Goal: Task Accomplishment & Management: Manage account settings

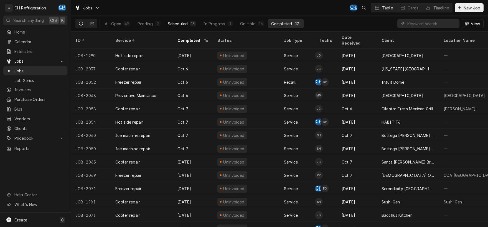
click at [176, 19] on div "All Open 49 Pending 2 Scheduled 13 In Progress 1 On Hold 16 Completed 17" at bounding box center [203, 24] width 203 height 16
click at [176, 22] on div "Scheduled" at bounding box center [178, 24] width 20 height 6
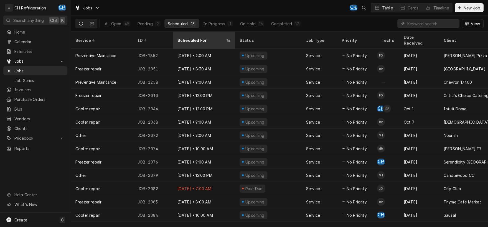
click at [183, 32] on th "Scheduled For" at bounding box center [204, 40] width 62 height 17
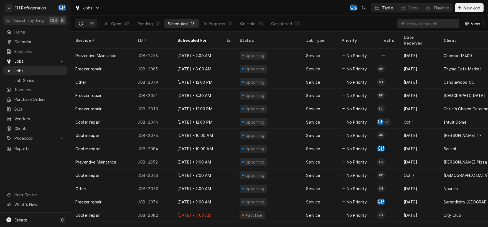
click at [183, 32] on th "Scheduled For" at bounding box center [204, 40] width 62 height 17
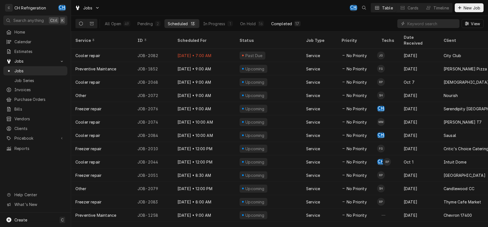
click at [285, 23] on div "Completed" at bounding box center [281, 24] width 21 height 6
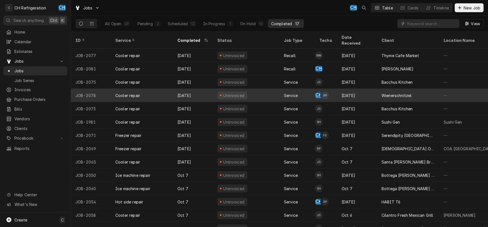
click at [359, 89] on div "Oct 9" at bounding box center [357, 95] width 40 height 13
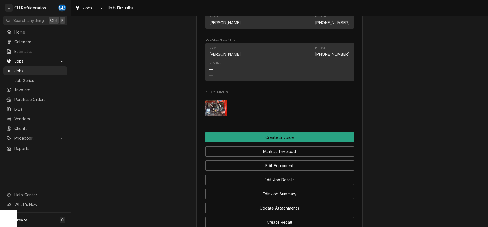
scroll to position [145, 0]
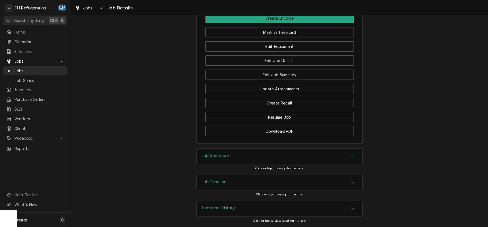
click at [214, 157] on h3 "Job Summary" at bounding box center [215, 155] width 27 height 5
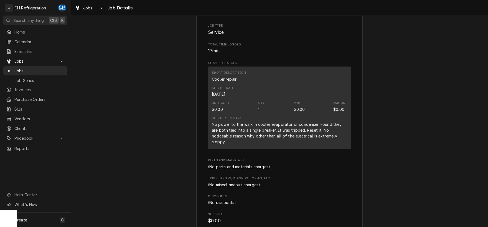
scroll to position [679, 0]
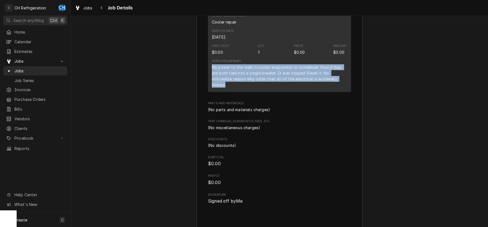
drag, startPoint x: 215, startPoint y: 73, endPoint x: 316, endPoint y: 85, distance: 101.8
click at [332, 87] on div "No power to the walk in cooler evaporator or condenser. Found they are both tie…" at bounding box center [279, 75] width 135 height 23
copy div "No power to the walk in cooler evaporator or condenser. Found they are both tie…"
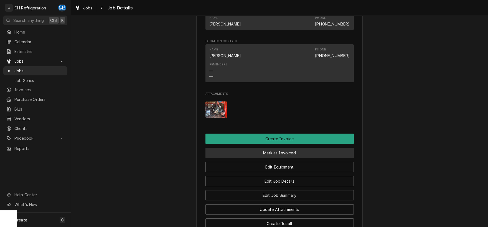
scroll to position [319, 0]
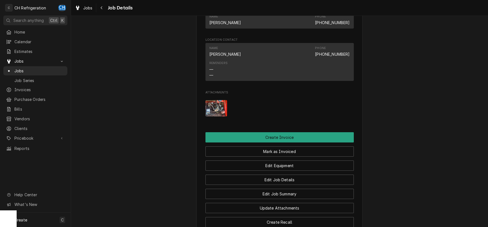
click at [213, 113] on img "Attachments" at bounding box center [217, 108] width 22 height 16
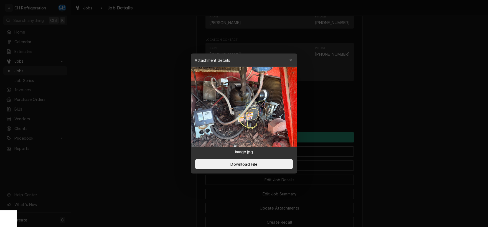
click at [395, 83] on div at bounding box center [244, 113] width 488 height 227
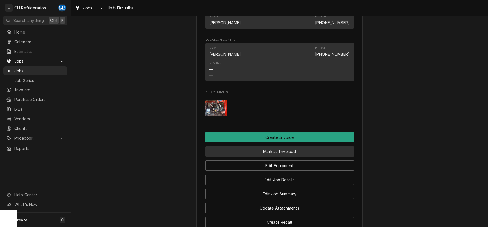
click at [283, 157] on button "Mark as Invoiced" at bounding box center [280, 151] width 148 height 10
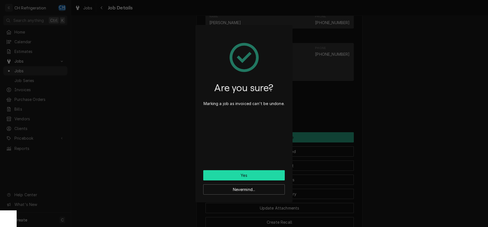
click at [247, 175] on button "Yes" at bounding box center [244, 175] width 82 height 10
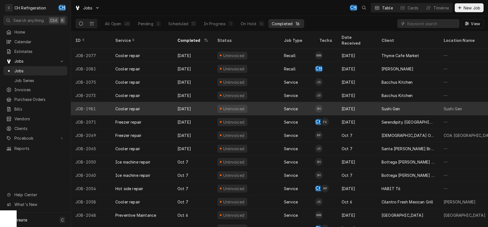
scroll to position [28, 0]
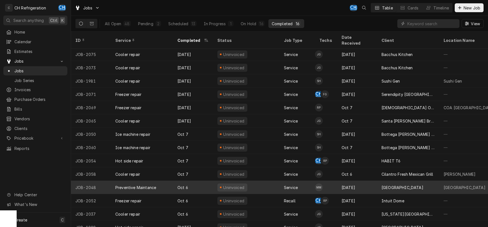
click at [371, 181] on div "Oct 2" at bounding box center [357, 187] width 40 height 13
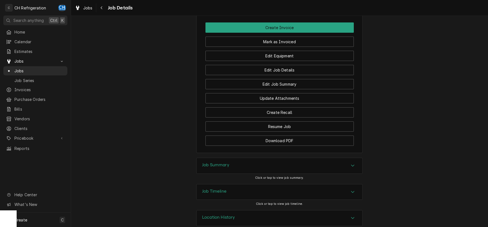
click at [250, 158] on div "Job Summary" at bounding box center [280, 166] width 166 height 16
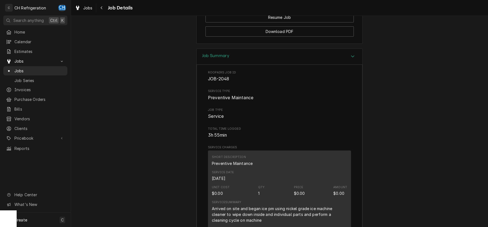
scroll to position [775, 0]
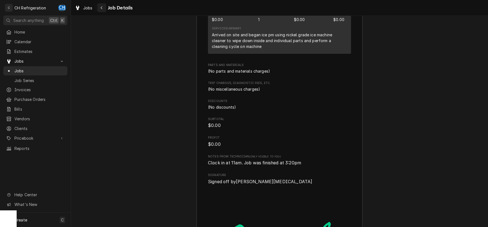
click at [98, 11] on button "Navigate back" at bounding box center [101, 7] width 9 height 9
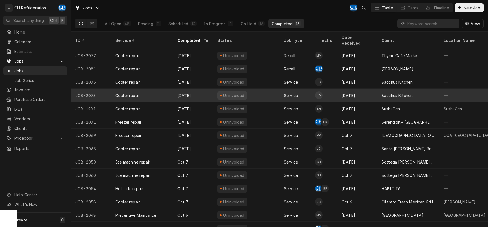
scroll to position [28, 0]
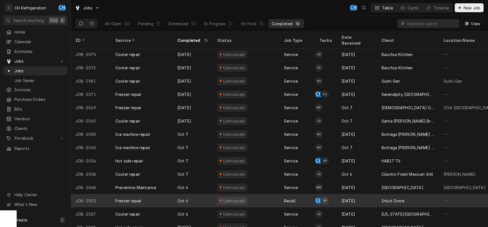
click at [367, 196] on div "Oct 3" at bounding box center [357, 200] width 40 height 13
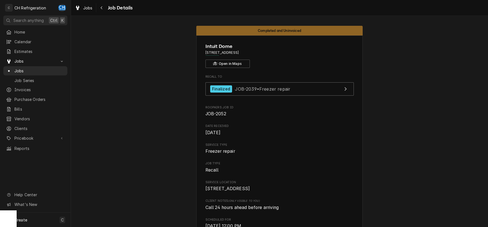
drag, startPoint x: 280, startPoint y: 54, endPoint x: 198, endPoint y: 50, distance: 82.8
copy span "[STREET_ADDRESS]"
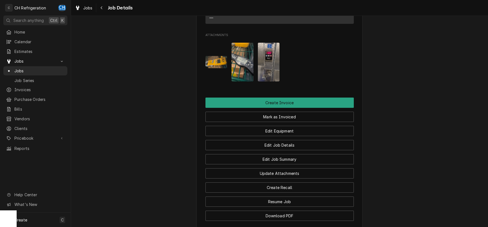
scroll to position [554, 0]
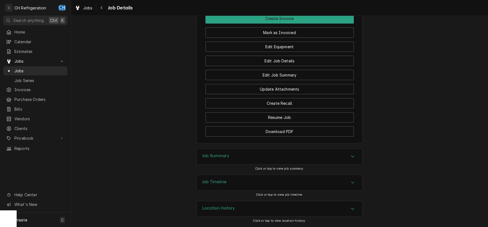
click at [243, 154] on div "Job Summary" at bounding box center [280, 157] width 166 height 16
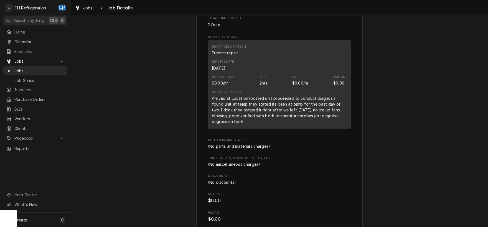
scroll to position [786, 0]
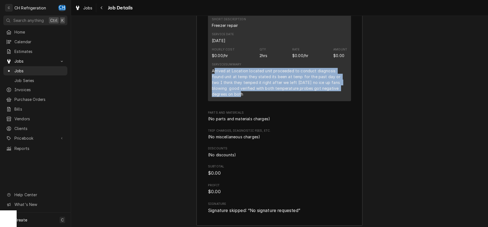
drag, startPoint x: 215, startPoint y: 78, endPoint x: 338, endPoint y: 96, distance: 124.2
click at [338, 96] on div "Arrived at Location located unit proceeded to conduct diagnosis found unit at t…" at bounding box center [279, 82] width 135 height 29
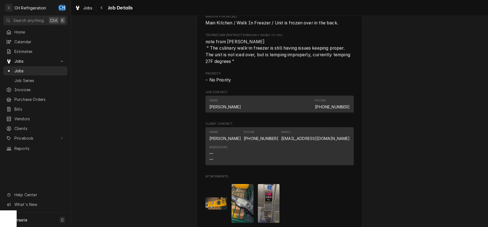
scroll to position [351, 0]
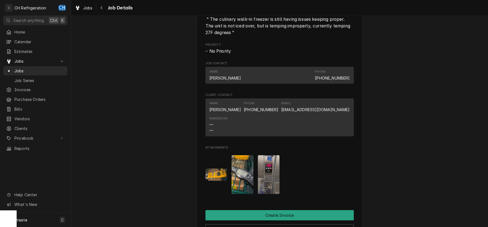
click at [213, 181] on img "Attachments" at bounding box center [217, 175] width 22 height 12
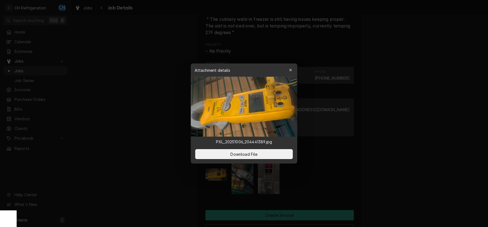
click at [424, 159] on div at bounding box center [244, 113] width 488 height 227
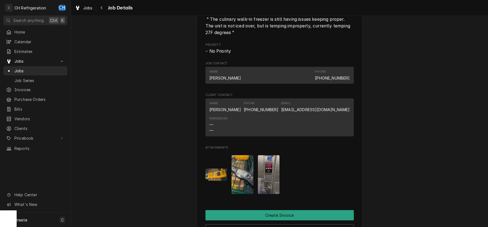
click at [261, 181] on img "Attachments" at bounding box center [269, 174] width 22 height 39
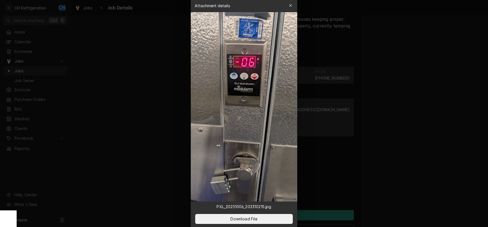
click at [420, 166] on div at bounding box center [244, 113] width 488 height 227
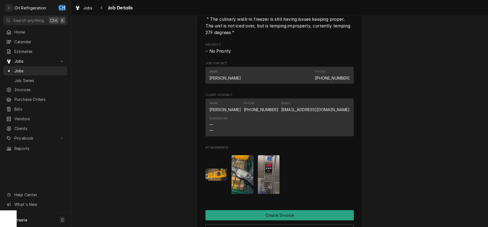
click at [243, 180] on img "Attachments" at bounding box center [243, 174] width 22 height 39
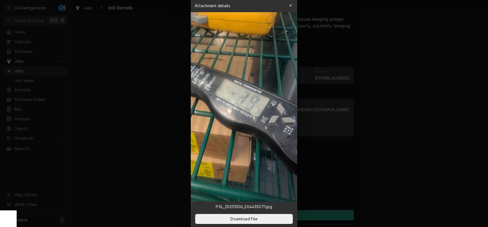
click at [413, 166] on div at bounding box center [244, 113] width 488 height 227
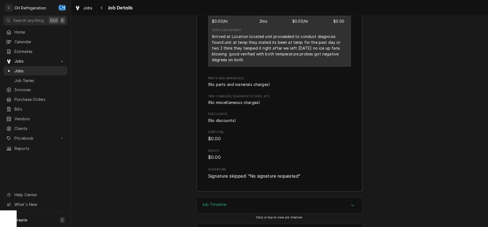
scroll to position [844, 0]
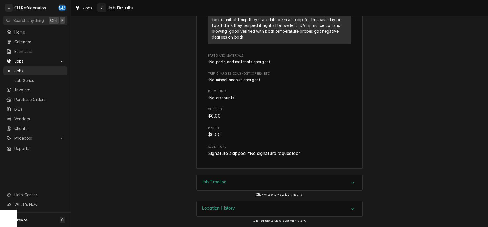
click at [98, 4] on button "Navigate back" at bounding box center [101, 7] width 9 height 9
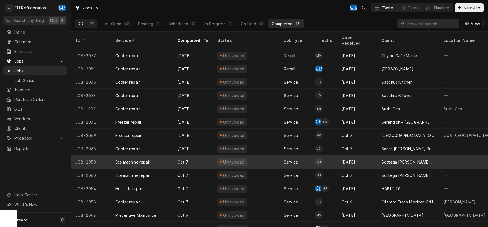
scroll to position [28, 0]
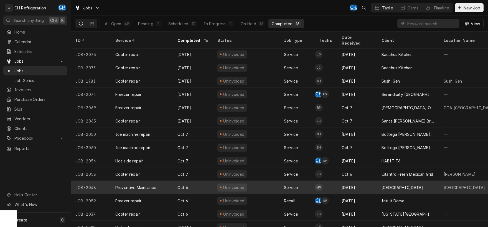
click at [326, 181] on td "MM" at bounding box center [326, 187] width 22 height 13
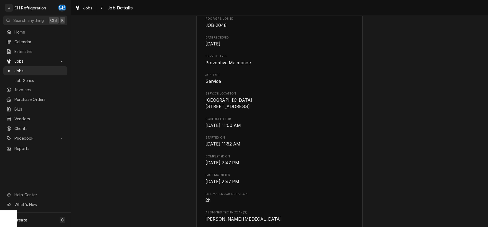
scroll to position [174, 0]
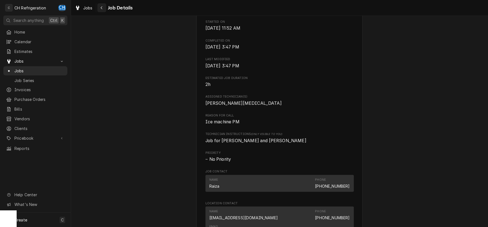
click at [100, 6] on div "Navigate back" at bounding box center [102, 8] width 6 height 6
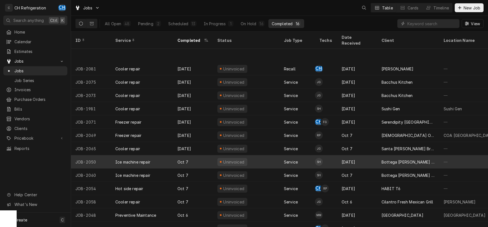
scroll to position [28, 0]
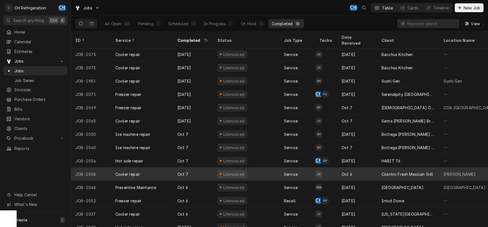
click at [376, 168] on div "Oct 6" at bounding box center [357, 174] width 40 height 13
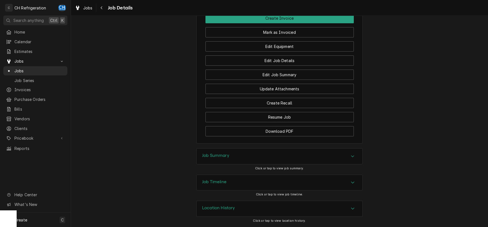
click at [224, 156] on h3 "Job Summary" at bounding box center [215, 155] width 27 height 5
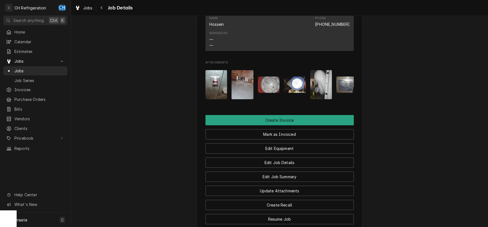
scroll to position [319, 0]
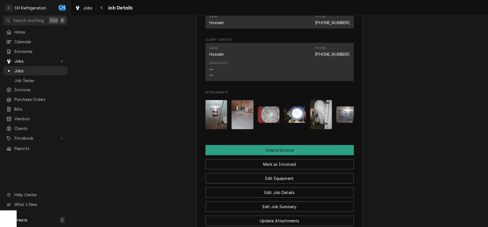
click at [218, 121] on img "Attachments" at bounding box center [217, 114] width 22 height 29
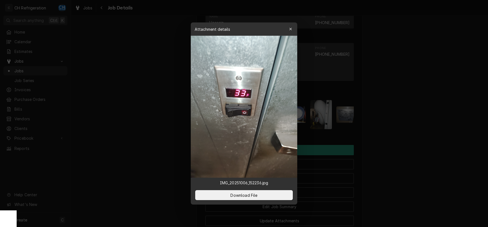
click at [428, 119] on div at bounding box center [244, 113] width 488 height 227
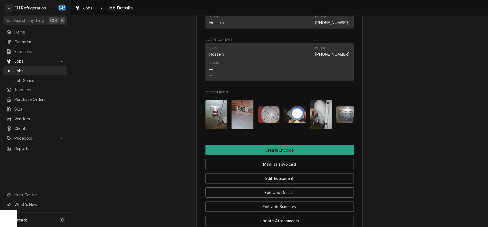
click at [242, 118] on img "Attachments" at bounding box center [243, 114] width 22 height 29
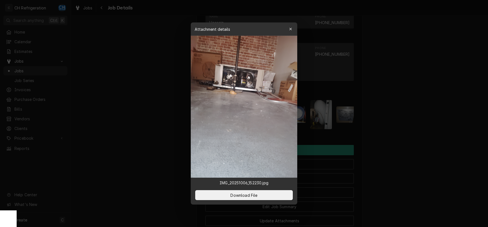
click at [398, 124] on div at bounding box center [244, 113] width 488 height 227
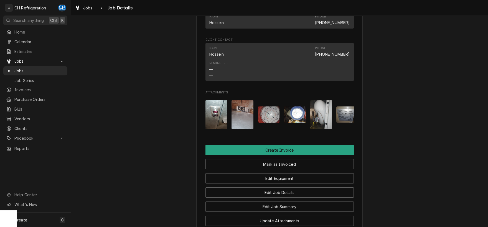
click at [279, 123] on img "Attachments" at bounding box center [269, 115] width 22 height 16
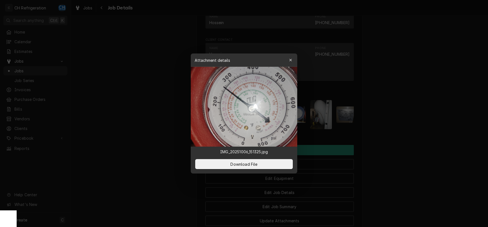
click at [394, 120] on div at bounding box center [244, 113] width 488 height 227
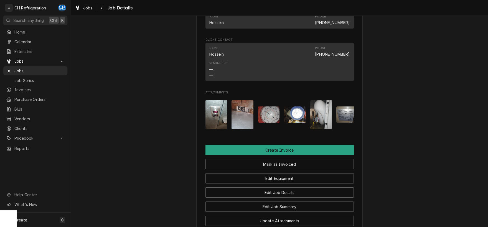
click at [298, 118] on img "Attachments" at bounding box center [295, 115] width 22 height 16
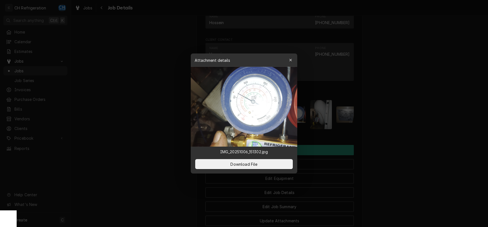
click at [413, 123] on div at bounding box center [244, 113] width 488 height 227
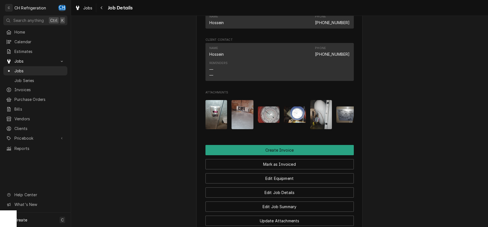
click at [323, 119] on img "Attachments" at bounding box center [321, 114] width 22 height 29
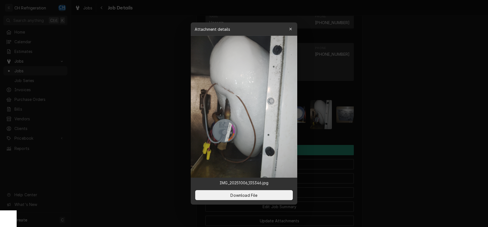
click at [418, 120] on div at bounding box center [244, 113] width 488 height 227
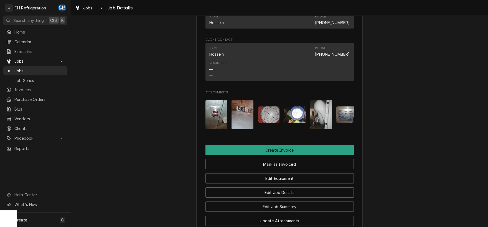
drag, startPoint x: 307, startPoint y: 120, endPoint x: 324, endPoint y: 121, distance: 17.5
click at [307, 120] on div "Attachments" at bounding box center [280, 115] width 148 height 38
click at [324, 121] on img "Attachments" at bounding box center [321, 114] width 22 height 29
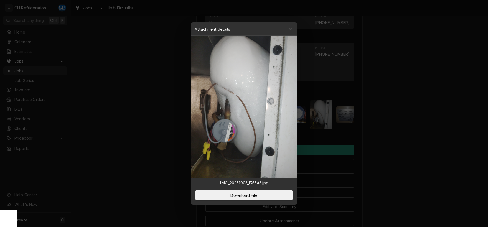
click at [393, 125] on div at bounding box center [244, 113] width 488 height 227
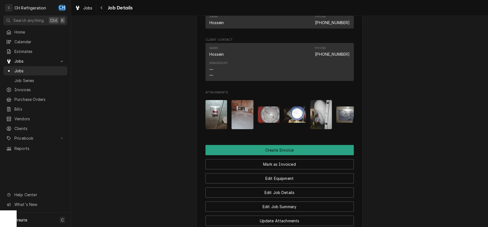
click at [340, 123] on img "Attachments" at bounding box center [348, 115] width 22 height 16
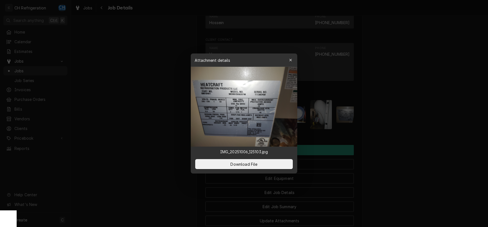
click at [401, 127] on div at bounding box center [244, 113] width 488 height 227
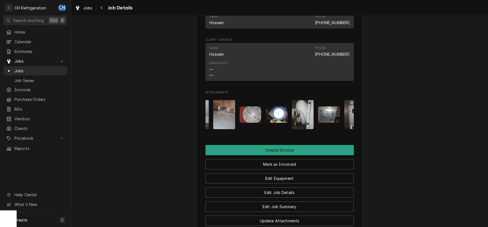
scroll to position [0, 35]
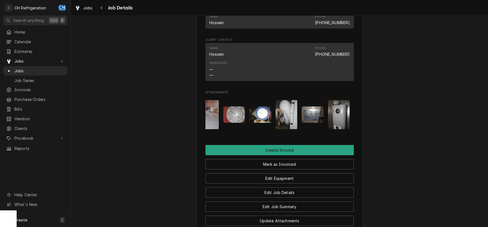
click at [345, 129] on img "Attachments" at bounding box center [339, 114] width 22 height 29
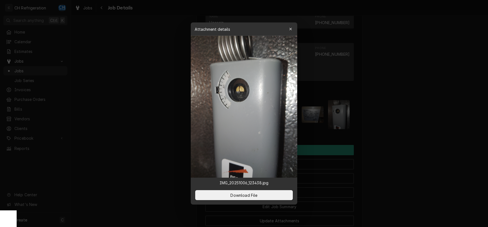
click at [402, 136] on div at bounding box center [244, 113] width 488 height 227
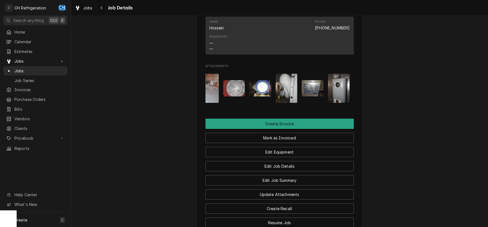
scroll to position [377, 0]
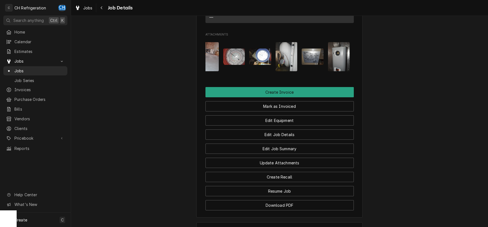
click at [351, 69] on div "Attachments" at bounding box center [280, 57] width 148 height 38
click at [342, 69] on img "Attachments" at bounding box center [339, 56] width 22 height 29
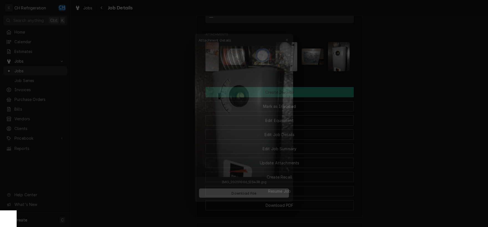
click at [376, 79] on div at bounding box center [244, 113] width 488 height 227
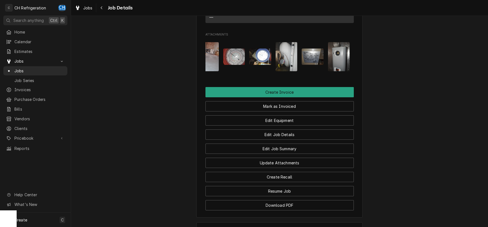
click at [316, 71] on button "Attachments" at bounding box center [313, 56] width 22 height 29
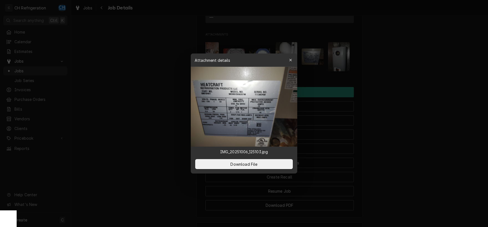
click at [378, 83] on div at bounding box center [244, 113] width 488 height 227
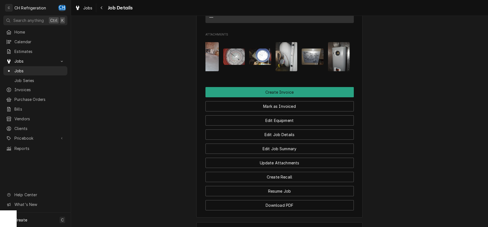
click at [292, 64] on img "Attachments" at bounding box center [287, 56] width 22 height 29
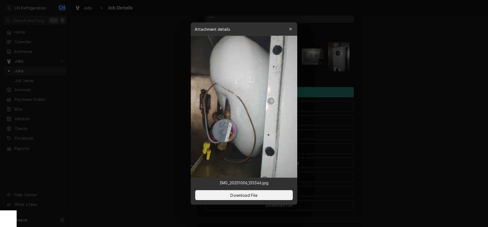
click at [457, 111] on div at bounding box center [244, 113] width 488 height 227
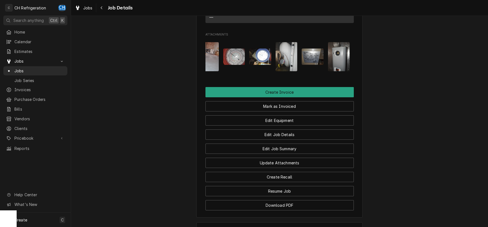
click at [257, 64] on img "Attachments" at bounding box center [260, 57] width 22 height 16
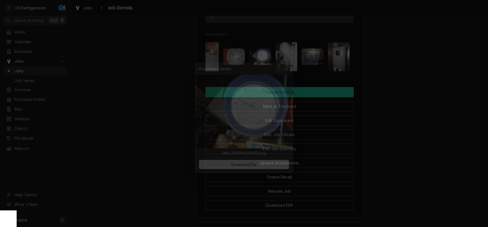
drag, startPoint x: 391, startPoint y: 102, endPoint x: 321, endPoint y: 96, distance: 69.7
click at [390, 103] on div at bounding box center [244, 113] width 488 height 227
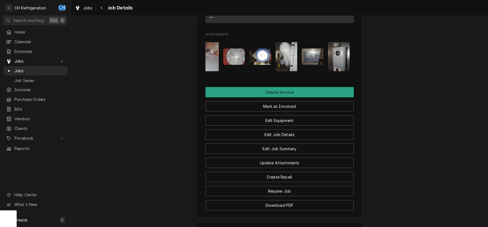
click at [237, 62] on img "Attachments" at bounding box center [234, 57] width 22 height 16
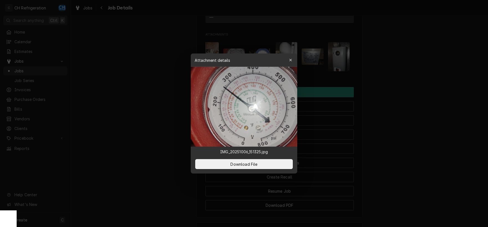
click at [408, 104] on div at bounding box center [244, 113] width 488 height 227
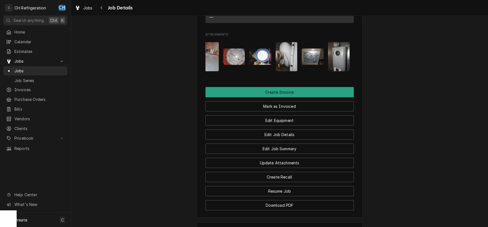
click at [234, 64] on img "Attachments" at bounding box center [234, 57] width 22 height 16
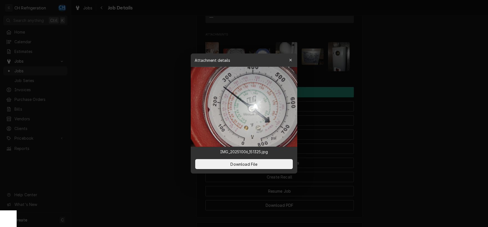
click at [366, 93] on div at bounding box center [244, 113] width 488 height 227
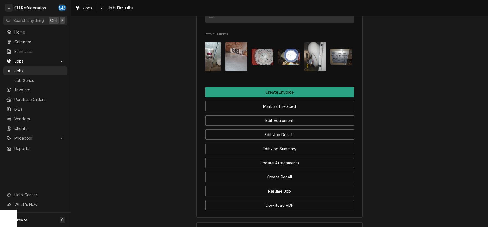
scroll to position [0, 0]
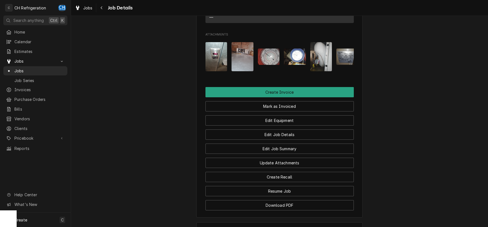
click at [231, 69] on div "Attachments" at bounding box center [280, 57] width 148 height 38
click at [239, 69] on img "Attachments" at bounding box center [243, 56] width 22 height 29
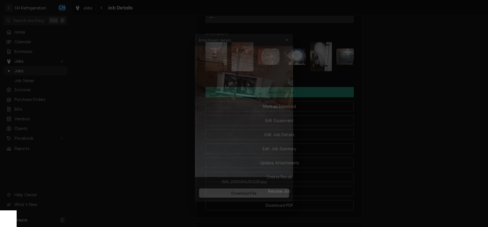
click at [393, 102] on div at bounding box center [244, 113] width 488 height 227
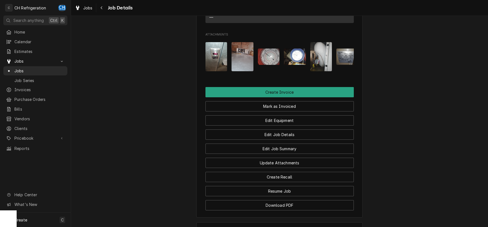
click at [213, 64] on img "Attachments" at bounding box center [217, 56] width 22 height 29
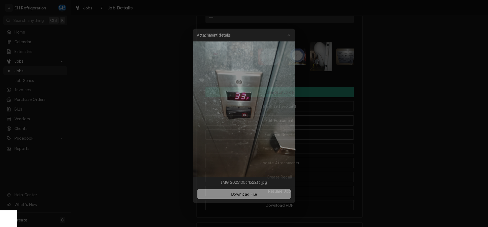
click at [401, 119] on div at bounding box center [244, 113] width 488 height 227
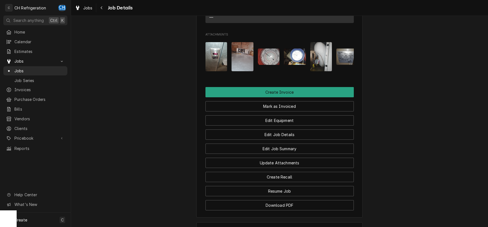
scroll to position [0, 35]
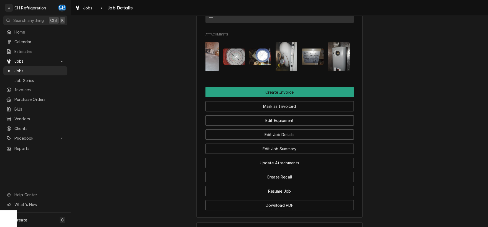
click at [332, 68] on img "Attachments" at bounding box center [339, 56] width 22 height 29
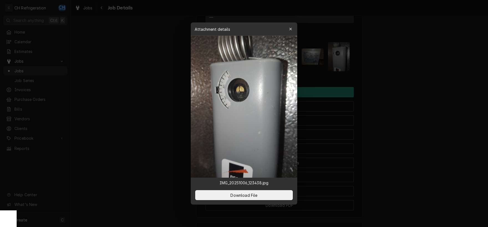
click at [426, 127] on div at bounding box center [244, 113] width 488 height 227
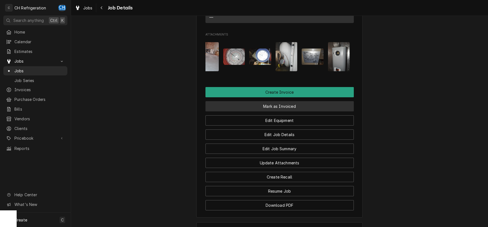
click at [317, 108] on button "Mark as Invoiced" at bounding box center [280, 106] width 148 height 10
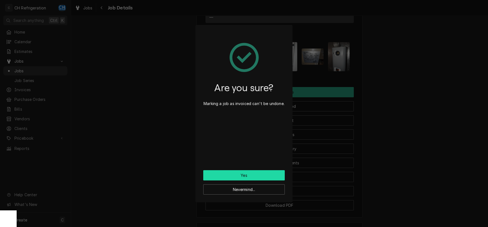
click at [248, 176] on button "Yes" at bounding box center [244, 175] width 82 height 10
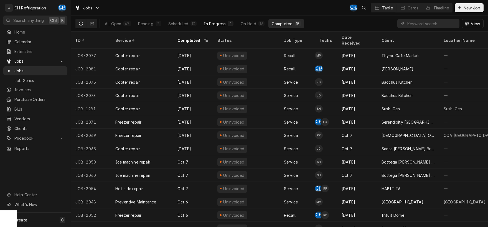
click at [215, 26] on div "In Progress" at bounding box center [215, 24] width 22 height 6
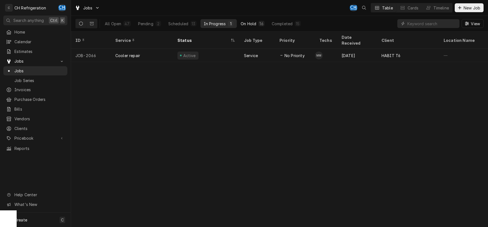
click at [242, 26] on div "On Hold" at bounding box center [249, 24] width 16 height 6
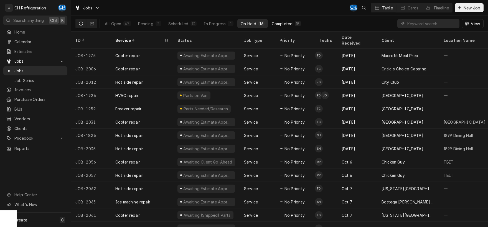
click at [282, 25] on div "Completed" at bounding box center [282, 24] width 21 height 6
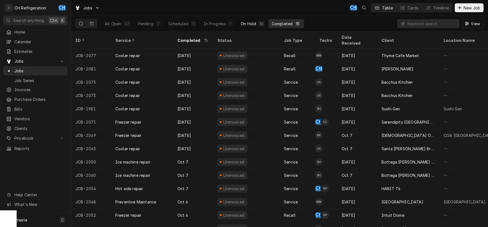
click at [259, 27] on button "On Hold 16" at bounding box center [252, 23] width 30 height 9
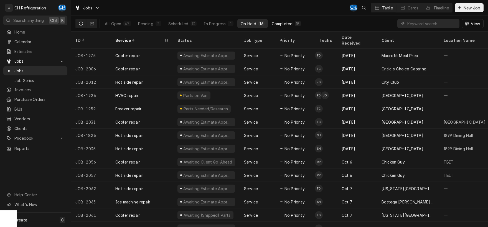
click at [285, 24] on div "Completed" at bounding box center [282, 24] width 21 height 6
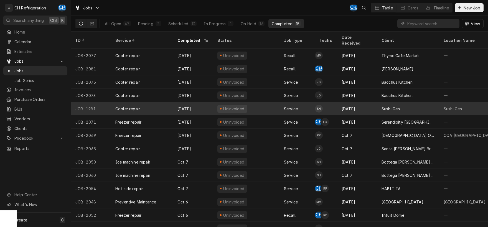
click at [370, 102] on div "[DATE]" at bounding box center [357, 108] width 40 height 13
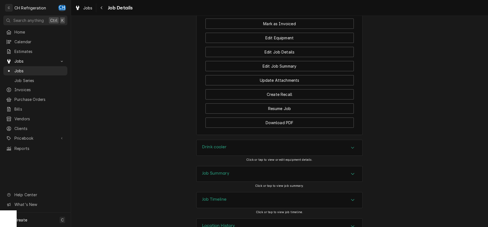
scroll to position [483, 0]
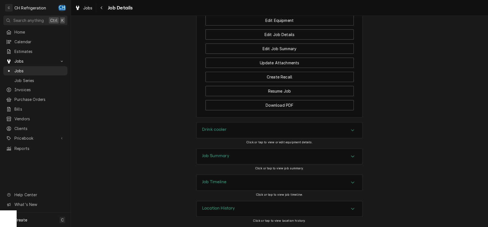
click at [271, 156] on div "Job Summary" at bounding box center [280, 157] width 166 height 16
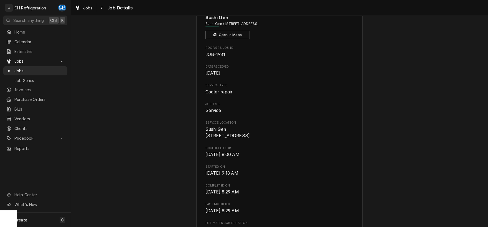
scroll to position [0, 0]
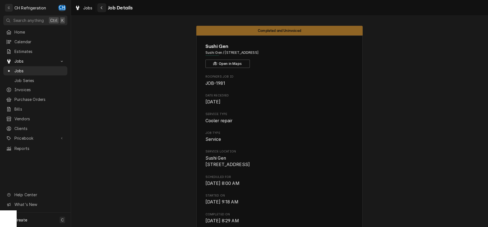
click at [100, 7] on div "Navigate back" at bounding box center [102, 8] width 6 height 6
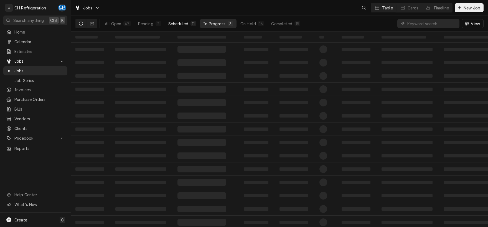
click at [179, 22] on div "Scheduled" at bounding box center [178, 24] width 20 height 6
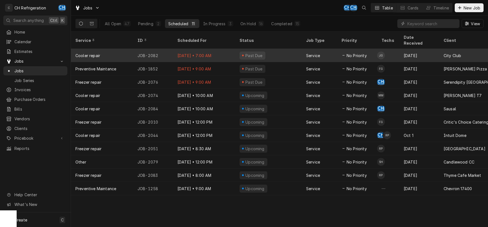
click at [231, 49] on div "Oct 10 • 7:00 AM" at bounding box center [204, 55] width 62 height 13
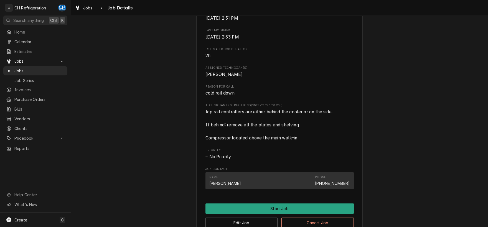
scroll to position [310, 0]
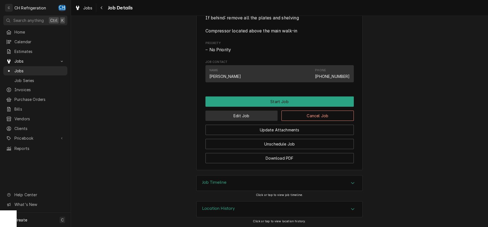
click at [227, 115] on button "Edit Job" at bounding box center [242, 116] width 72 height 10
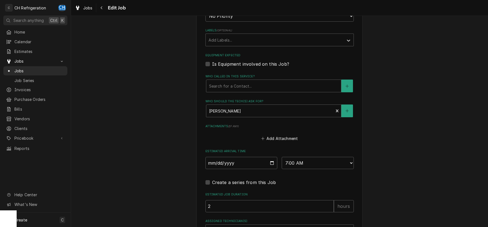
scroll to position [391, 0]
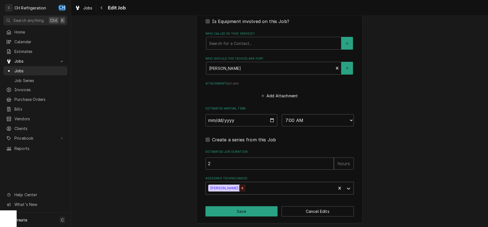
click at [241, 186] on icon "Remove Josh Galindo" at bounding box center [243, 188] width 4 height 4
click at [243, 185] on div "Assigned Technician(s)" at bounding box center [275, 188] width 132 height 10
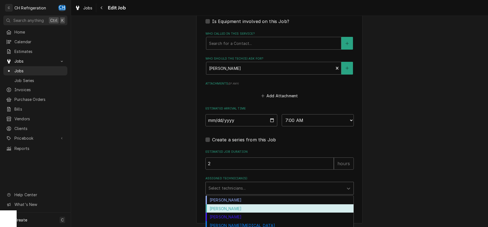
click at [217, 206] on div "[PERSON_NAME]" at bounding box center [280, 208] width 148 height 9
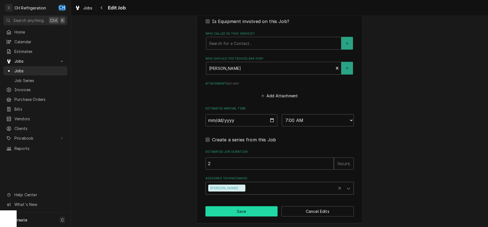
click at [231, 207] on button "Save" at bounding box center [242, 211] width 72 height 10
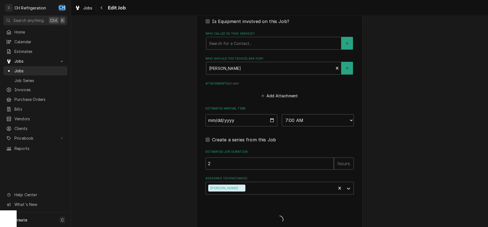
type textarea "x"
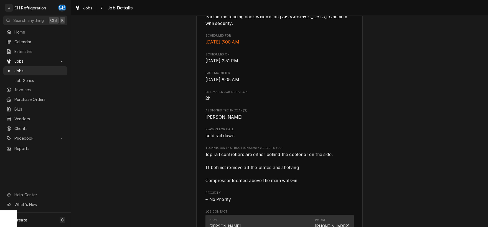
scroll to position [174, 0]
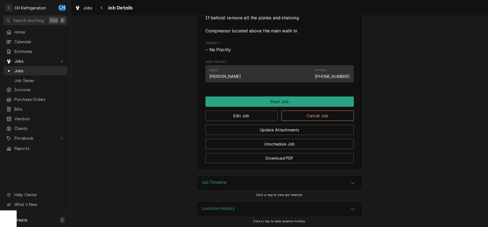
click at [270, 187] on div "Job Timeline" at bounding box center [280, 184] width 166 height 16
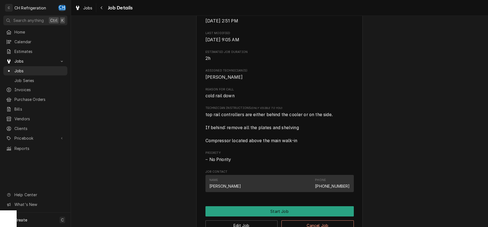
scroll to position [374, 0]
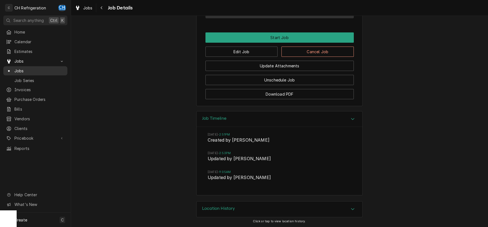
click at [29, 68] on span "Jobs" at bounding box center [39, 71] width 50 height 6
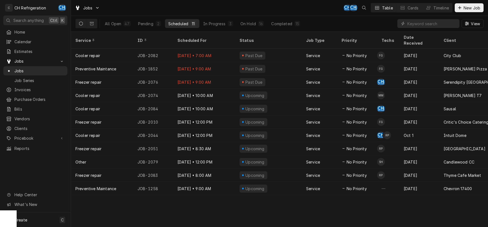
click at [257, 29] on div "All Open 47 Pending 2 Scheduled 11 In Progress 3 On Hold 16 Completed 15" at bounding box center [203, 24] width 202 height 16
click at [257, 25] on button "On Hold 16" at bounding box center [252, 23] width 30 height 9
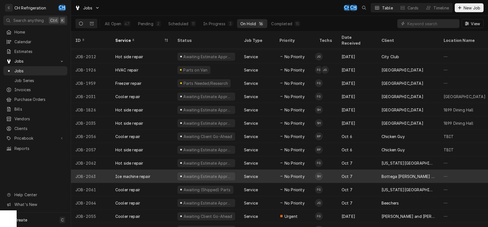
scroll to position [28, 0]
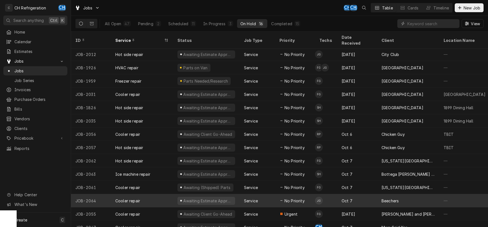
click at [357, 198] on div "Oct 7" at bounding box center [357, 200] width 40 height 13
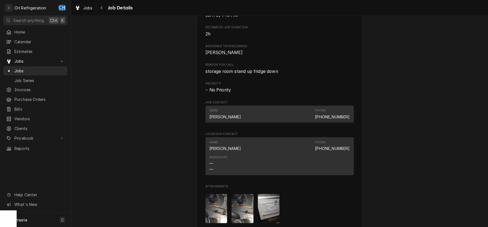
scroll to position [174, 0]
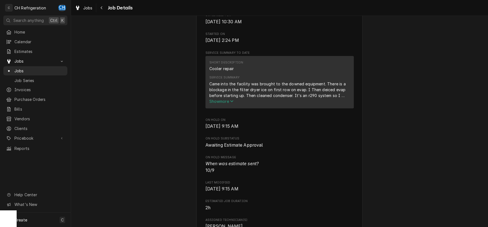
click at [224, 104] on span "Show more" at bounding box center [221, 101] width 24 height 5
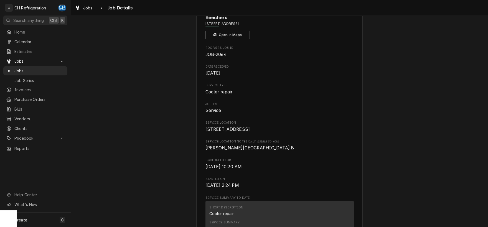
scroll to position [0, 0]
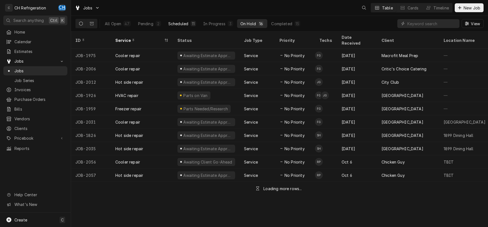
click at [182, 21] on button "Scheduled 11" at bounding box center [182, 23] width 34 height 9
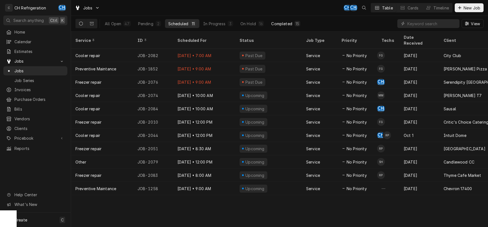
click at [284, 21] on div "Completed" at bounding box center [281, 24] width 21 height 6
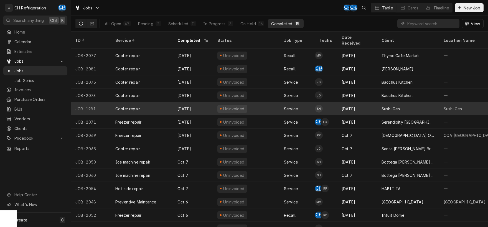
click at [358, 103] on div "[DATE]" at bounding box center [357, 108] width 40 height 13
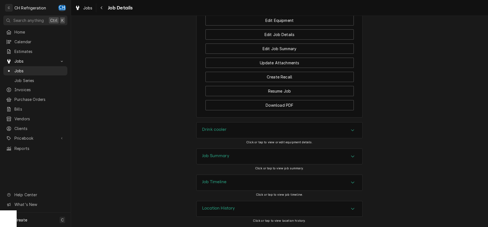
click at [242, 132] on div "Drink cooler" at bounding box center [280, 131] width 166 height 16
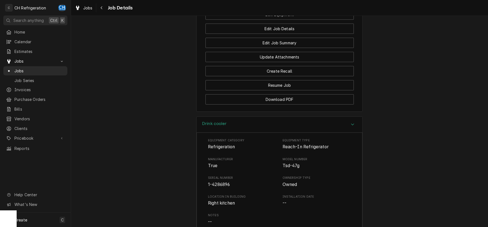
scroll to position [647, 0]
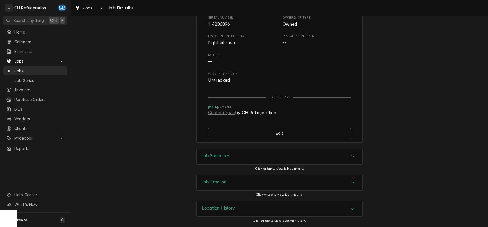
click at [235, 156] on div "Job Summary" at bounding box center [280, 157] width 166 height 16
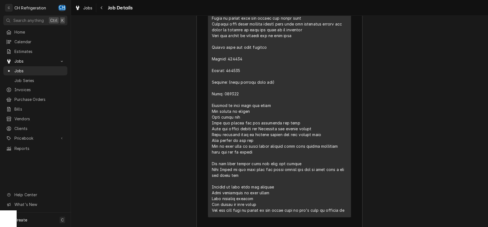
scroll to position [966, 0]
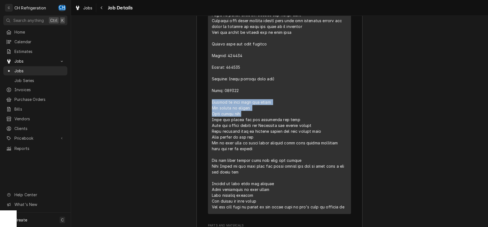
drag, startPoint x: 213, startPoint y: 106, endPoint x: 296, endPoint y: 120, distance: 84.7
click at [296, 120] on div "Line Item" at bounding box center [279, 96] width 135 height 227
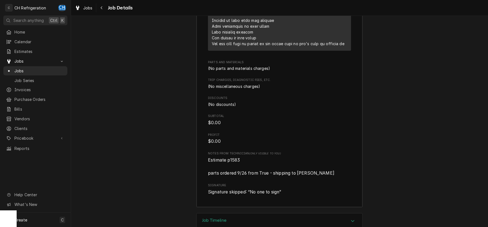
scroll to position [1140, 0]
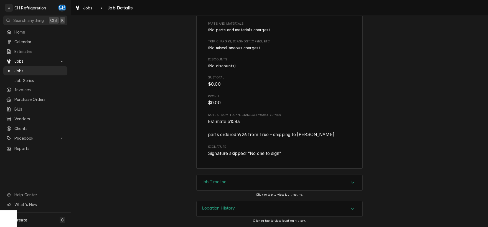
click at [218, 186] on div "Job Timeline" at bounding box center [214, 183] width 24 height 7
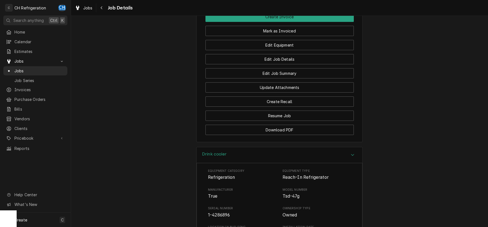
scroll to position [278, 0]
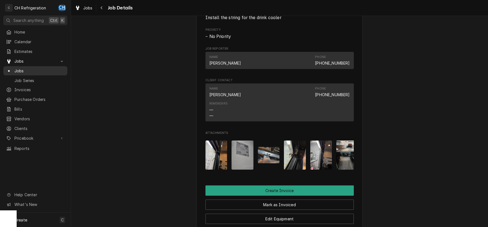
click at [39, 69] on span "Jobs" at bounding box center [39, 71] width 50 height 6
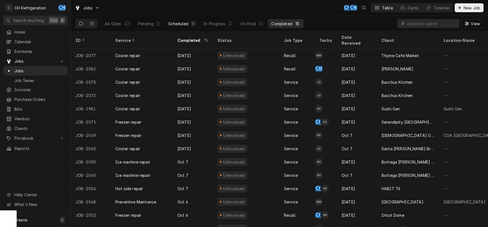
click at [174, 23] on div "Scheduled" at bounding box center [178, 24] width 20 height 6
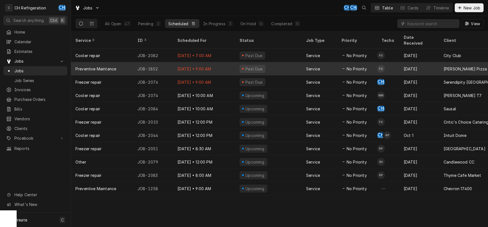
click at [314, 66] on div "Service" at bounding box center [320, 68] width 36 height 13
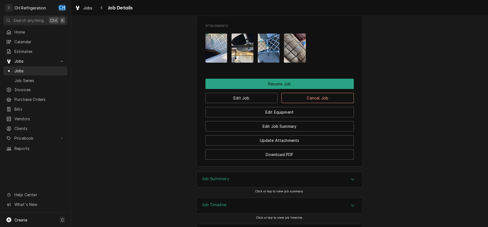
scroll to position [441, 0]
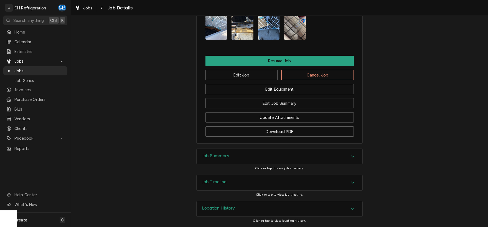
click at [239, 81] on div "Edit Equipment" at bounding box center [280, 87] width 148 height 14
click at [240, 79] on button "Edit Job" at bounding box center [242, 75] width 72 height 10
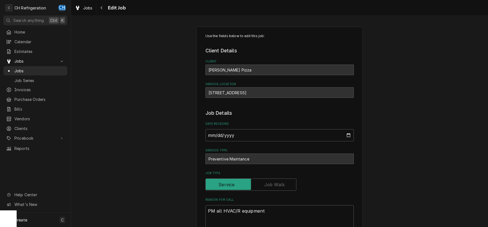
scroll to position [352, 0]
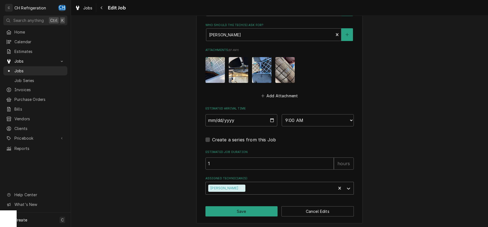
drag, startPoint x: 239, startPoint y: 187, endPoint x: 253, endPoint y: 188, distance: 14.2
click at [241, 187] on icon "Remove Fred Gonzalez" at bounding box center [243, 188] width 4 height 4
click at [253, 188] on div "Assigned Technician(s)" at bounding box center [275, 188] width 132 height 10
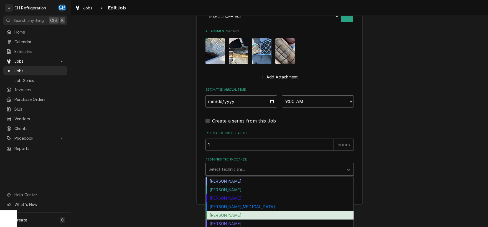
click at [247, 214] on div "[PERSON_NAME]" at bounding box center [280, 215] width 148 height 9
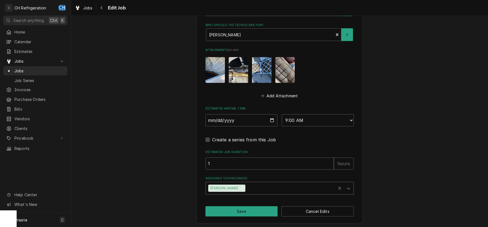
type textarea "x"
click at [282, 114] on select "AM / PM 6:00 AM 6:15 AM 6:30 AM 6:45 AM 7:00 AM 7:15 AM 7:30 AM 7:45 AM 8:00 AM…" at bounding box center [318, 120] width 72 height 12
select select "09:30:00"
click option "9:30 AM" at bounding box center [0, 0] width 0 height 0
click at [250, 210] on button "Save" at bounding box center [242, 211] width 72 height 10
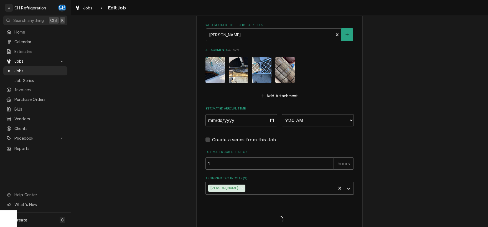
type textarea "x"
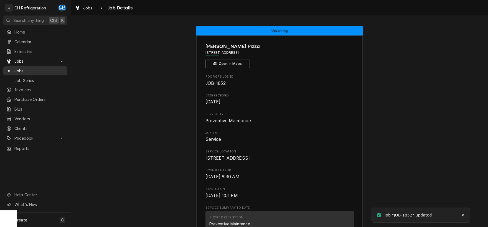
click at [26, 70] on span "Jobs" at bounding box center [39, 71] width 50 height 6
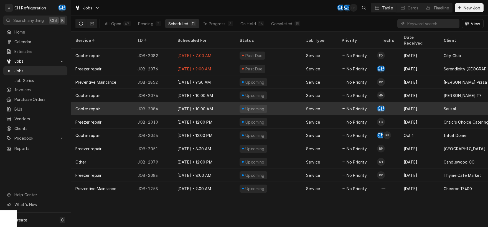
click at [294, 102] on div "Upcoming" at bounding box center [268, 108] width 67 height 13
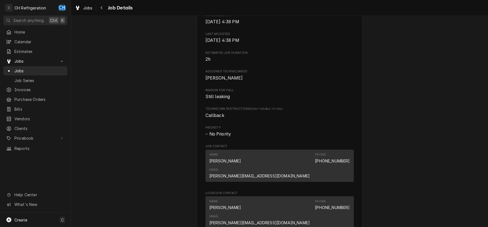
scroll to position [317, 0]
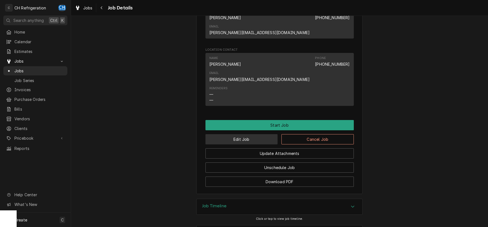
click at [231, 134] on button "Edit Job" at bounding box center [242, 139] width 72 height 10
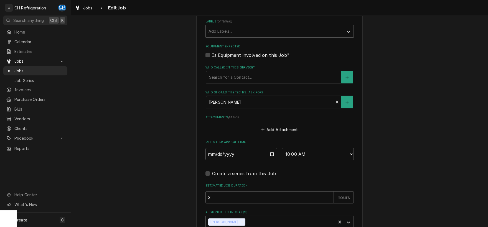
scroll to position [353, 0]
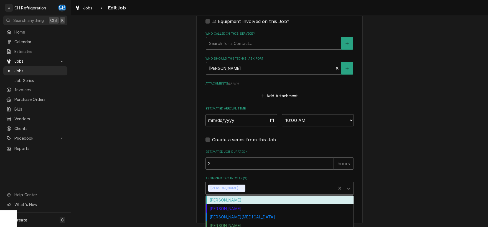
click at [238, 190] on div "Chris Hiraga" at bounding box center [271, 188] width 130 height 12
click at [239, 188] on div "Remove Chris Hiraga" at bounding box center [242, 188] width 6 height 7
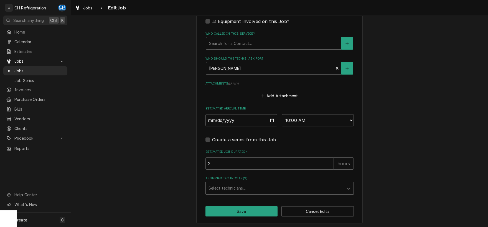
click at [246, 187] on div "Assigned Technician(s)" at bounding box center [275, 188] width 132 height 10
drag, startPoint x: 261, startPoint y: 188, endPoint x: 264, endPoint y: 188, distance: 3.3
click at [261, 188] on div "Assigned Technician(s)" at bounding box center [275, 188] width 132 height 10
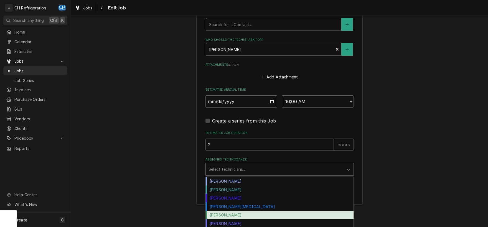
click at [225, 214] on div "Ruben Perez" at bounding box center [280, 215] width 148 height 9
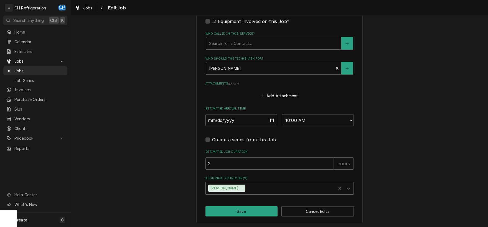
click at [235, 208] on button "Save" at bounding box center [242, 211] width 72 height 10
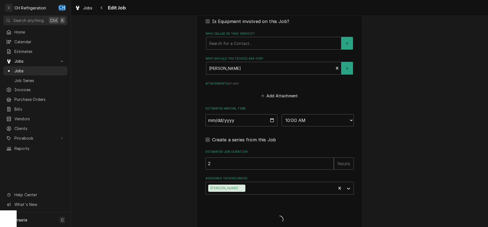
type textarea "x"
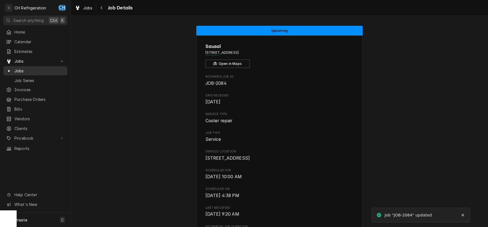
click at [26, 69] on span "Jobs" at bounding box center [39, 71] width 50 height 6
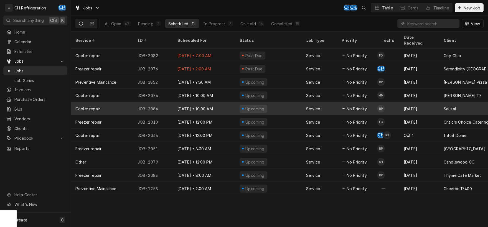
click at [305, 105] on div "Service" at bounding box center [320, 108] width 36 height 13
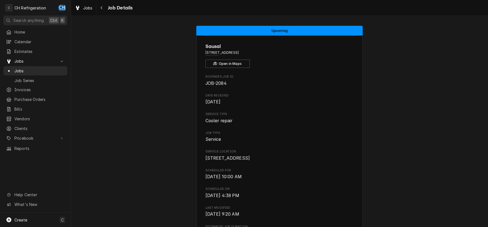
click at [97, 11] on div "Jobs Job Details" at bounding box center [103, 7] width 60 height 9
click at [98, 10] on button "Navigate back" at bounding box center [101, 7] width 9 height 9
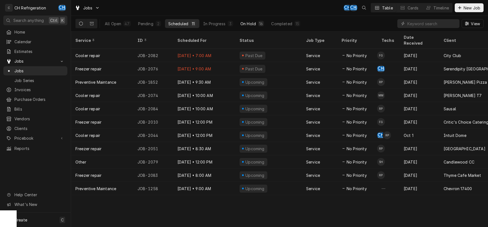
click at [253, 20] on button "On Hold 16" at bounding box center [252, 23] width 30 height 9
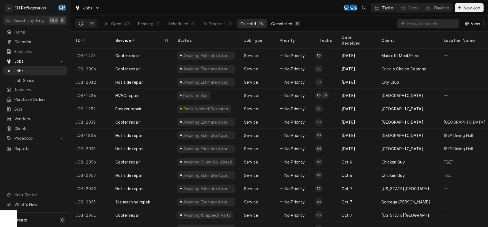
click at [280, 22] on div "Completed" at bounding box center [281, 24] width 21 height 6
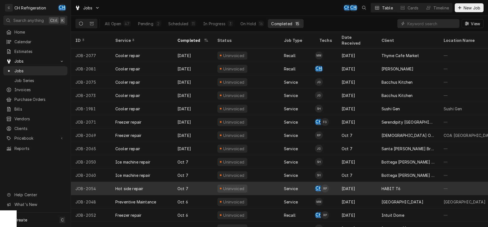
scroll to position [15, 0]
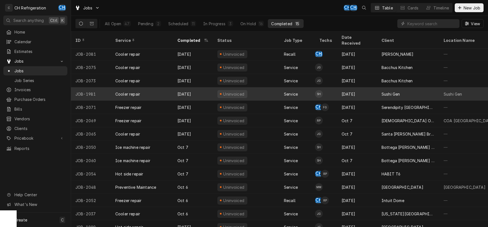
click at [378, 90] on div "Sushi Gen" at bounding box center [408, 93] width 62 height 13
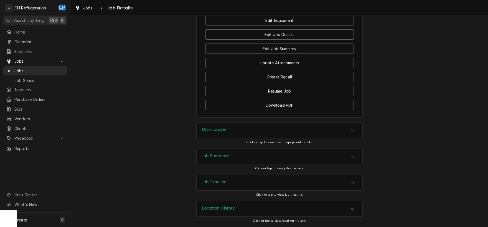
click at [266, 156] on div "Job Summary" at bounding box center [280, 157] width 166 height 16
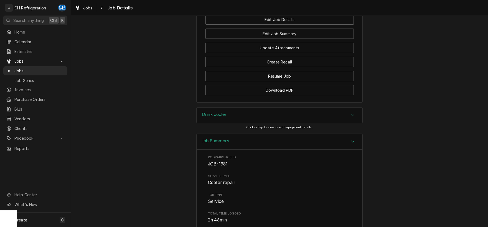
scroll to position [396, 0]
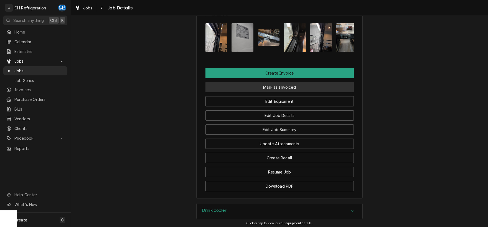
click at [274, 92] on button "Mark as Invoiced" at bounding box center [280, 87] width 148 height 10
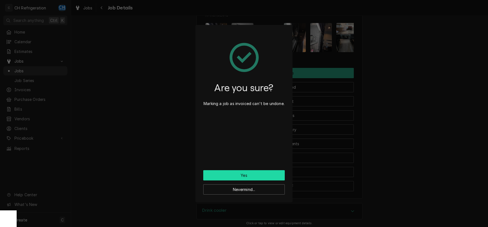
click at [247, 176] on button "Yes" at bounding box center [244, 175] width 82 height 10
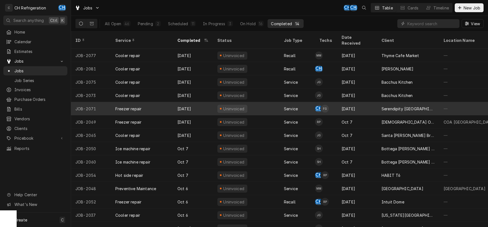
click at [397, 107] on div "Serendipity [GEOGRAPHIC_DATA]" at bounding box center [408, 108] width 62 height 13
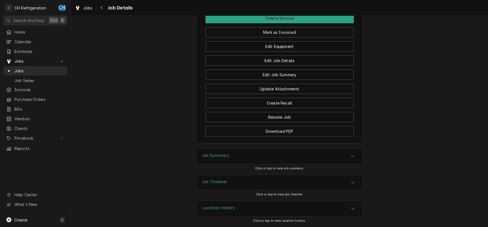
click at [287, 160] on div "Job Summary" at bounding box center [280, 157] width 166 height 16
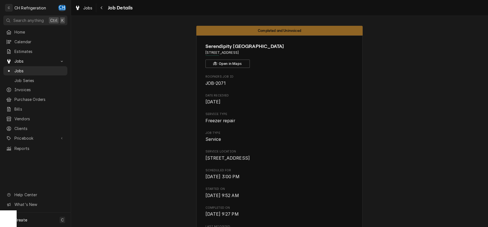
drag, startPoint x: 299, startPoint y: 51, endPoint x: 201, endPoint y: 50, distance: 97.4
copy span "[STREET_ADDRESS]"
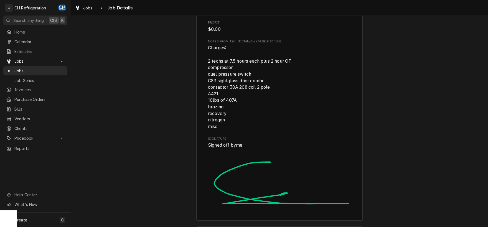
scroll to position [985, 0]
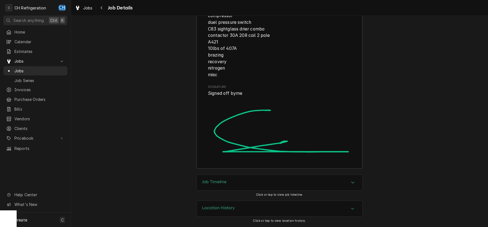
click at [246, 177] on div "Job Timeline" at bounding box center [280, 183] width 166 height 16
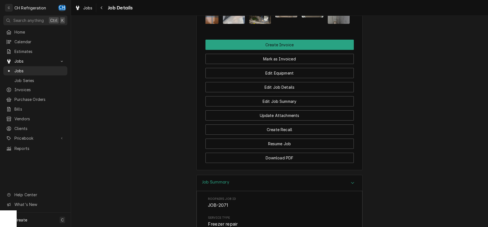
scroll to position [435, 0]
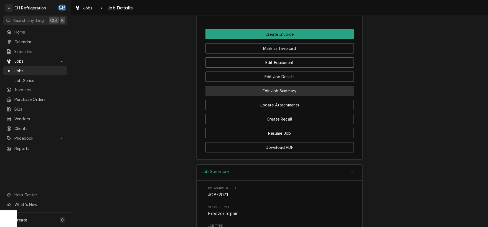
click at [287, 96] on button "Edit Job Summary" at bounding box center [280, 91] width 148 height 10
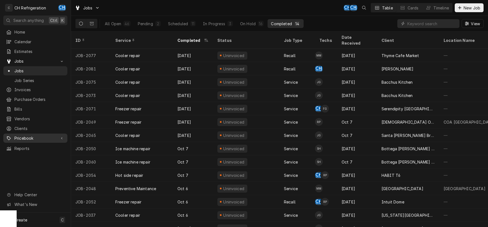
click at [32, 135] on span "Pricebook" at bounding box center [35, 138] width 42 height 6
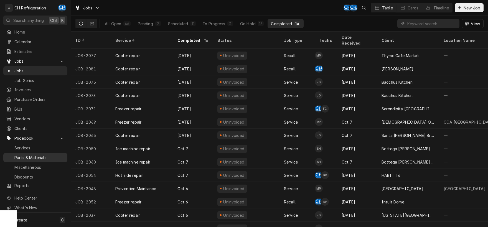
click at [45, 155] on span "Parts & Materials" at bounding box center [39, 158] width 50 height 6
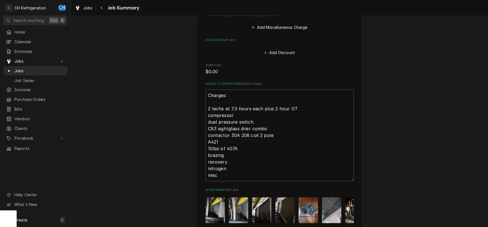
scroll to position [472, 0]
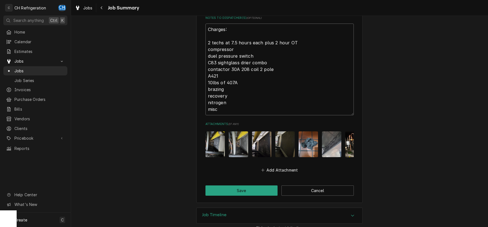
click at [279, 54] on textarea "Charges: 2 techs at 7.5 hours each plus 2 hour OT compressor duel pressure swit…" at bounding box center [280, 70] width 148 height 92
type textarea "Charges: 2 techs at 7.5 hours each plus 2 hour OT compressor duel pressure swit…"
type textarea "x"
type textarea "Charges: 2 techs at 7.5 hours each plus 2 hour OT compressor duel pressure swit…"
type textarea "x"
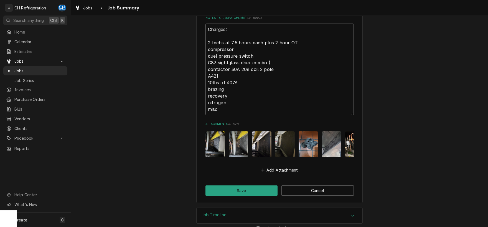
type textarea "Charges: 2 techs at 7.5 hours each plus 2 hour OT compressor duel pressure swit…"
type textarea "x"
type textarea "Charges: 2 techs at 7.5 hours each plus 2 hour OT compressor duel pressure swit…"
type textarea "x"
type textarea "Charges: 2 techs at 7.5 hours each plus 2 hour OT compressor duel pressure swit…"
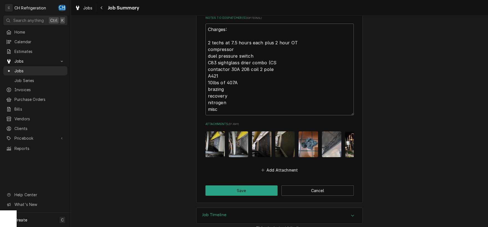
type textarea "x"
type textarea "Charges: 2 techs at 7.5 hours each plus 2 hour OT compressor duel pressure swit…"
type textarea "x"
type textarea "Charges: 2 techs at 7.5 hours each plus 2 hour OT compressor duel pressure swit…"
type textarea "x"
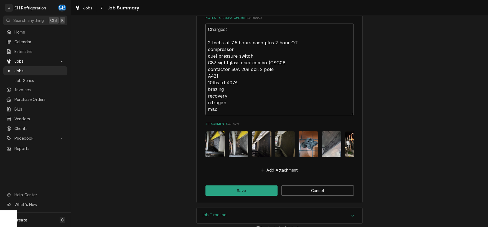
type textarea "Charges: 2 techs at 7.5 hours each plus 2 hour OT compressor duel pressure swit…"
type textarea "x"
type textarea "Charges: 2 techs at 7.5 hours each plus 2 hour OT compressor duel pressure swit…"
type textarea "x"
type textarea "Charges: 2 techs at 7.5 hours each plus 2 hour OT compressor duel pressure swit…"
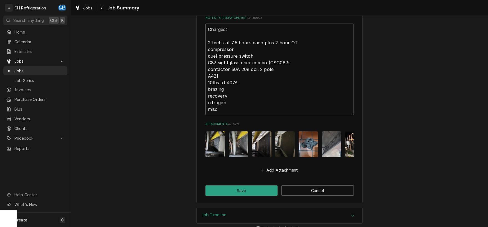
type textarea "x"
click at [280, 62] on textarea "Charges: 2 techs at 7.5 hours each plus 2 hour OT compressor duel pressure swit…" at bounding box center [280, 70] width 148 height 92
click at [253, 50] on textarea "Charges: 2 techs at 7.5 hours each plus 2 hour OT compressor duel pressure swit…" at bounding box center [280, 70] width 148 height 92
type textarea "Charges: 2 techs at 7.5 hours each plus 2 hour OT compressor duel pressure swit…"
type textarea "x"
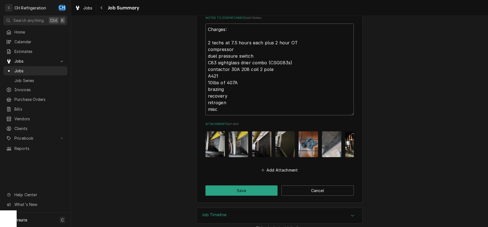
type textarea "Charges: 2 techs at 7.5 hours each plus 2 hour OT compressor duel pressure swit…"
type textarea "x"
type textarea "Charges: 2 techs at 7.5 hours each plus 2 hour OT compressor duel pressure swit…"
type textarea "x"
type textarea "Charges: 2 techs at 7.5 hours each plus 2 hour OT compressor duel pressure swit…"
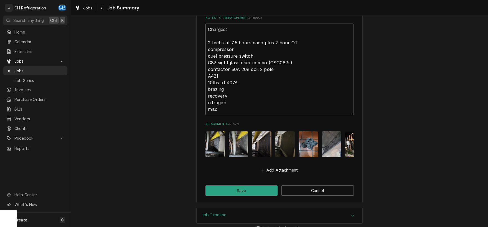
type textarea "x"
type textarea "Charges: 2 techs at 7.5 hours each plus 2 hour OT compressor duel pressure swit…"
type textarea "x"
type textarea "Charges: 2 techs at 7.5 hours each plus 2 hour OT compressor duel pressure swit…"
type textarea "x"
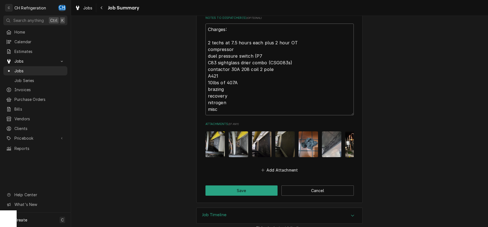
type textarea "Charges: 2 techs at 7.5 hours each plus 2 hour OT compressor duel pressure swit…"
type textarea "x"
type textarea "Charges: 2 techs at 7.5 hours each plus 2 hour OT compressor duel pressure swit…"
type textarea "x"
type textarea "Charges: 2 techs at 7.5 hours each plus 2 hour OT compressor duel pressure swit…"
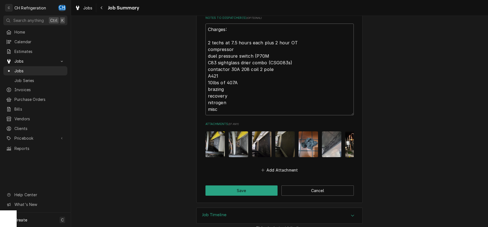
type textarea "x"
type textarea "Charges: 2 techs at 7.5 hours each plus 2 hour OT compressor duel pressure swit…"
type textarea "x"
type textarea "Charges: 2 techs at 7.5 hours each plus 2 hour OT compressor duel pressure swit…"
type textarea "x"
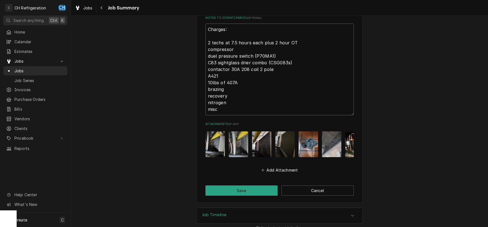
click at [274, 63] on textarea "Charges: 2 techs at 7.5 hours each plus 2 hour OT compressor duel pressure swit…" at bounding box center [280, 70] width 148 height 92
type textarea "Charges: 2 techs at 7.5 hours each plus 2 hour OT compressor duel pressure swit…"
type textarea "x"
type textarea "Charges: 2 techs at 7.5 hours each plus 2 hour OT compressor duel pressure swit…"
type textarea "x"
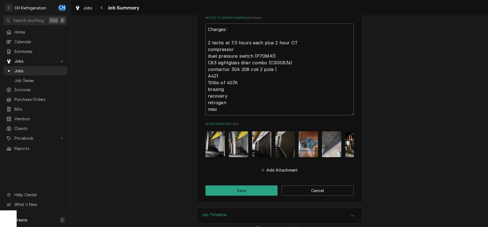
type textarea "Charges: 2 techs at 7.5 hours each plus 2 hour OT compressor duel pressure swit…"
type textarea "x"
type textarea "Charges: 2 techs at 7.5 hours each plus 2 hour OT compressor duel pressure swit…"
type textarea "x"
type textarea "Charges: 2 techs at 7.5 hours each plus 2 hour OT compressor duel pressure swit…"
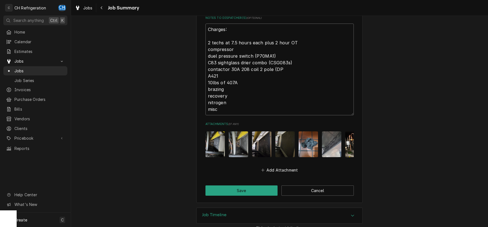
type textarea "x"
type textarea "Charges: 2 techs at 7.5 hours each plus 2 hour OT compressor duel pressure swit…"
type textarea "x"
type textarea "Charges: 2 techs at 7.5 hours each plus 2 hour OT compressor duel pressure swit…"
type textarea "x"
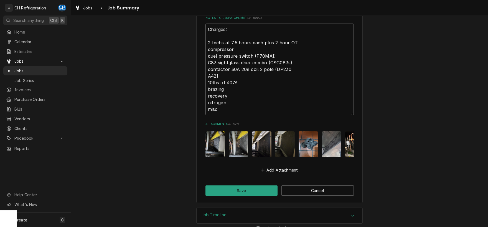
type textarea "Charges: 2 techs at 7.5 hours each plus 2 hour OT compressor duel pressure swit…"
type textarea "x"
type textarea "Charges: 2 techs at 7.5 hours each plus 2 hour OT compressor duel pressure swit…"
type textarea "x"
type textarea "Charges: 2 techs at 7.5 hours each plus 2 hour OT compressor duel pressure swit…"
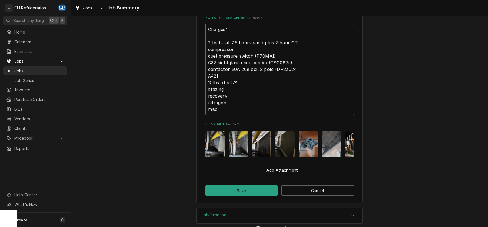
type textarea "x"
type textarea "Charges: 2 techs at 7.5 hours each plus 2 hour OT compressor duel pressure swit…"
type textarea "x"
type textarea "Charges: 2 techs at 7.5 hours each plus 2 hour OT compressor duel pressure swit…"
type textarea "x"
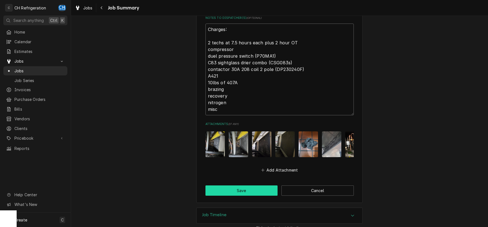
type textarea "Charges: 2 techs at 7.5 hours each plus 2 hour OT compressor duel pressure swit…"
click at [243, 186] on button "Save" at bounding box center [242, 191] width 72 height 10
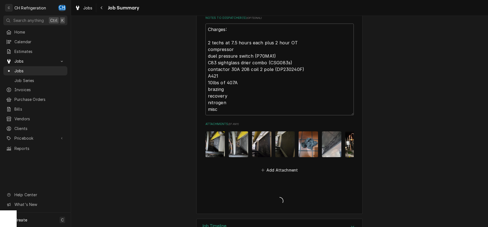
type textarea "x"
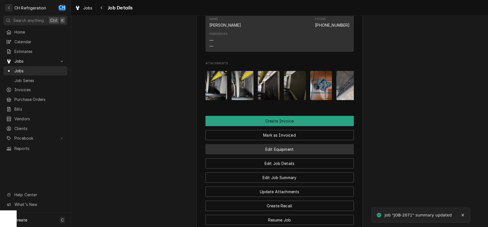
scroll to position [457, 0]
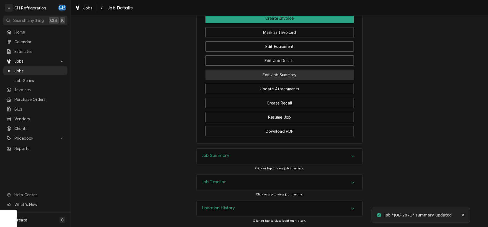
click at [289, 77] on button "Edit Job Summary" at bounding box center [280, 75] width 148 height 10
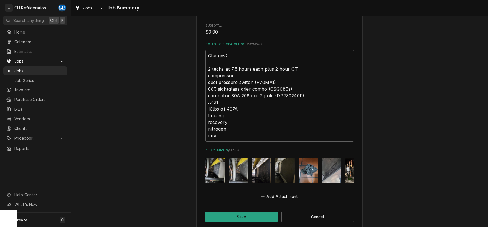
scroll to position [385, 0]
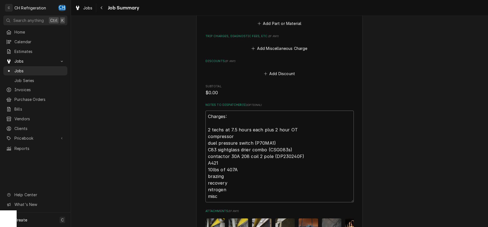
click at [236, 129] on textarea "Charges: 2 techs at 7.5 hours each plus 2 hour OT compressor duel pressure swit…" at bounding box center [280, 157] width 148 height 92
type textarea "x"
type textarea "Charges: 2 techs at 7.5 hours each plus 2 hour OT compressor duel pressure swit…"
type textarea "x"
type textarea "Charges: 2 techs at 7.5 hours each plus 2 hour OT compressor ( duel pressure sw…"
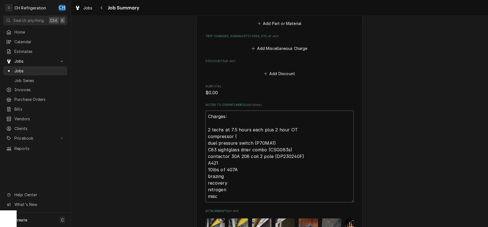
type textarea "x"
type textarea "Charges: 2 techs at 7.5 hours each plus 2 hour OT compressor (R duel pressure s…"
type textarea "x"
type textarea "Charges: 2 techs at 7.5 hours each plus 2 hour OT compressor (RS duel pressure …"
type textarea "x"
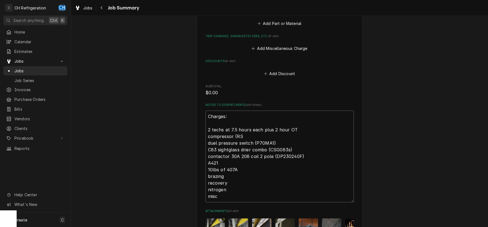
type textarea "Charges: 2 techs at 7.5 hours each plus 2 hour OT compressor (RST duel pressure…"
type textarea "x"
type textarea "Charges: 2 techs at 7.5 hours each plus 2 hour OT compressor (RST7 duel pressur…"
type textarea "x"
type textarea "Charges: 2 techs at 7.5 hours each plus 2 hour OT compressor (RST70 duel pressu…"
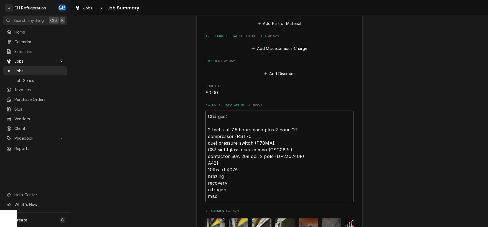
type textarea "x"
type textarea "Charges: 2 techs at 7.5 hours each plus 2 hour OT compressor (RST70C duel press…"
type textarea "x"
type textarea "Charges: 2 techs at 7.5 hours each plus 2 hour OT compressor (RST70C1 duel pres…"
type textarea "x"
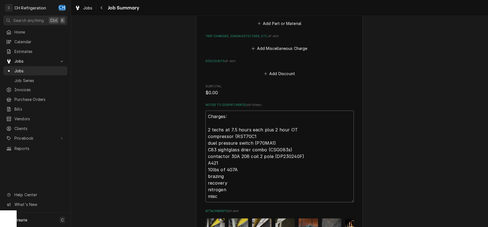
type textarea "Charges: 2 techs at 7.5 hours each plus 2 hour OT compressor (RST70C1E duel pre…"
type textarea "x"
type textarea "Charges: 2 techs at 7.5 hours each plus 2 hour OT compressor (RST70C1EP duel pr…"
type textarea "x"
type textarea "Charges: 2 techs at 7.5 hours each plus 2 hour OT compressor (RST70C1EPV duel p…"
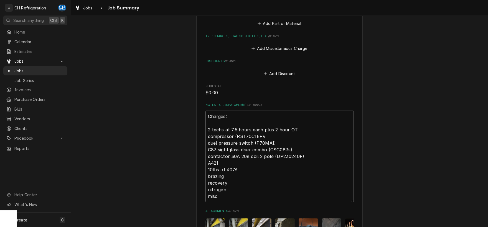
type textarea "x"
type textarea "Charges: 2 techs at 7.5 hours each plus 2 hour OT compressor (RST70C1EP duel pr…"
type textarea "x"
type textarea "Charges: 2 techs at 7.5 hours each plus 2 hour OT compressor (RST70C1EPF duel p…"
type textarea "x"
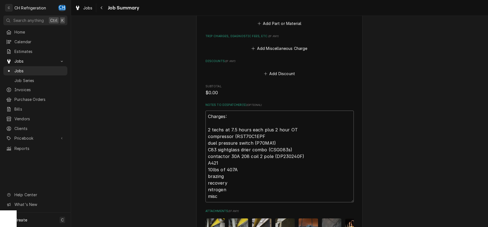
type textarea "Charges: 2 techs at 7.5 hours each plus 2 hour OT compressor (RST70C1EPFV duel …"
type textarea "x"
type textarea "Charges: 2 techs at 7.5 hours each plus 2 hour OT compressor (RST70C1EPFV9 duel…"
type textarea "x"
type textarea "Charges: 2 techs at 7.5 hours each plus 2 hour OT compressor (RST70C1EPFV90 due…"
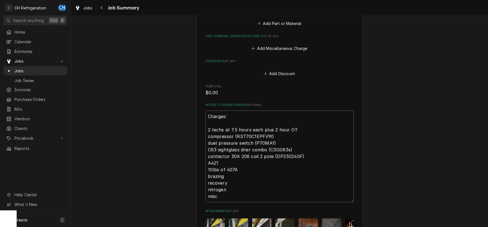
type textarea "x"
type textarea "Charges: 2 techs at 7.5 hours each plus 2 hour OT compressor (RST70C1EPFV901 du…"
type textarea "x"
type textarea "Charges: 2 techs at 7.5 hours each plus 2 hour OT compressor (RST70C1EPFV901) d…"
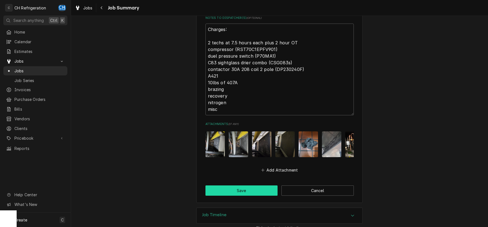
click at [236, 186] on button "Save" at bounding box center [242, 191] width 72 height 10
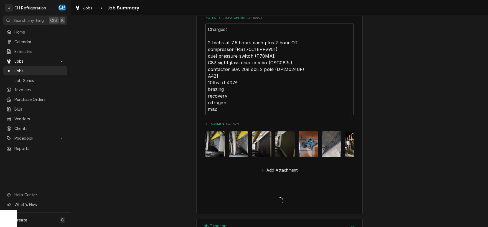
type textarea "x"
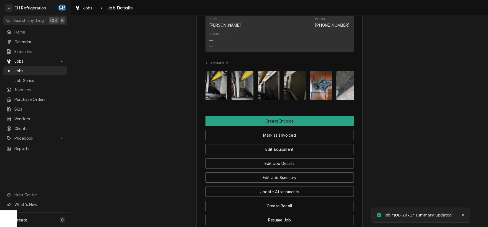
scroll to position [457, 0]
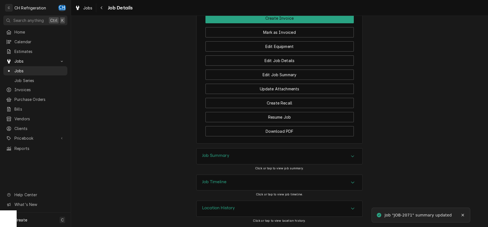
drag, startPoint x: 212, startPoint y: 157, endPoint x: 204, endPoint y: 154, distance: 8.1
click at [212, 157] on h3 "Job Summary" at bounding box center [215, 155] width 27 height 5
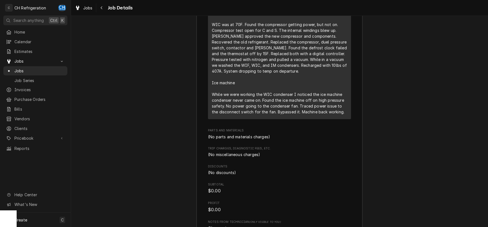
scroll to position [659, 0]
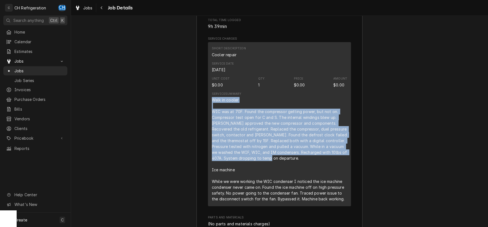
drag, startPoint x: 211, startPoint y: 107, endPoint x: 328, endPoint y: 167, distance: 131.8
click at [328, 167] on div "Short Description Cooler repair Service Date Oct 8, 2025 Unit Cost $0.00 Qty. 1…" at bounding box center [279, 124] width 143 height 164
copy div "Walk in cooler WIC was at 70F. Found the compressor getting power, but not on. …"
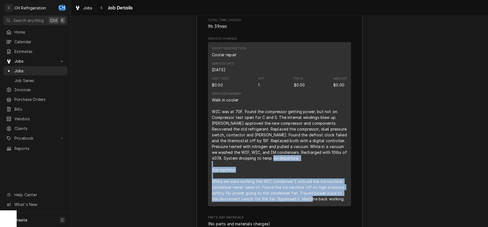
drag, startPoint x: 210, startPoint y: 175, endPoint x: 340, endPoint y: 204, distance: 133.7
click at [340, 204] on div "Short Description Cooler repair Service Date Oct 8, 2025 Unit Cost $0.00 Qty. 1…" at bounding box center [279, 124] width 143 height 164
copy div "Ice machine While we were working the WIC condenser I noticed the ice machine c…"
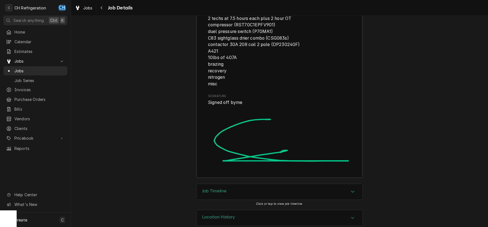
scroll to position [985, 0]
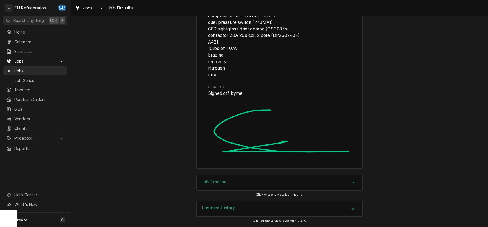
drag, startPoint x: 347, startPoint y: 179, endPoint x: 355, endPoint y: 179, distance: 8.6
click at [347, 179] on div "Job Timeline" at bounding box center [280, 183] width 166 height 16
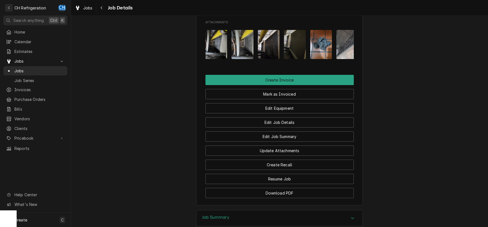
scroll to position [381, 0]
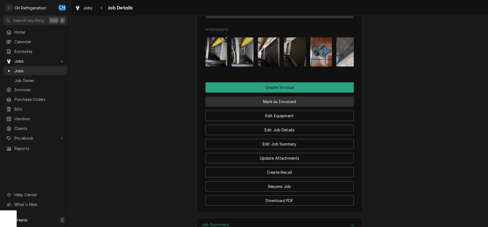
click at [258, 107] on button "Mark as Invoiced" at bounding box center [280, 102] width 148 height 10
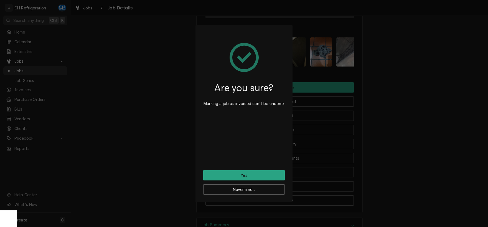
click at [447, 109] on div "Are you sure? Marking a job as invoiced can't be undone. Yes Nevermind..." at bounding box center [244, 113] width 488 height 227
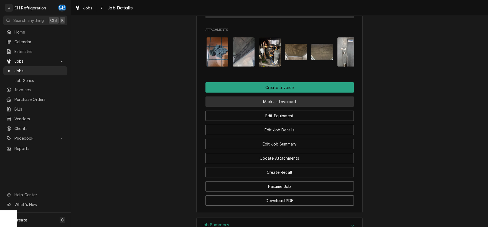
scroll to position [0, 113]
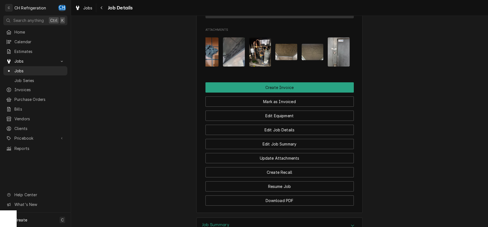
click at [347, 65] on img "Attachments" at bounding box center [339, 51] width 22 height 29
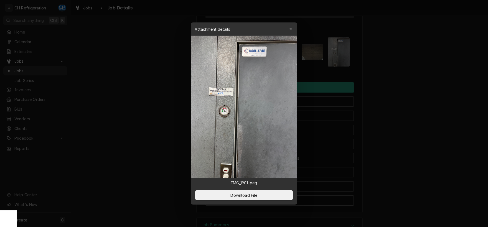
click at [393, 97] on div at bounding box center [244, 113] width 488 height 227
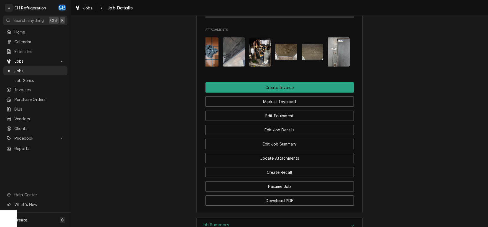
click at [303, 59] on img "Attachments" at bounding box center [313, 52] width 22 height 16
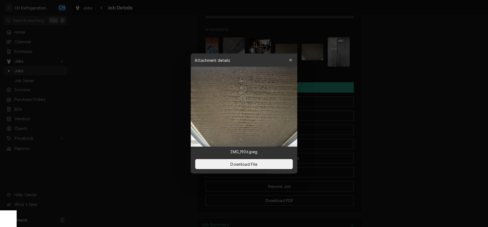
click at [401, 97] on div at bounding box center [244, 113] width 488 height 227
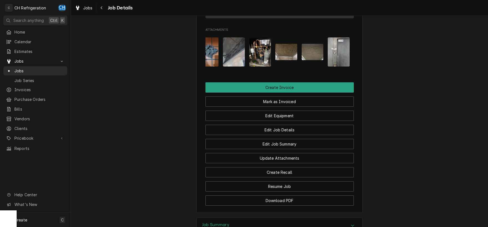
click at [277, 60] on img "Attachments" at bounding box center [287, 52] width 22 height 16
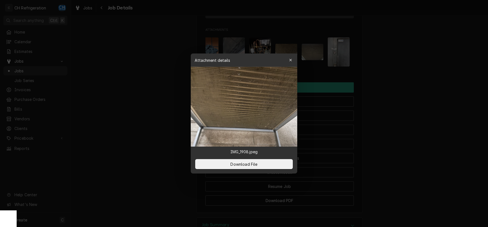
click at [431, 102] on div at bounding box center [244, 113] width 488 height 227
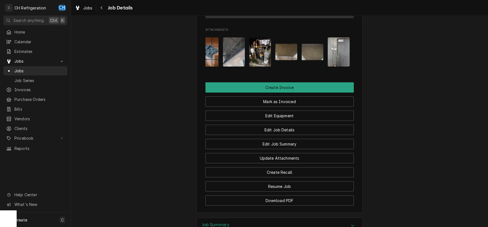
click at [262, 63] on img "Attachments" at bounding box center [260, 51] width 22 height 29
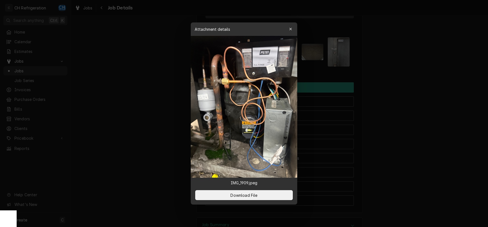
drag, startPoint x: 401, startPoint y: 96, endPoint x: 336, endPoint y: 93, distance: 64.4
click at [400, 96] on div at bounding box center [244, 113] width 488 height 227
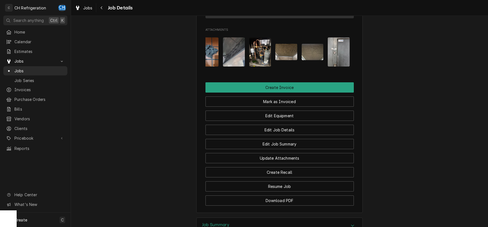
click at [241, 64] on img "Attachments" at bounding box center [234, 51] width 22 height 29
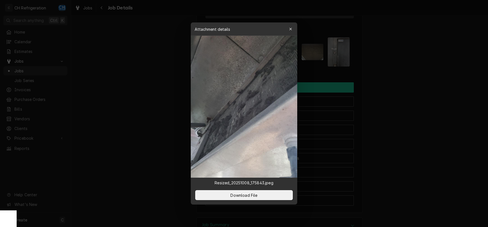
click at [390, 97] on div at bounding box center [244, 113] width 488 height 227
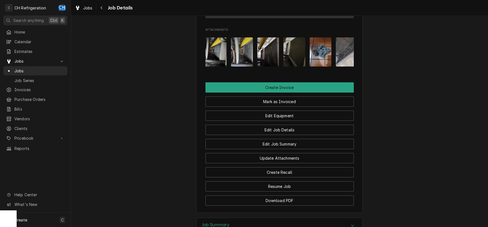
scroll to position [0, 0]
click at [317, 66] on img "Attachments" at bounding box center [321, 51] width 22 height 29
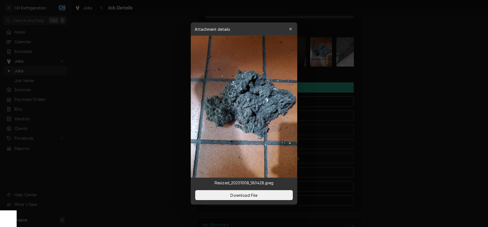
click at [386, 100] on div at bounding box center [244, 113] width 488 height 227
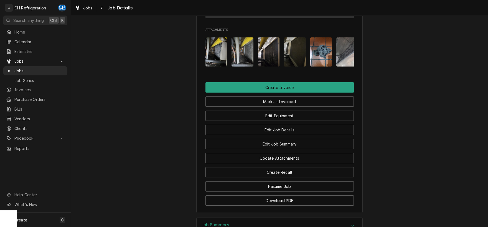
click at [265, 64] on img "Attachments" at bounding box center [269, 51] width 22 height 29
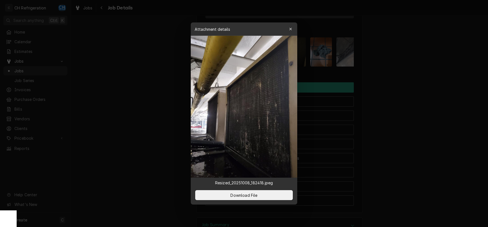
click at [388, 87] on div at bounding box center [244, 113] width 488 height 227
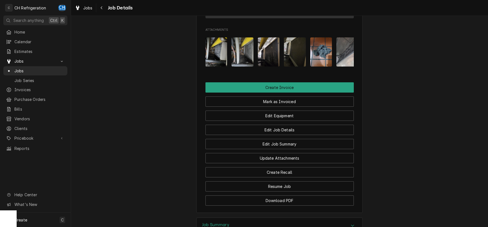
click at [242, 65] on img "Attachments" at bounding box center [243, 51] width 22 height 29
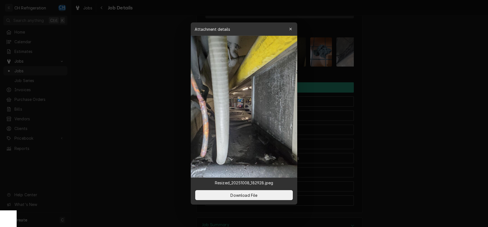
click at [432, 86] on div at bounding box center [244, 113] width 488 height 227
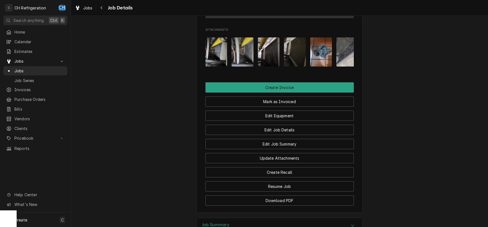
click at [222, 64] on img "Attachments" at bounding box center [217, 51] width 22 height 29
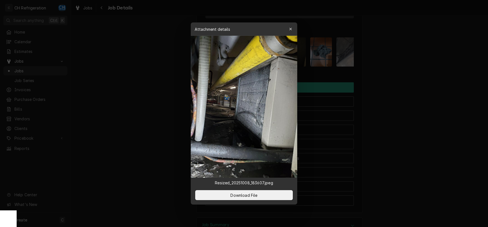
click at [401, 105] on div at bounding box center [244, 113] width 488 height 227
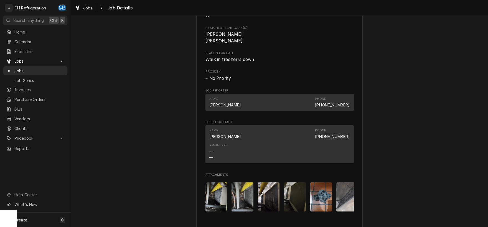
scroll to position [381, 0]
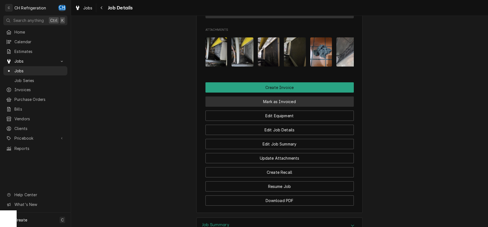
click at [264, 107] on button "Mark as Invoiced" at bounding box center [280, 102] width 148 height 10
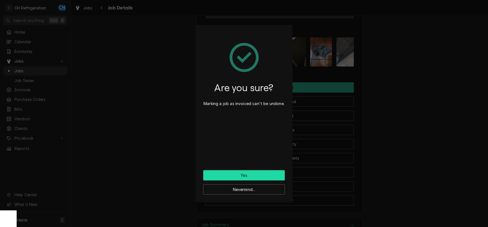
click at [249, 176] on button "Yes" at bounding box center [244, 175] width 82 height 10
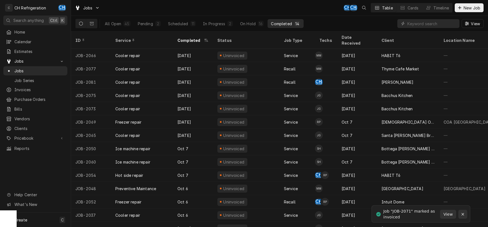
click at [463, 212] on div "Notifications alt+T" at bounding box center [463, 215] width 6 height 6
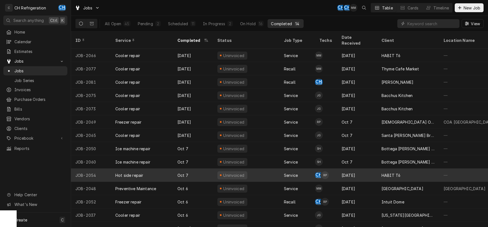
scroll to position [1, 0]
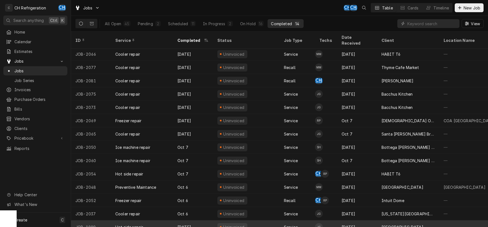
click at [381, 221] on div "Patina Olive street" at bounding box center [408, 227] width 62 height 13
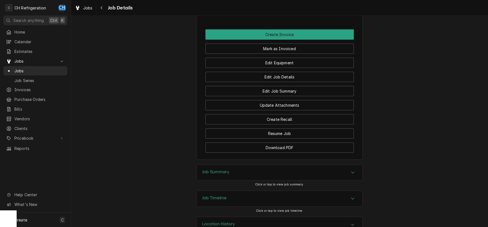
scroll to position [398, 0]
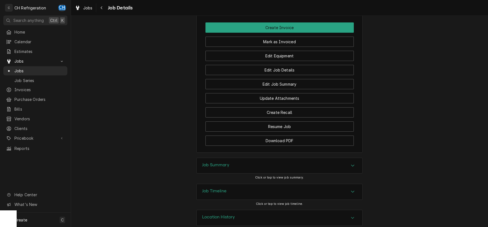
click at [258, 165] on div "Job Summary Click or tap to view job summary." at bounding box center [279, 171] width 166 height 26
click at [259, 158] on div "Job Summary" at bounding box center [280, 166] width 166 height 16
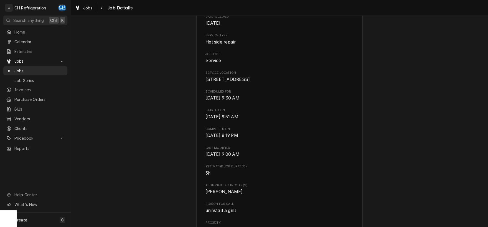
scroll to position [0, 0]
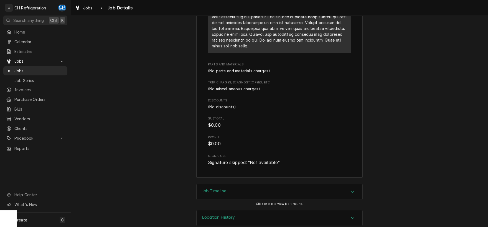
click at [274, 186] on div "Job Timeline" at bounding box center [280, 192] width 166 height 16
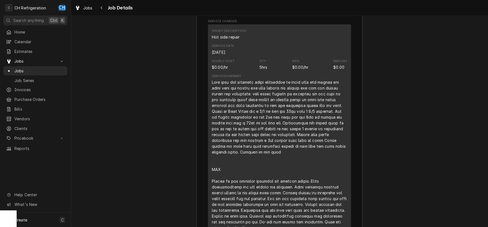
scroll to position [654, 0]
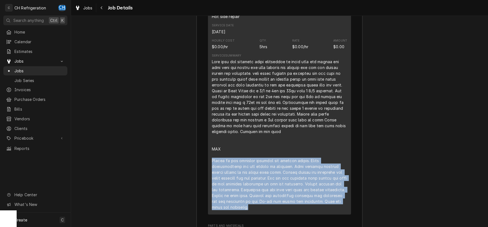
drag, startPoint x: 212, startPoint y: 151, endPoint x: 252, endPoint y: 200, distance: 63.7
click at [252, 200] on div "Short Description Hot side repair Service Date [DATE] Hourly Cost $0.00/hr Qty.…" at bounding box center [279, 109] width 143 height 211
copy div "Picked up the expected hardware and arrived onsite. Began disassembling the two…"
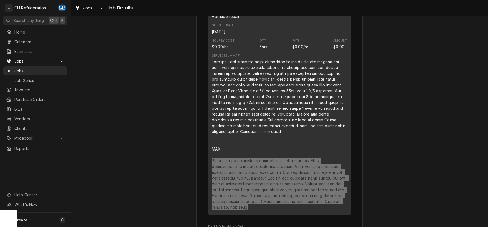
scroll to position [799, 0]
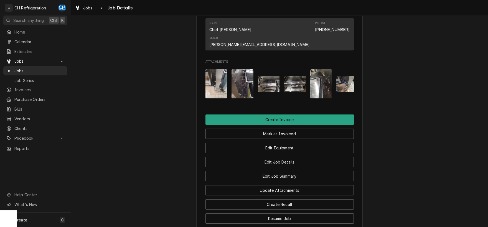
scroll to position [277, 0]
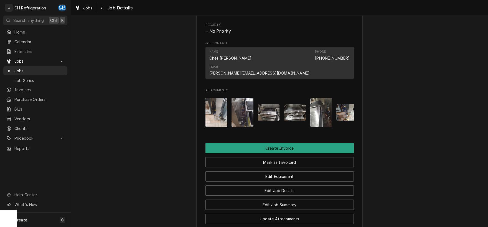
click at [226, 99] on img "Attachments" at bounding box center [217, 112] width 22 height 29
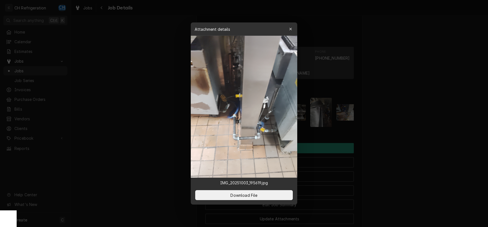
click at [417, 151] on div at bounding box center [244, 113] width 488 height 227
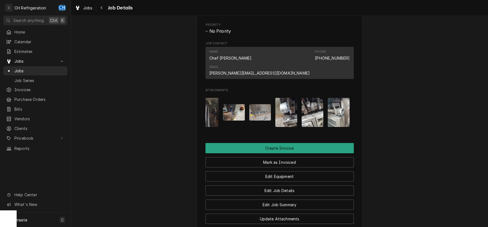
scroll to position [0, 0]
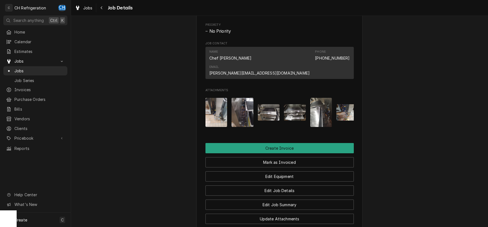
click at [224, 99] on img "Attachments" at bounding box center [217, 112] width 22 height 29
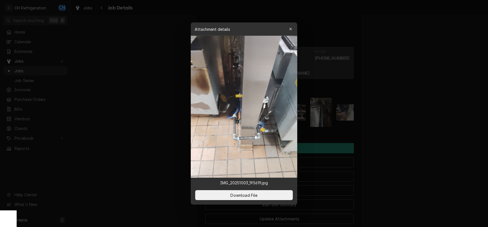
click at [379, 128] on div at bounding box center [244, 113] width 488 height 227
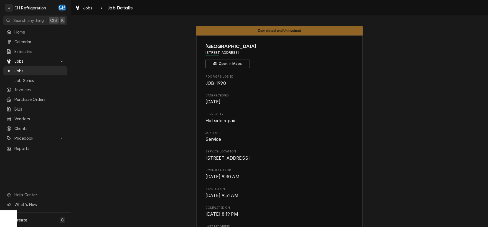
drag, startPoint x: 288, startPoint y: 52, endPoint x: 202, endPoint y: 52, distance: 86.0
copy span "[STREET_ADDRESS]"
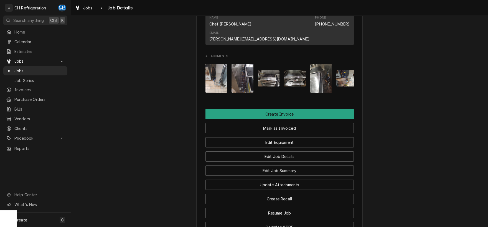
scroll to position [277, 0]
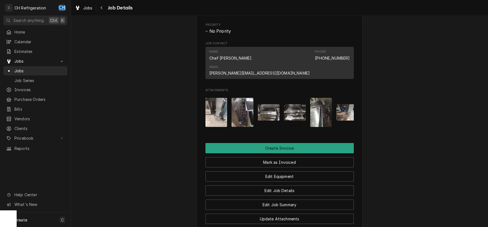
click at [218, 106] on img "Attachments" at bounding box center [217, 112] width 22 height 29
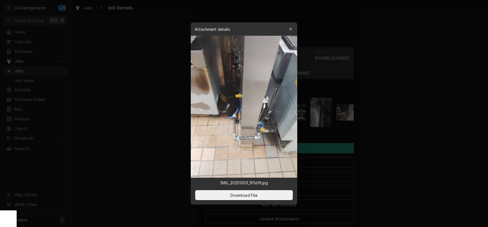
click at [393, 96] on div at bounding box center [244, 113] width 488 height 227
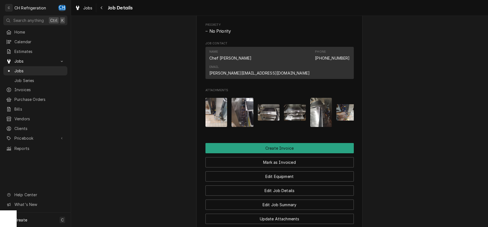
click at [249, 103] on img "Attachments" at bounding box center [243, 112] width 22 height 29
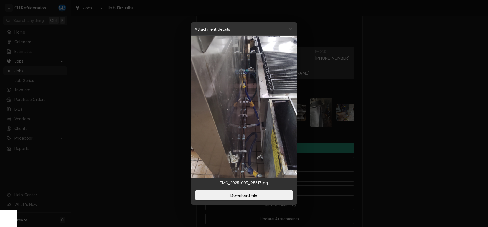
click at [385, 101] on div at bounding box center [244, 113] width 488 height 227
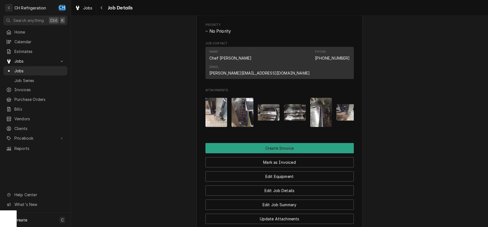
click at [274, 104] on img "Attachments" at bounding box center [269, 112] width 22 height 16
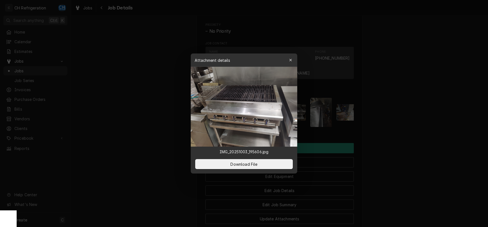
click at [398, 108] on div at bounding box center [244, 113] width 488 height 227
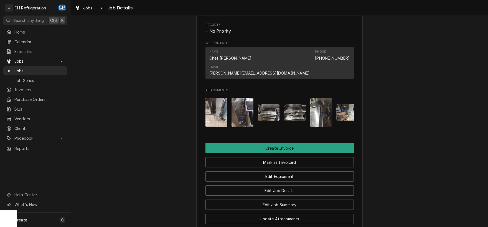
click at [280, 106] on div "Attachments" at bounding box center [280, 112] width 148 height 38
click at [289, 107] on img "Attachments" at bounding box center [295, 112] width 22 height 16
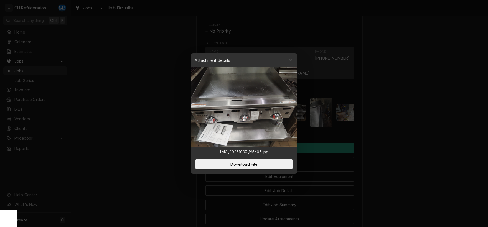
click at [395, 119] on div at bounding box center [244, 113] width 488 height 227
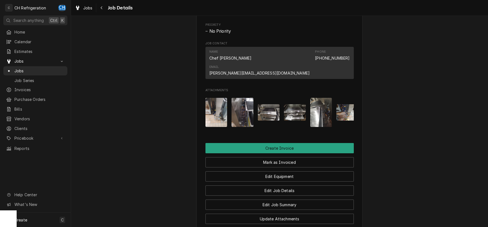
click at [319, 111] on img "Attachments" at bounding box center [321, 112] width 22 height 29
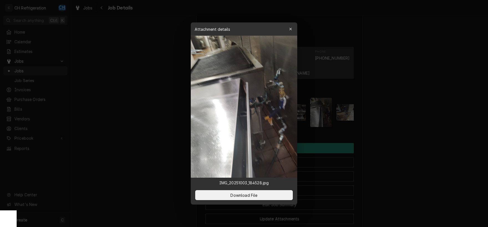
click at [375, 114] on div at bounding box center [244, 113] width 488 height 227
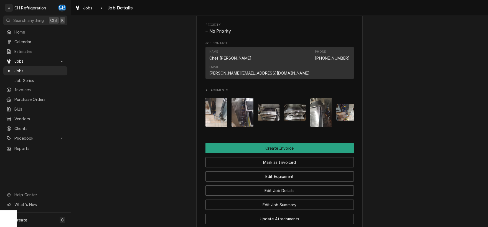
click at [341, 104] on img "Attachments" at bounding box center [348, 112] width 22 height 16
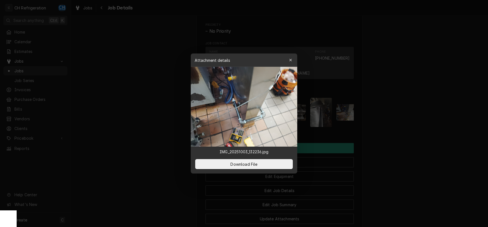
click at [418, 108] on div at bounding box center [244, 113] width 488 height 227
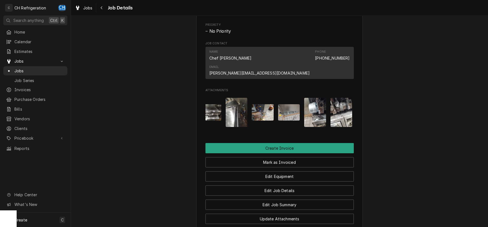
scroll to position [0, 113]
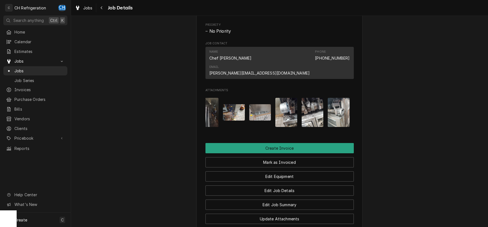
click at [258, 107] on img "Attachments" at bounding box center [260, 112] width 22 height 16
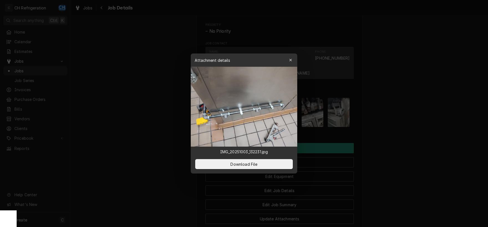
click at [380, 100] on div at bounding box center [244, 113] width 488 height 227
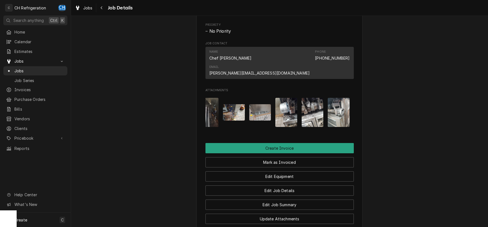
click at [285, 105] on img "Attachments" at bounding box center [287, 112] width 22 height 29
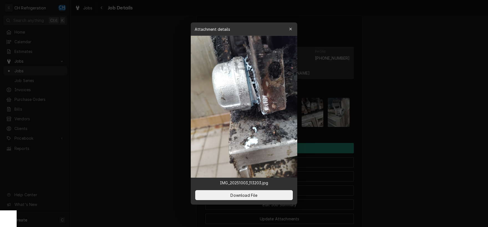
click at [381, 113] on div at bounding box center [244, 113] width 488 height 227
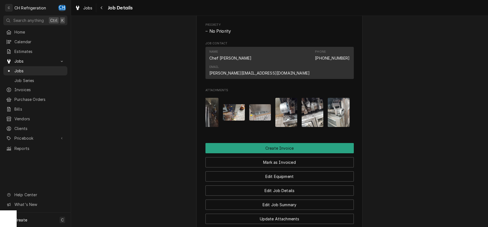
click at [308, 105] on img "Attachments" at bounding box center [313, 112] width 22 height 29
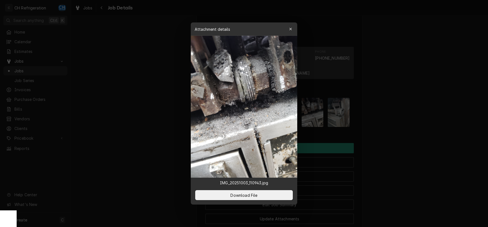
click at [382, 110] on div at bounding box center [244, 113] width 488 height 227
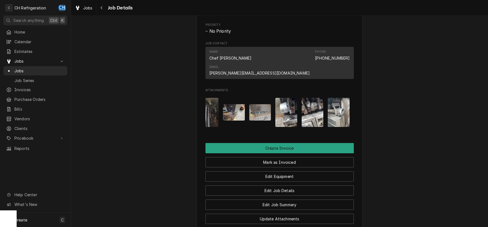
click at [350, 109] on div "Attachments" at bounding box center [280, 112] width 148 height 38
click at [336, 109] on img "Attachments" at bounding box center [339, 112] width 22 height 29
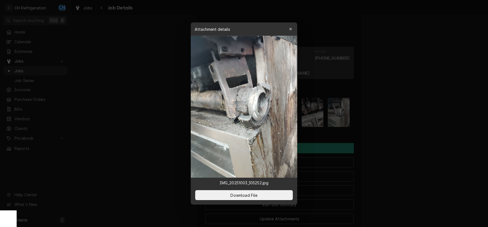
click at [388, 114] on div at bounding box center [244, 113] width 488 height 227
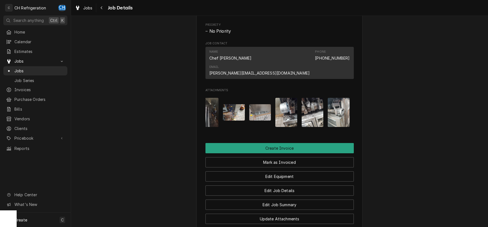
click at [292, 108] on img "Attachments" at bounding box center [287, 112] width 22 height 29
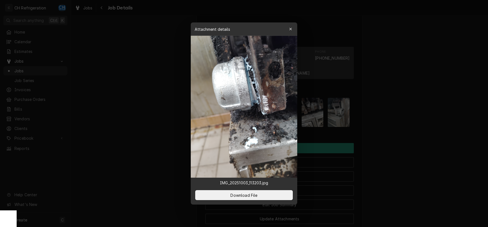
drag, startPoint x: 386, startPoint y: 104, endPoint x: 344, endPoint y: 108, distance: 41.5
click at [385, 104] on div at bounding box center [244, 113] width 488 height 227
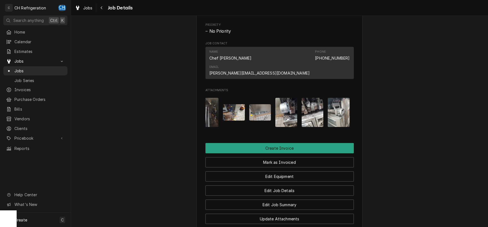
click at [341, 107] on img "Attachments" at bounding box center [339, 112] width 22 height 29
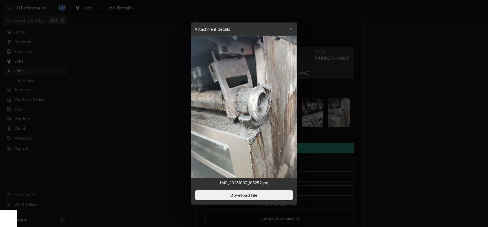
click at [412, 116] on div at bounding box center [244, 113] width 488 height 227
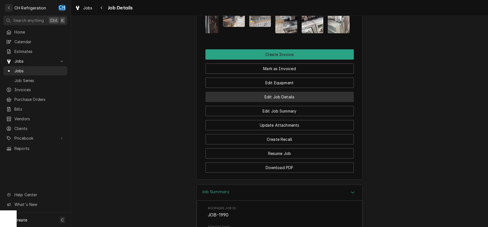
scroll to position [348, 0]
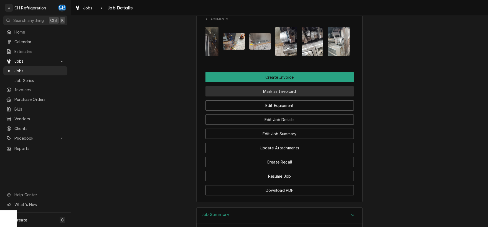
click at [270, 86] on button "Mark as Invoiced" at bounding box center [280, 91] width 148 height 10
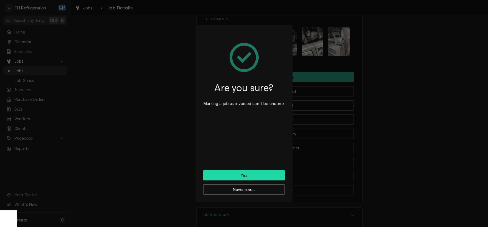
click at [235, 176] on button "Yes" at bounding box center [244, 175] width 82 height 10
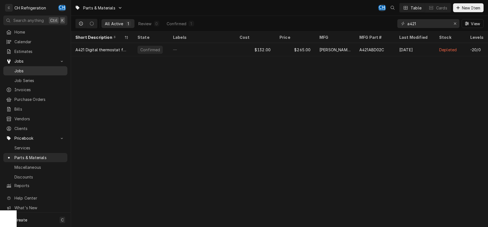
click at [21, 68] on span "Jobs" at bounding box center [39, 71] width 50 height 6
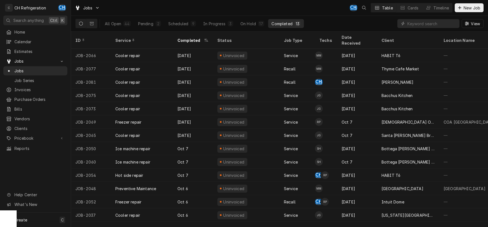
click at [276, 26] on div "Completed" at bounding box center [282, 24] width 21 height 6
click at [255, 23] on div "On Hold" at bounding box center [249, 24] width 16 height 6
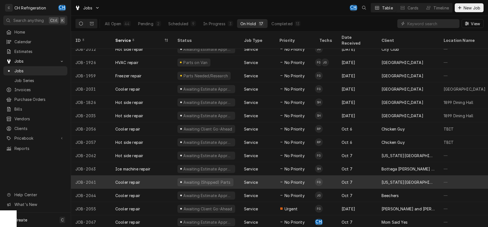
scroll to position [41, 0]
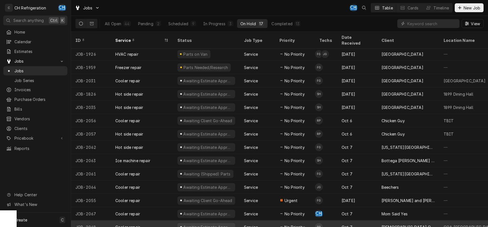
click at [350, 221] on div "Oct 7" at bounding box center [357, 227] width 40 height 13
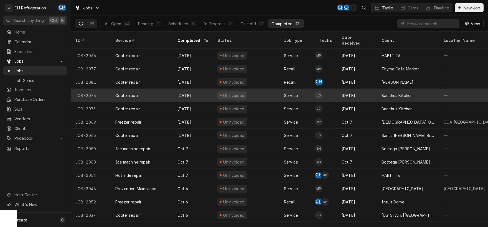
click at [372, 89] on div "Oct 8" at bounding box center [357, 95] width 40 height 13
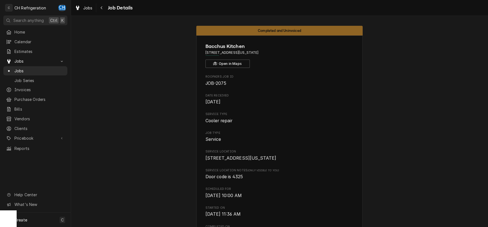
drag, startPoint x: 292, startPoint y: 52, endPoint x: 196, endPoint y: 52, distance: 96.3
copy span "[STREET_ADDRESS][US_STATE]"
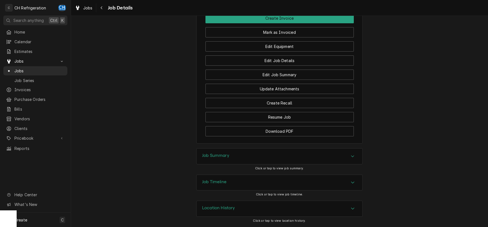
click at [238, 164] on div "Job Summary" at bounding box center [280, 157] width 166 height 16
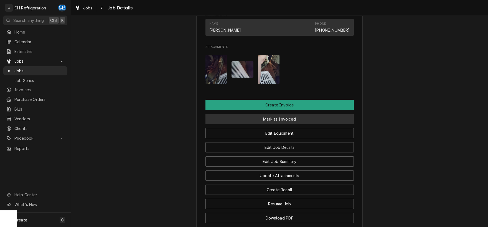
scroll to position [343, 0]
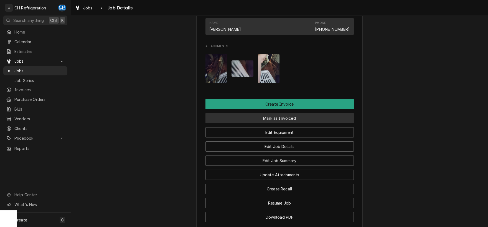
click at [274, 123] on button "Mark as Invoiced" at bounding box center [280, 118] width 148 height 10
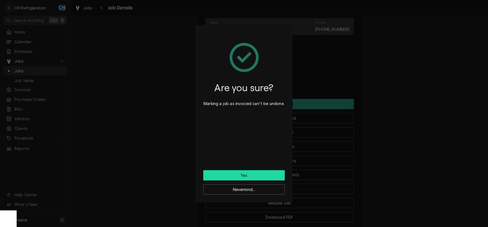
click at [269, 175] on button "Yes" at bounding box center [244, 175] width 82 height 10
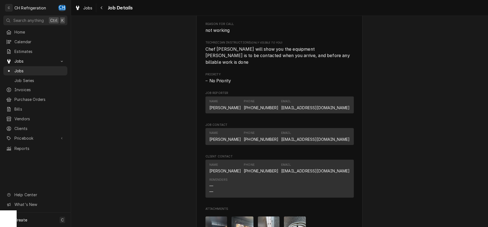
scroll to position [522, 0]
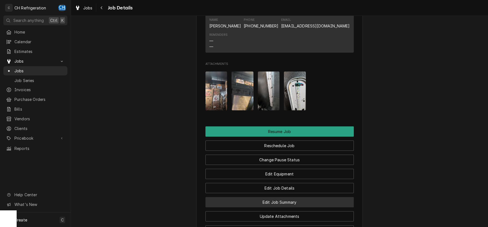
click at [290, 208] on button "Edit Job Summary" at bounding box center [280, 202] width 148 height 10
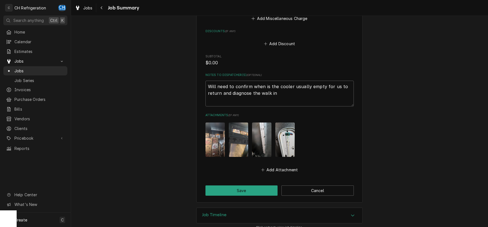
scroll to position [168, 0]
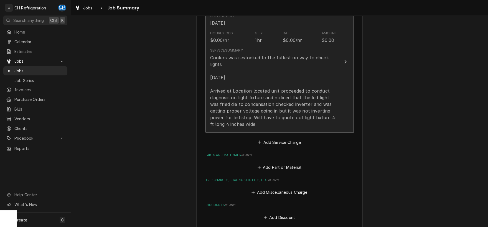
click at [258, 117] on div "Coolers was restocked to the fullest no way to check lights 1/10/25 Arrived at …" at bounding box center [273, 90] width 127 height 73
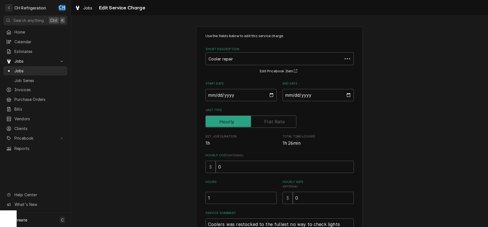
scroll to position [104, 0]
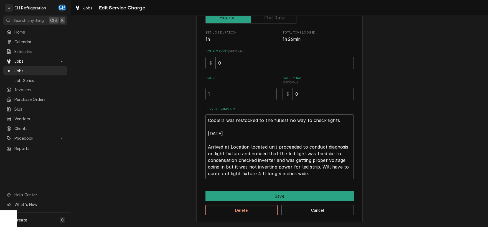
click at [208, 173] on textarea "Coolers was restocked to the fullest no way to check lights 1/10/25 Arrived at …" at bounding box center [280, 147] width 148 height 65
click at [229, 173] on textarea "Coolers was restocked to the fullest no way to check lights 1/10/25 Arrived at …" at bounding box center [280, 147] width 148 height 65
type textarea "x"
type textarea "Coolers was restocked to the fullest no way to check lights 1/10/25 Arrived at …"
type textarea "x"
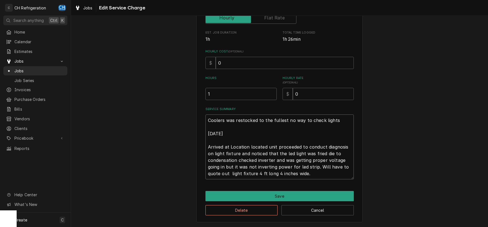
type textarea "Coolers was restocked to the fullest no way to check lights 1/10/25 Arrived at …"
click at [315, 171] on textarea "Coolers was restocked to the fullest no way to check lights 1/10/25 Arrived at …" at bounding box center [280, 147] width 148 height 65
type textarea "x"
type textarea "Coolers was restocked to the fullest no way to check lights 1/10/25 Arrived at …"
type textarea "x"
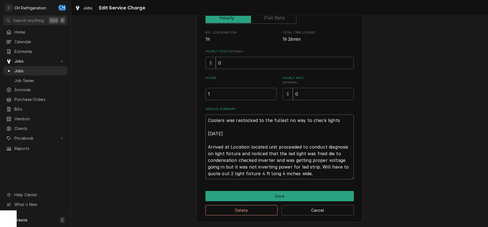
type textarea "Coolers was restocked to the fullest no way to check lights 1/10/25 Arrived at …"
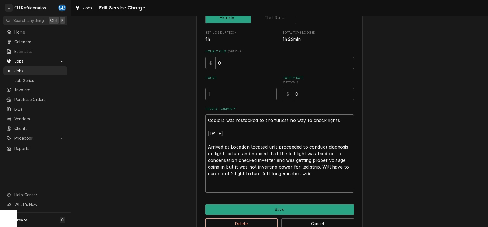
type textarea "x"
type textarea "Coolers was restocked to the fullest no way to check lights 1/10/25 Arrived at …"
type textarea "x"
type textarea "Coolers was restocked to the fullest no way to check lights 1/10/25 Arrived at …"
type textarea "x"
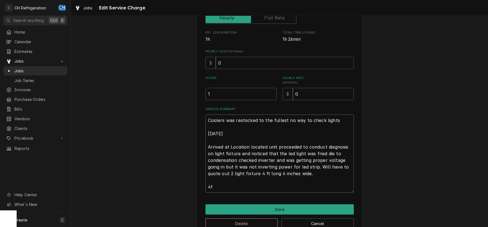
type textarea "Coolers was restocked to the fullest no way to check lights 1/10/25 Arrived at …"
type textarea "x"
type textarea "Coolers was restocked to the fullest no way to check lights 1/10/25 Arrived at …"
type textarea "x"
type textarea "Coolers was restocked to the fullest no way to check lights 1/10/25 Arrived at …"
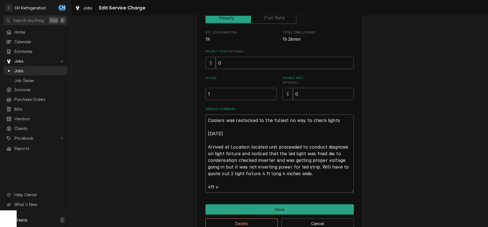
type textarea "x"
type textarea "Coolers was restocked to the fullest no way to check lights 1/10/25 Arrived at …"
type textarea "x"
type textarea "Coolers was restocked to the fullest no way to check lights 1/10/25 Arrived at …"
type textarea "x"
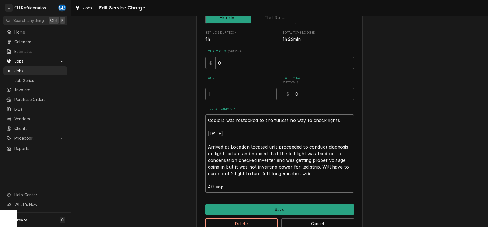
type textarea "Coolers was restocked to the fullest no way to check lights 1/10/25 Arrived at …"
type textarea "x"
type textarea "Coolers was restocked to the fullest no way to check lights 1/10/25 Arrived at …"
type textarea "x"
type textarea "Coolers was restocked to the fullest no way to check lights 1/10/25 Arrived at …"
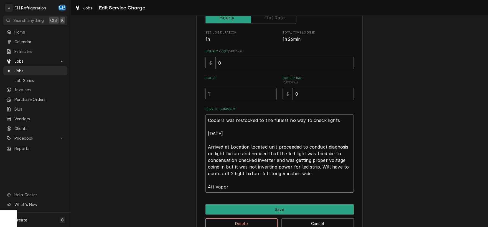
type textarea "x"
type textarea "Coolers was restocked to the fullest no way to check lights 1/10/25 Arrived at …"
type textarea "x"
type textarea "Coolers was restocked to the fullest no way to check lights 1/10/25 Arrived at …"
type textarea "x"
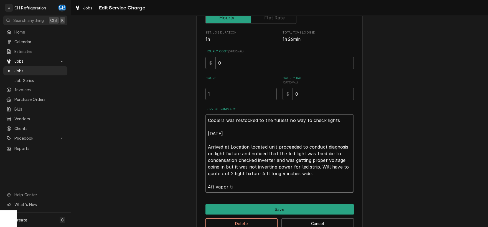
type textarea "Coolers was restocked to the fullest no way to check lights 1/10/25 Arrived at …"
type textarea "x"
type textarea "Coolers was restocked to the fullest no way to check lights 1/10/25 Arrived at …"
type textarea "x"
type textarea "Coolers was restocked to the fullest no way to check lights 1/10/25 Arrived at …"
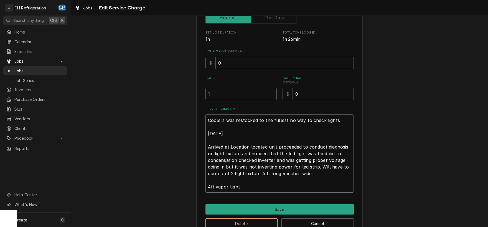
type textarea "x"
type textarea "Coolers was restocked to the fullest no way to check lights 1/10/25 Arrived at …"
type textarea "x"
type textarea "Coolers was restocked to the fullest no way to check lights 1/10/25 Arrived at …"
type textarea "x"
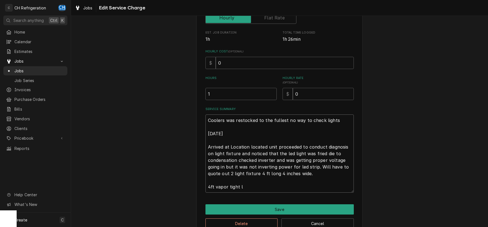
type textarea "Coolers was restocked to the fullest no way to check lights 1/10/25 Arrived at …"
type textarea "x"
type textarea "Coolers was restocked to the fullest no way to check lights 1/10/25 Arrived at …"
type textarea "x"
type textarea "Coolers was restocked to the fullest no way to check lights 1/10/25 Arrived at …"
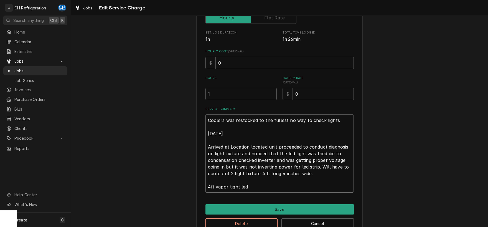
type textarea "x"
type textarea "Coolers was restocked to the fullest no way to check lights 1/10/25 Arrived at …"
type textarea "x"
type textarea "Coolers was restocked to the fullest no way to check lights 1/10/25 Arrived at …"
type textarea "x"
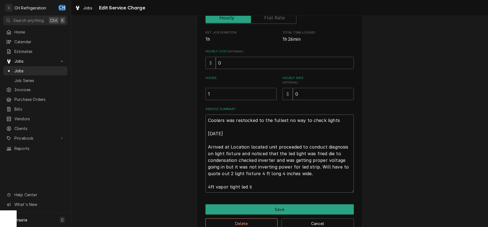
type textarea "Coolers was restocked to the fullest no way to check lights 1/10/25 Arrived at …"
type textarea "x"
type textarea "Coolers was restocked to the fullest no way to check lights 1/10/25 Arrived at …"
type textarea "x"
type textarea "Coolers was restocked to the fullest no way to check lights 1/10/25 Arrived at …"
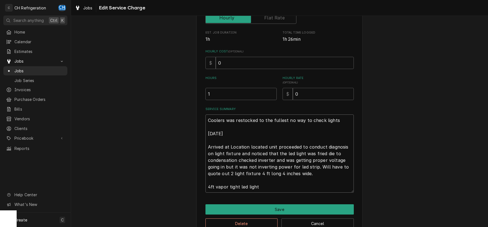
type textarea "x"
type textarea "Coolers was restocked to the fullest no way to check lights 1/10/25 Arrived at …"
click at [207, 186] on textarea "Coolers was restocked to the fullest no way to check lights 1/10/25 Arrived at …" at bounding box center [280, 154] width 148 height 78
type textarea "x"
type textarea "Coolers was restocked to the fullest no way to check lights 1/10/25 Arrived at …"
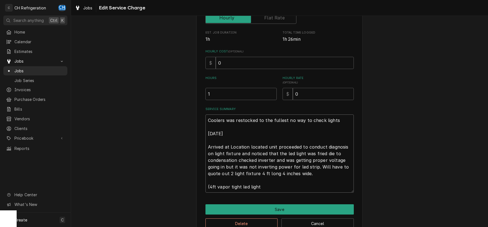
click at [265, 187] on textarea "Coolers was restocked to the fullest no way to check lights 1/10/25 Arrived at …" at bounding box center [280, 154] width 148 height 78
type textarea "x"
type textarea "Coolers was restocked to the fullest no way to check lights 1/10/25 Arrived at …"
type textarea "x"
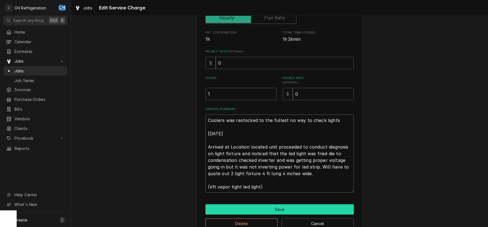
type textarea "Coolers was restocked to the fullest no way to check lights 1/10/25 Arrived at …"
click at [276, 212] on button "Save" at bounding box center [280, 209] width 148 height 10
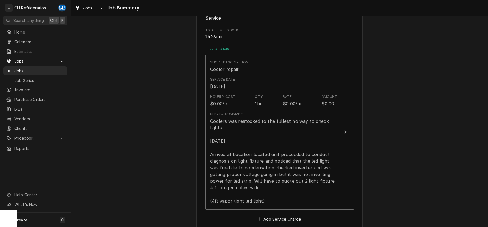
scroll to position [168, 0]
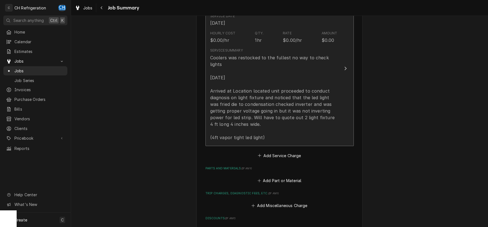
click at [279, 126] on div "Coolers was restocked to the fullest no way to check lights 1/10/25 Arrived at …" at bounding box center [273, 97] width 127 height 87
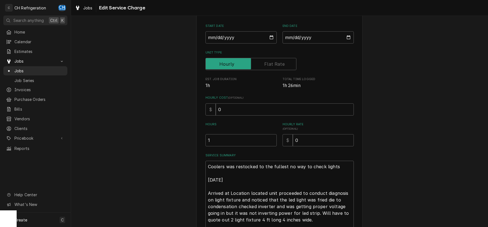
scroll to position [89, 0]
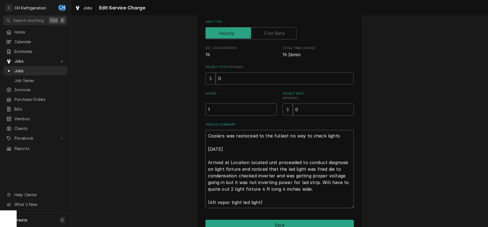
click at [267, 203] on textarea "Coolers was restocked to the fullest no way to check lights 1/10/25 Arrived at …" at bounding box center [280, 169] width 148 height 78
type textarea "x"
type textarea "Coolers was restocked to the fullest no way to check lights 1/10/25 Arrived at …"
type textarea "x"
type textarea "Coolers was restocked to the fullest no way to check lights 1/10/25 Arrived at …"
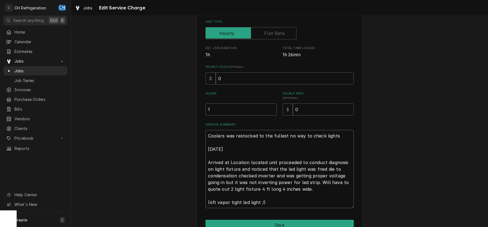
type textarea "x"
type textarea "Coolers was restocked to the fullest no way to check lights 1/10/25 Arrived at …"
type textarea "x"
type textarea "Coolers was restocked to the fullest no way to check lights 1/10/25 Arrived at …"
type textarea "x"
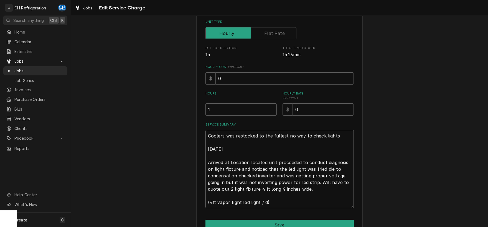
type textarea "Coolers was restocked to the fullest no way to check lights 1/10/25 Arrived at …"
type textarea "x"
type textarea "Coolers was restocked to the fullest no way to check lights 1/10/25 Arrived at …"
type textarea "x"
type textarea "Coolers was restocked to the fullest no way to check lights 1/10/25 Arrived at …"
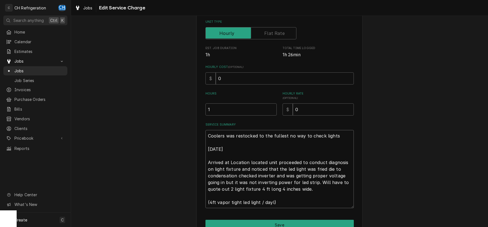
type textarea "x"
type textarea "Coolers was restocked to the fullest no way to check lights 1/10/25 Arrived at …"
type textarea "x"
type textarea "Coolers was restocked to the fullest no way to check lights 1/10/25 Arrived at …"
type textarea "x"
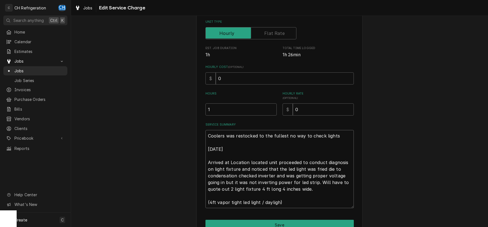
type textarea "Coolers was restocked to the fullest no way to check lights 1/10/25 Arrived at …"
type textarea "x"
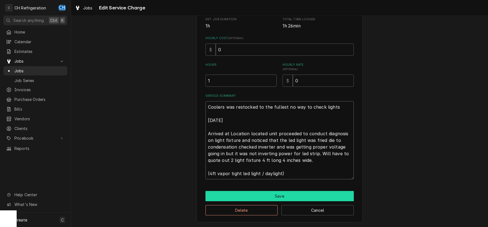
type textarea "Coolers was restocked to the fullest no way to check lights [DATE] Arrived at L…"
click at [269, 193] on button "Save" at bounding box center [280, 196] width 148 height 10
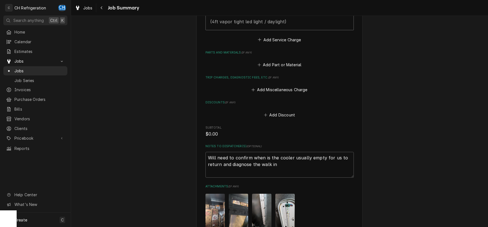
scroll to position [355, 0]
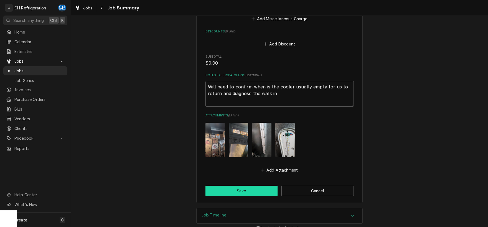
click at [249, 186] on button "Save" at bounding box center [242, 191] width 72 height 10
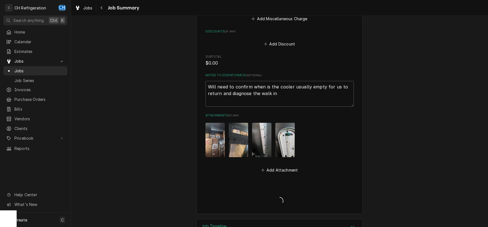
type textarea "x"
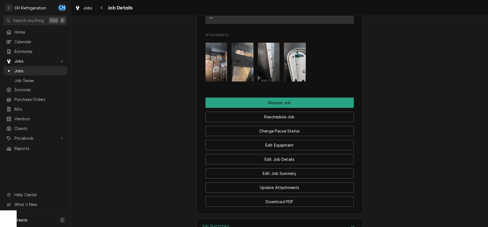
scroll to position [627, 0]
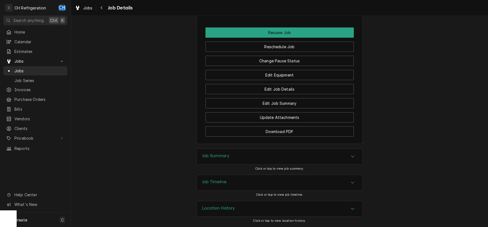
click at [250, 161] on div "Job Summary" at bounding box center [280, 157] width 166 height 16
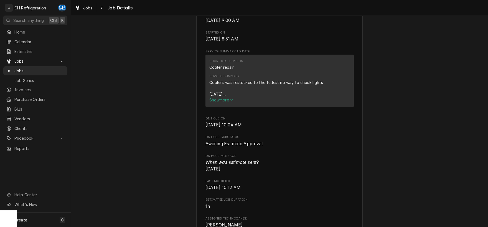
scroll to position [0, 0]
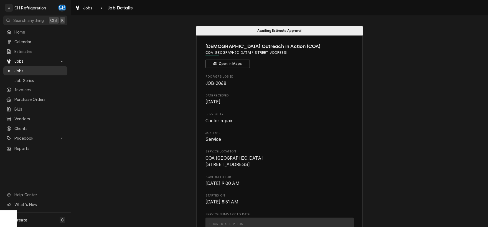
click at [22, 69] on span "Jobs" at bounding box center [39, 71] width 50 height 6
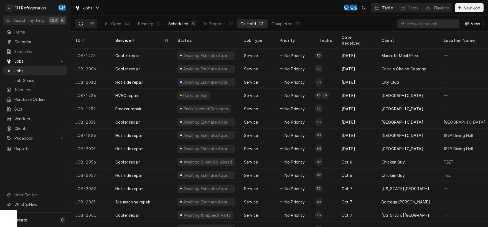
click at [177, 24] on div "Scheduled" at bounding box center [178, 24] width 20 height 6
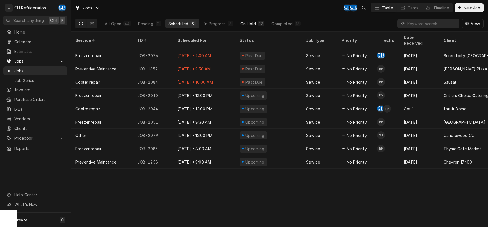
click at [257, 24] on button "On Hold 17" at bounding box center [252, 23] width 31 height 9
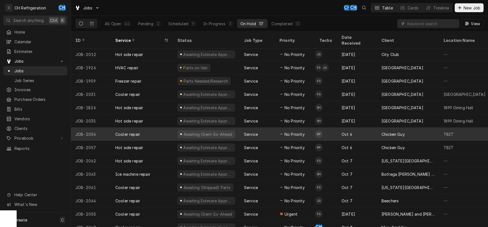
scroll to position [41, 0]
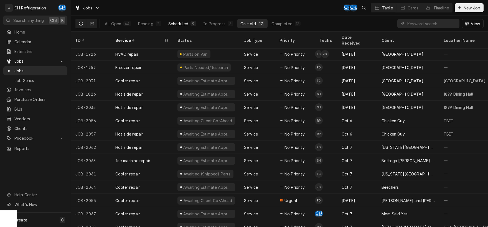
click at [183, 23] on div "Scheduled" at bounding box center [178, 24] width 20 height 6
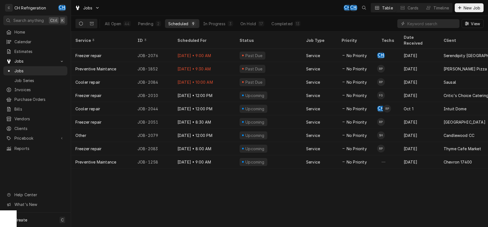
scroll to position [0, 0]
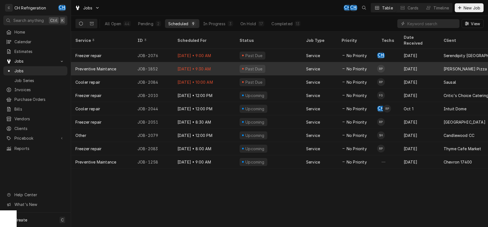
click at [370, 64] on div "No Priority" at bounding box center [357, 68] width 40 height 13
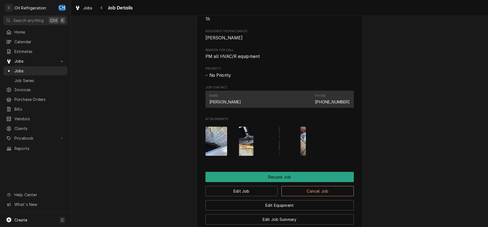
scroll to position [441, 0]
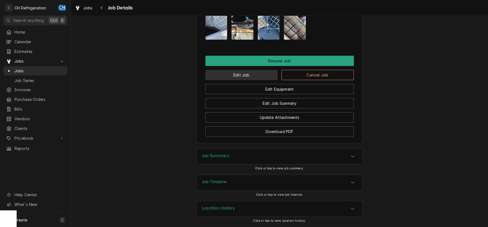
click at [245, 77] on button "Edit Job" at bounding box center [242, 75] width 72 height 10
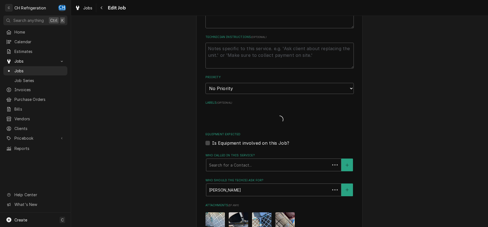
type textarea "x"
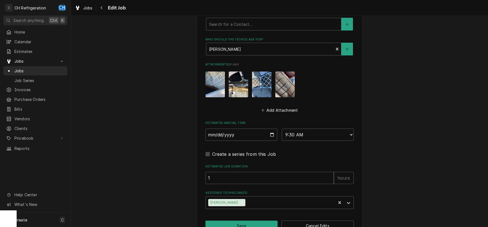
scroll to position [352, 0]
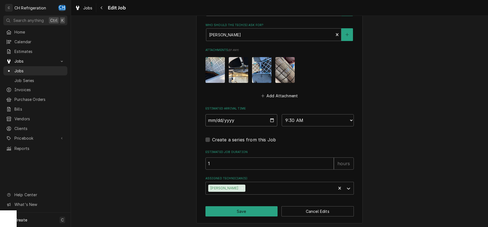
click at [274, 120] on input "2025-10-10" at bounding box center [242, 120] width 72 height 12
type input "2025-10-15"
type textarea "x"
click at [282, 114] on select "AM / PM 6:00 AM 6:15 AM 6:30 AM 6:45 AM 7:00 AM 7:15 AM 7:30 AM 7:45 AM 8:00 AM…" at bounding box center [318, 120] width 72 height 12
select select "09:00:00"
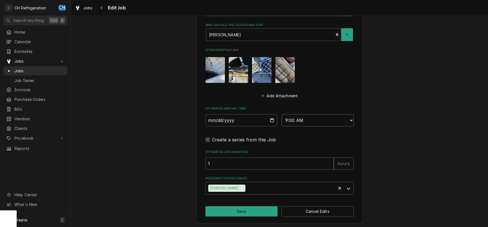
click option "9:00 AM" at bounding box center [0, 0] width 0 height 0
click at [241, 211] on button "Save" at bounding box center [242, 211] width 72 height 10
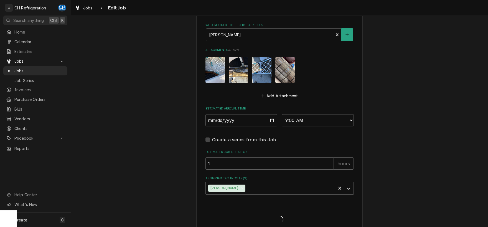
type textarea "x"
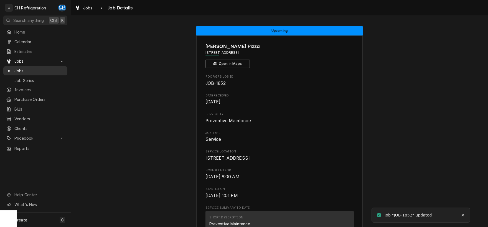
click at [17, 68] on span "Jobs" at bounding box center [39, 71] width 50 height 6
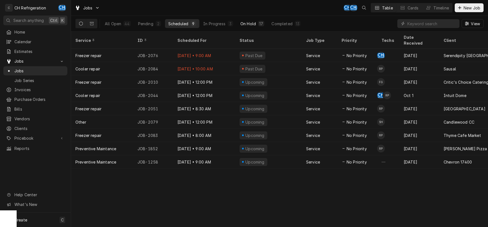
click at [259, 26] on div "17" at bounding box center [261, 24] width 6 height 6
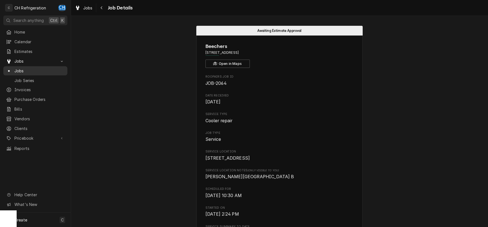
click at [30, 69] on span "Jobs" at bounding box center [39, 71] width 50 height 6
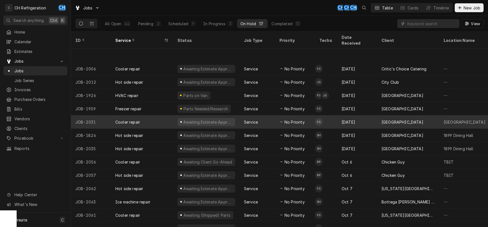
scroll to position [41, 0]
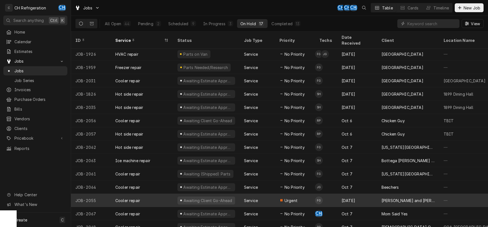
click at [350, 199] on div "[DATE]" at bounding box center [357, 200] width 40 height 13
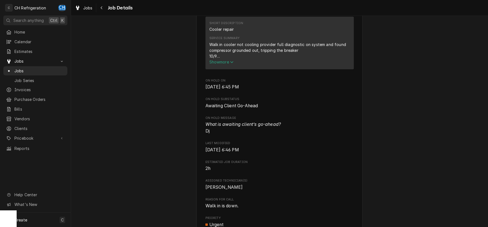
scroll to position [261, 0]
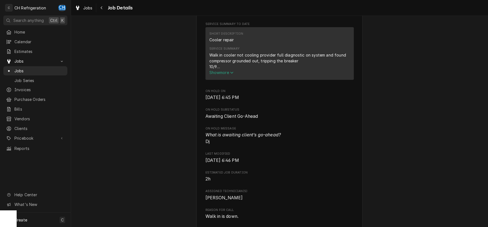
click at [220, 75] on span "Show more" at bounding box center [221, 72] width 24 height 5
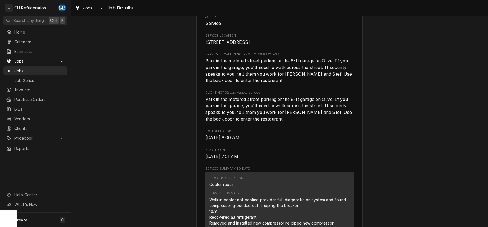
scroll to position [0, 0]
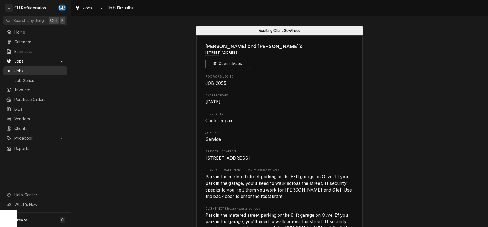
click at [19, 70] on span "Jobs" at bounding box center [39, 71] width 50 height 6
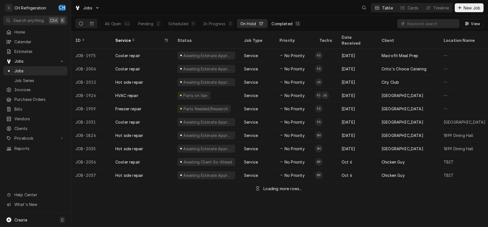
click at [284, 21] on div "Completed" at bounding box center [282, 24] width 21 height 6
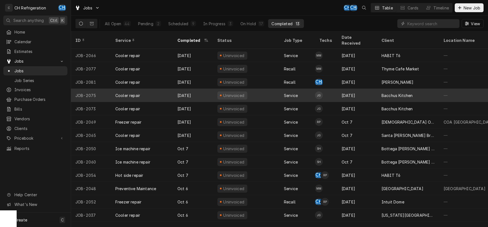
click at [398, 93] on div "Bacchus Kitchen" at bounding box center [397, 96] width 31 height 6
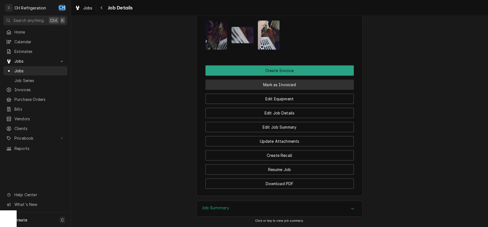
scroll to position [435, 0]
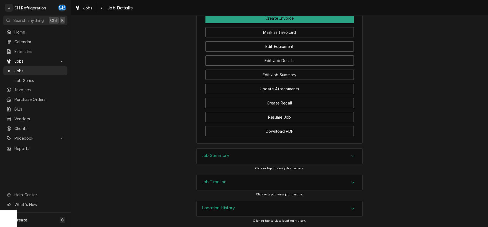
drag, startPoint x: 226, startPoint y: 160, endPoint x: 222, endPoint y: 160, distance: 4.2
click at [225, 160] on div "Job Summary" at bounding box center [215, 156] width 27 height 7
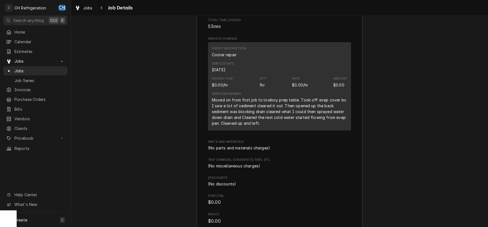
scroll to position [667, 0]
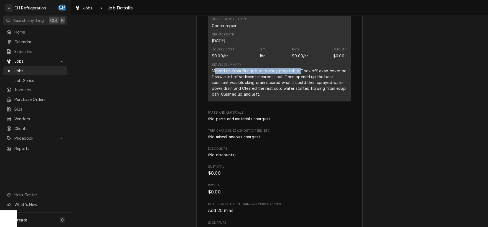
drag, startPoint x: 214, startPoint y: 77, endPoint x: 298, endPoint y: 78, distance: 83.8
click at [298, 78] on div "Moved on from first job to lowboy prep table. Took off evap cover bc I saw a lo…" at bounding box center [279, 82] width 135 height 29
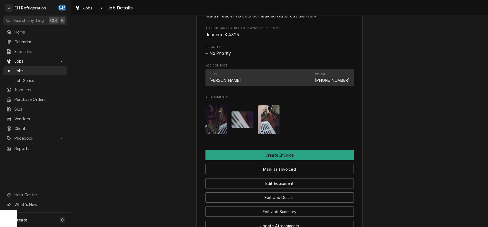
scroll to position [290, 0]
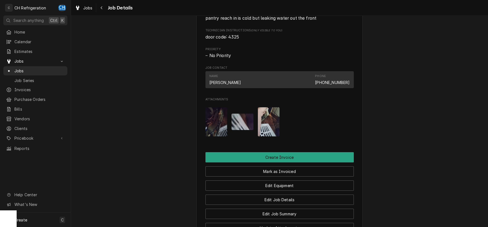
click at [218, 125] on img "Attachments" at bounding box center [217, 121] width 22 height 29
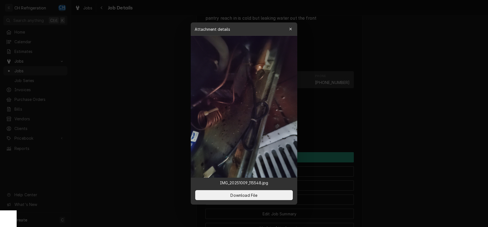
click at [371, 110] on div at bounding box center [244, 113] width 488 height 227
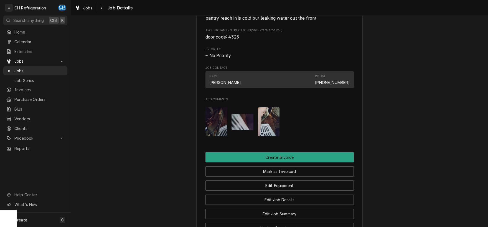
click at [246, 123] on img "Attachments" at bounding box center [243, 122] width 22 height 16
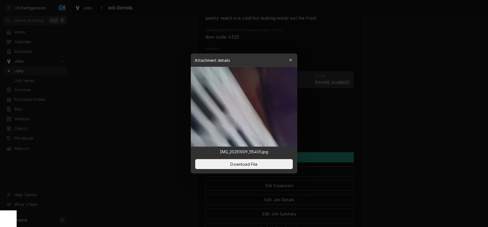
drag, startPoint x: 376, startPoint y: 127, endPoint x: 370, endPoint y: 127, distance: 5.3
click at [375, 127] on div at bounding box center [244, 113] width 488 height 227
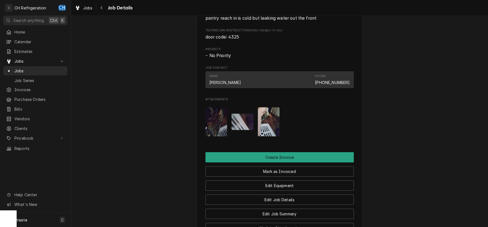
click at [276, 125] on img "Attachments" at bounding box center [269, 121] width 22 height 29
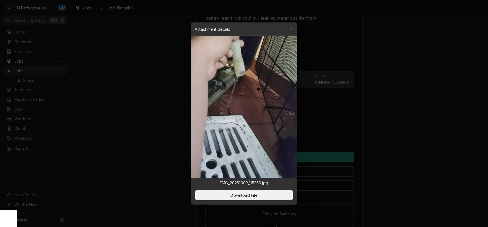
click at [377, 113] on div at bounding box center [244, 113] width 488 height 227
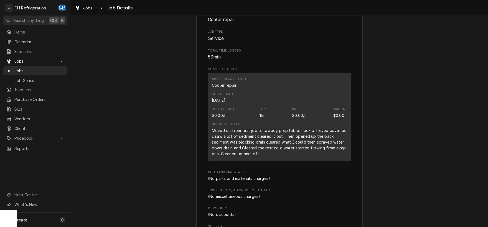
scroll to position [609, 0]
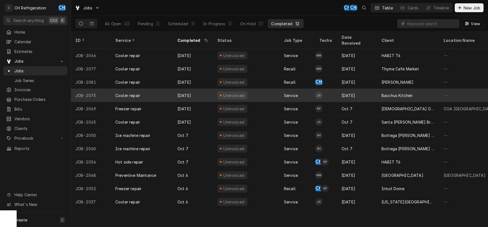
click at [373, 89] on div "[DATE]" at bounding box center [357, 95] width 40 height 13
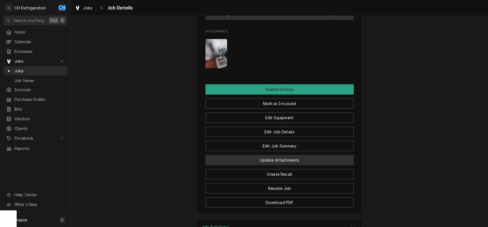
scroll to position [377, 0]
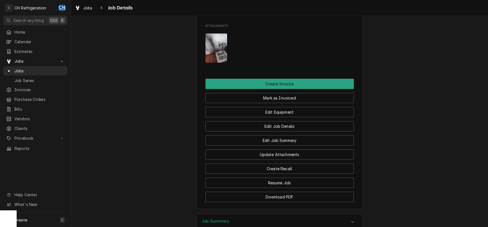
click at [221, 63] on img "Attachments" at bounding box center [217, 48] width 22 height 29
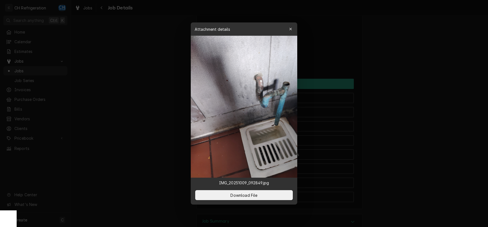
click at [395, 91] on div at bounding box center [244, 113] width 488 height 227
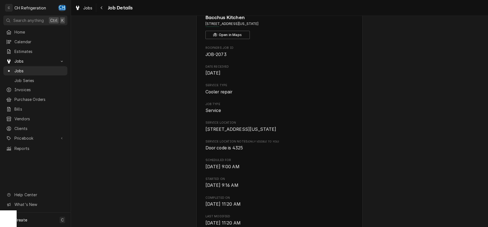
scroll to position [0, 0]
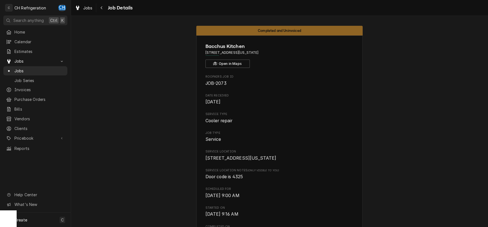
drag, startPoint x: 282, startPoint y: 53, endPoint x: 204, endPoint y: 52, distance: 78.0
copy span "1384 E Washington Blvd, Pasadena, CA 91104"
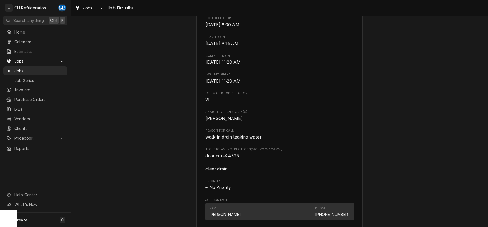
scroll to position [174, 0]
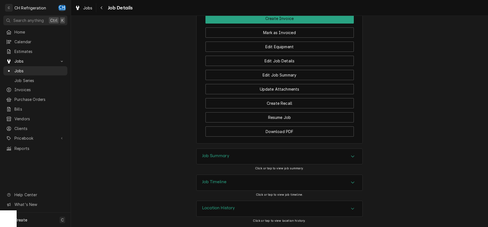
click at [259, 151] on div "Job Summary" at bounding box center [280, 157] width 166 height 16
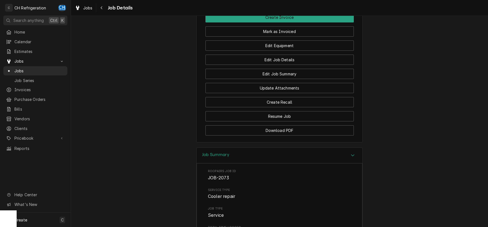
scroll to position [435, 0]
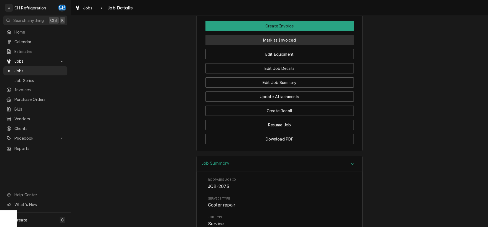
click at [279, 45] on button "Mark as Invoiced" at bounding box center [280, 40] width 148 height 10
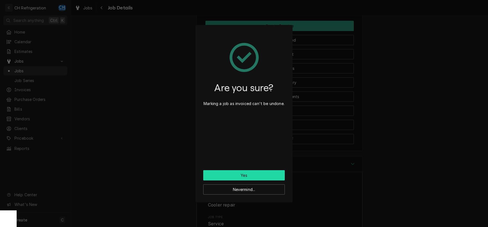
click at [239, 174] on button "Yes" at bounding box center [244, 175] width 82 height 10
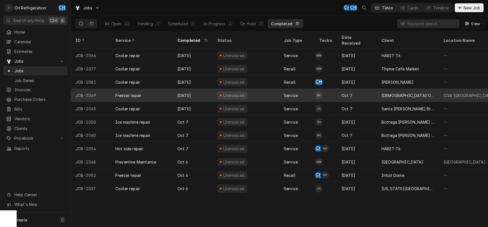
click at [355, 90] on div "Oct 7" at bounding box center [357, 95] width 40 height 13
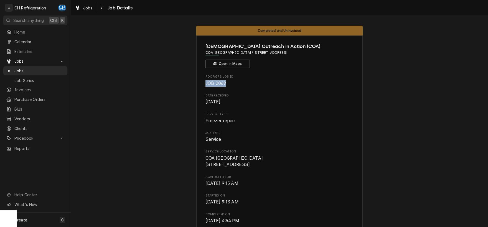
drag, startPoint x: 228, startPoint y: 82, endPoint x: 200, endPoint y: 82, distance: 27.7
copy span "JOB-2069"
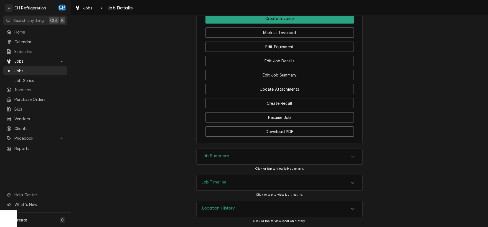
click at [242, 154] on div "Job Summary" at bounding box center [280, 157] width 166 height 16
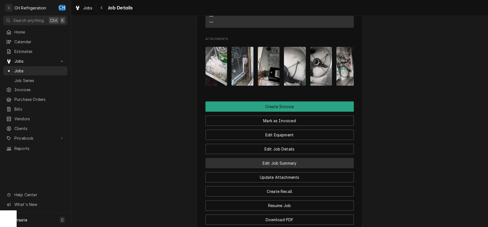
scroll to position [406, 0]
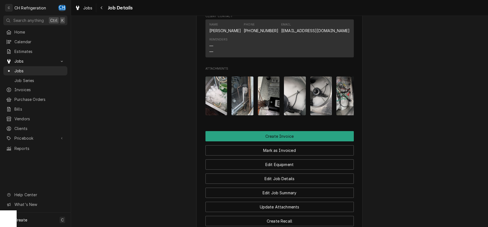
click at [222, 105] on img "Attachments" at bounding box center [217, 96] width 22 height 39
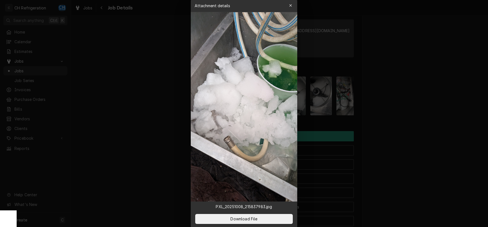
click at [393, 84] on div at bounding box center [244, 113] width 488 height 227
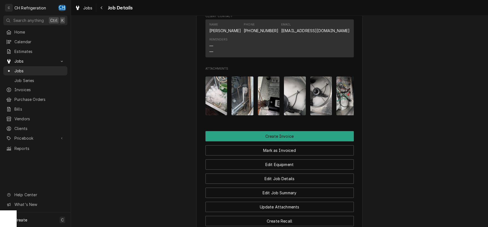
click at [238, 97] on img "Attachments" at bounding box center [243, 96] width 22 height 39
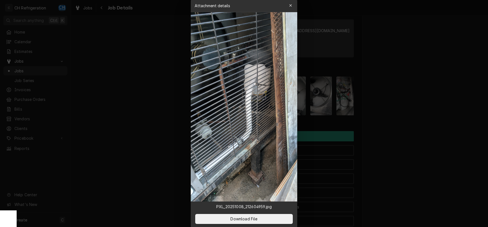
click at [416, 110] on div at bounding box center [244, 113] width 488 height 227
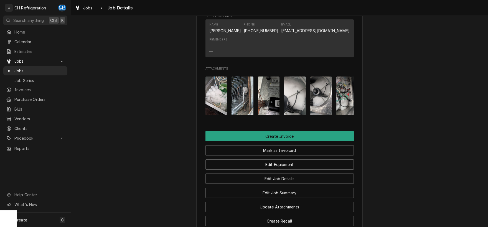
click at [269, 105] on img "Attachments" at bounding box center [269, 96] width 22 height 39
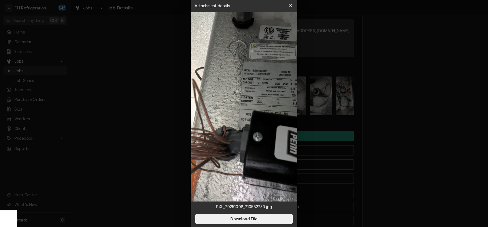
click at [423, 112] on div at bounding box center [244, 113] width 488 height 227
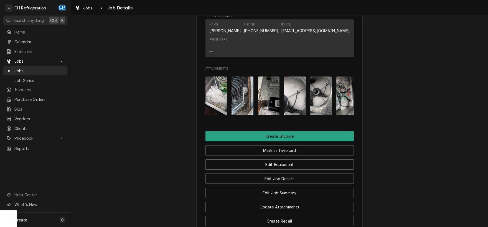
click at [301, 102] on img "Attachments" at bounding box center [295, 96] width 22 height 39
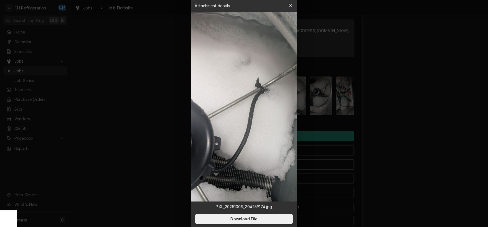
click at [384, 102] on div at bounding box center [244, 113] width 488 height 227
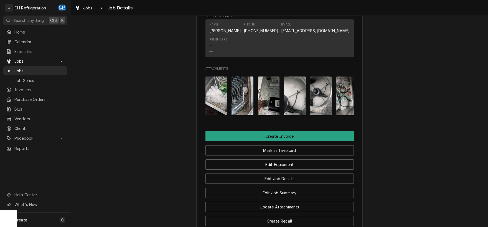
click at [327, 104] on img "Attachments" at bounding box center [321, 96] width 22 height 39
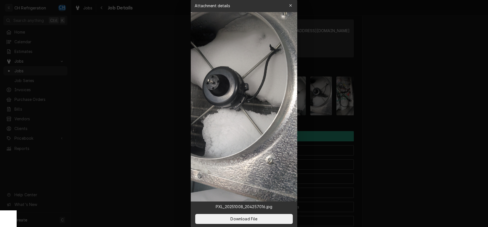
click at [399, 106] on div at bounding box center [244, 113] width 488 height 227
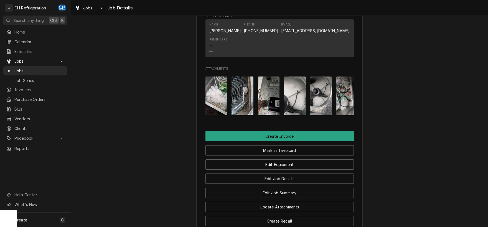
click at [343, 111] on img "Attachments" at bounding box center [348, 96] width 22 height 39
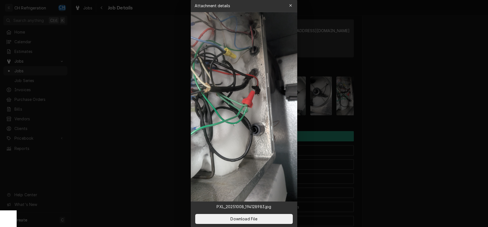
click at [468, 108] on div at bounding box center [244, 113] width 488 height 227
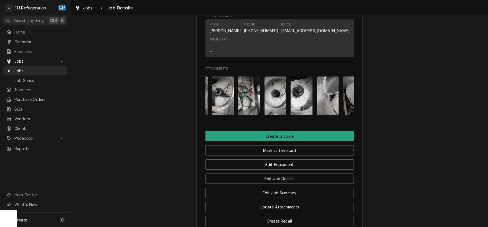
scroll to position [0, 113]
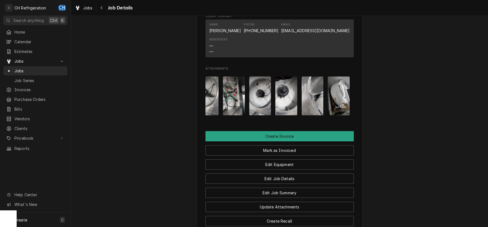
click at [261, 105] on img "Attachments" at bounding box center [260, 96] width 22 height 39
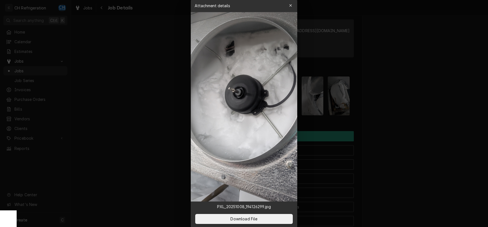
click at [366, 108] on div at bounding box center [244, 113] width 488 height 227
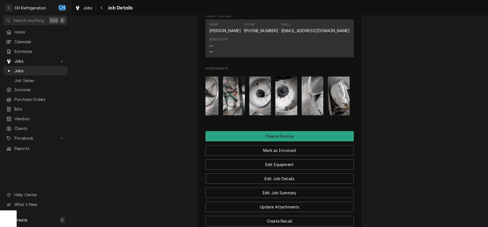
click at [292, 105] on img "Attachments" at bounding box center [287, 96] width 22 height 39
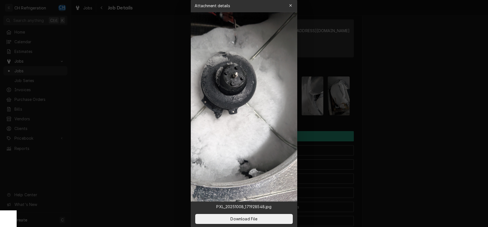
click at [393, 104] on div at bounding box center [244, 113] width 488 height 227
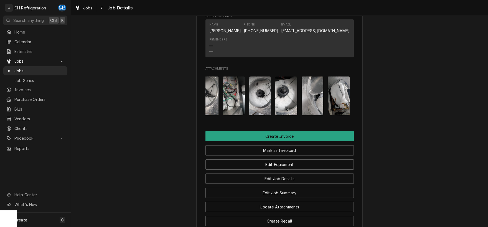
click at [319, 109] on img "Attachments" at bounding box center [313, 96] width 22 height 39
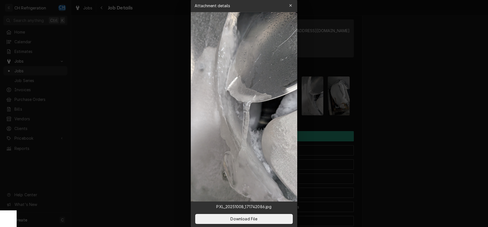
click at [397, 104] on div at bounding box center [244, 113] width 488 height 227
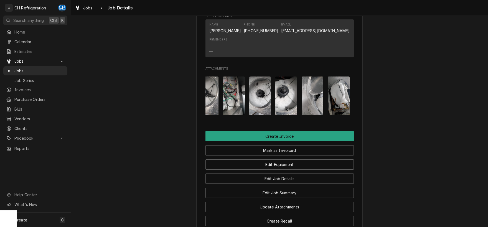
click at [347, 103] on img "Attachments" at bounding box center [339, 96] width 22 height 39
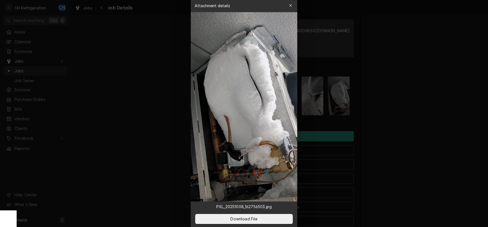
click at [427, 81] on div at bounding box center [244, 113] width 488 height 227
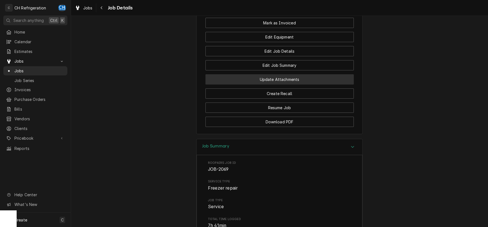
scroll to position [518, 0]
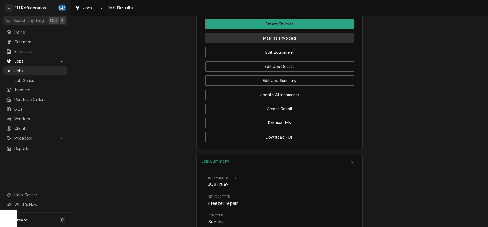
click at [279, 43] on button "Mark as Invoiced" at bounding box center [280, 38] width 148 height 10
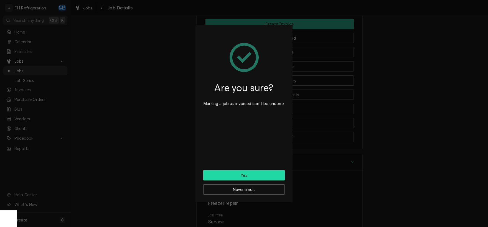
click at [233, 170] on button "Yes" at bounding box center [244, 175] width 82 height 10
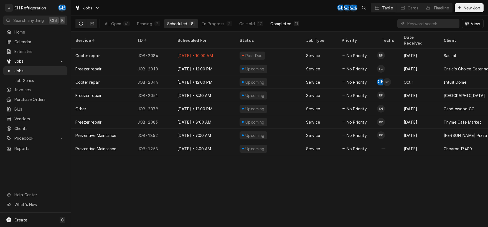
click at [298, 26] on div "11" at bounding box center [297, 24] width 6 height 6
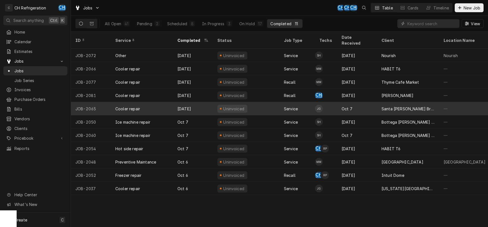
click at [256, 102] on div "Uninvoiced" at bounding box center [246, 108] width 67 height 13
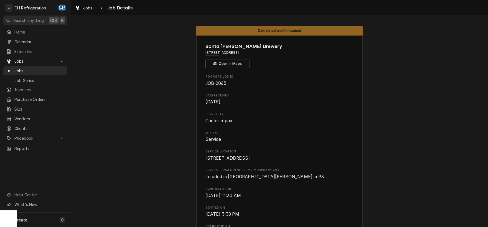
drag, startPoint x: 274, startPoint y: 51, endPoint x: 279, endPoint y: 64, distance: 13.5
click at [279, 64] on div "[GEOGRAPHIC_DATA][PERSON_NAME] [STREET_ADDRESS] Open in Maps" at bounding box center [280, 55] width 148 height 25
drag, startPoint x: 272, startPoint y: 54, endPoint x: 219, endPoint y: 52, distance: 53.3
copy span "[STREET_ADDRESS]"
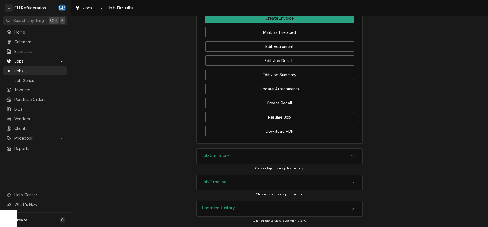
click at [232, 160] on div "Job Summary" at bounding box center [280, 157] width 166 height 16
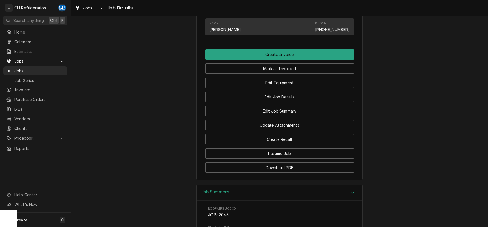
scroll to position [327, 0]
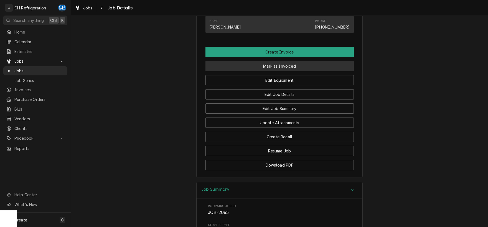
click at [258, 71] on button "Mark as Invoiced" at bounding box center [280, 66] width 148 height 10
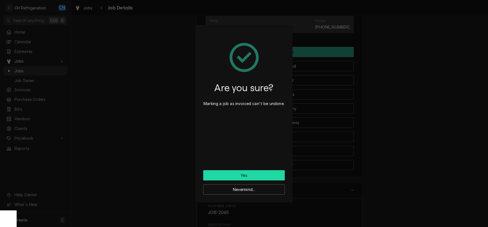
click at [239, 176] on button "Yes" at bounding box center [244, 175] width 82 height 10
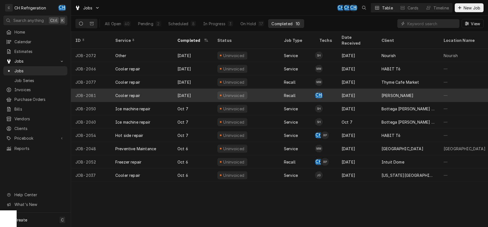
click at [370, 92] on div "[DATE]" at bounding box center [357, 95] width 40 height 13
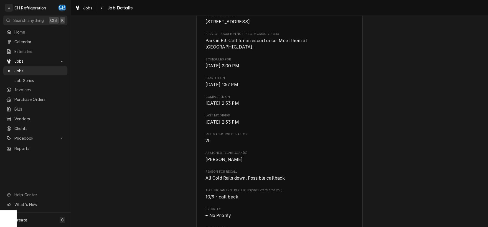
scroll to position [203, 0]
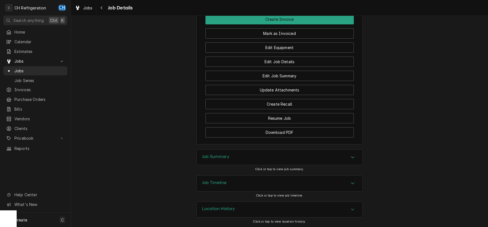
click at [285, 158] on div "Job Summary" at bounding box center [280, 158] width 166 height 16
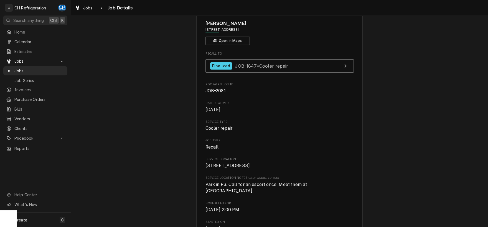
scroll to position [0, 0]
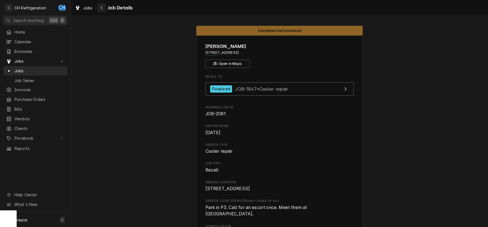
click at [97, 7] on button "Navigate back" at bounding box center [101, 7] width 9 height 9
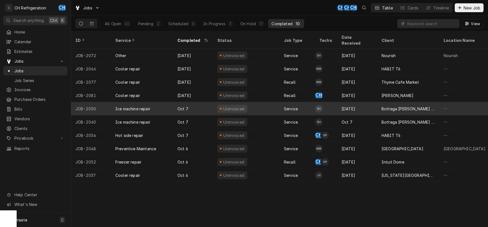
click at [435, 102] on div "Bottega [PERSON_NAME] WEHO" at bounding box center [408, 108] width 62 height 13
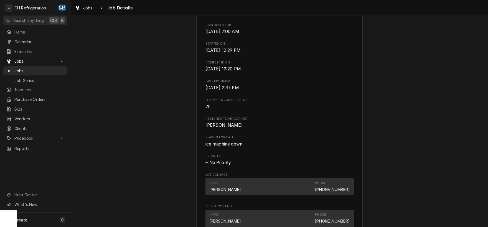
scroll to position [145, 0]
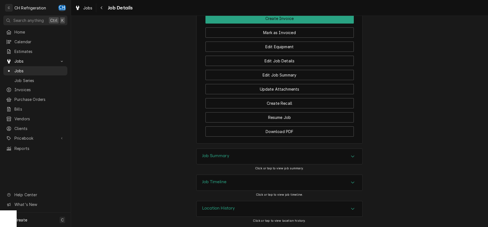
click at [267, 160] on div "Job Summary" at bounding box center [280, 157] width 166 height 16
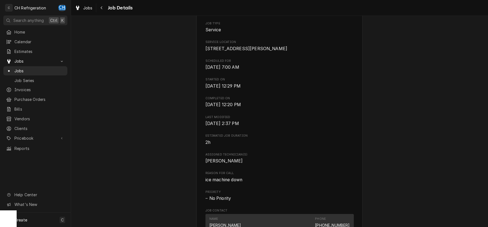
scroll to position [0, 0]
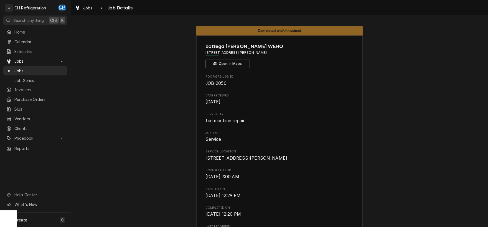
drag, startPoint x: 297, startPoint y: 50, endPoint x: 200, endPoint y: 51, distance: 97.1
copy span "[STREET_ADDRESS][PERSON_NAME]"
click at [21, 68] on span "Jobs" at bounding box center [39, 71] width 50 height 6
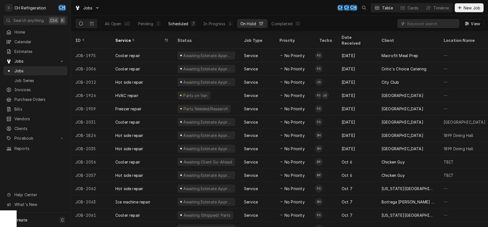
click at [181, 26] on div "Scheduled" at bounding box center [178, 24] width 20 height 6
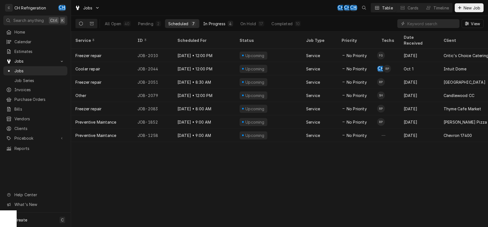
click at [211, 22] on div "In Progress" at bounding box center [214, 24] width 22 height 6
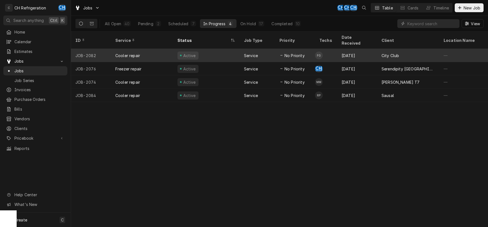
click at [369, 52] on div "Oct 9" at bounding box center [357, 55] width 40 height 13
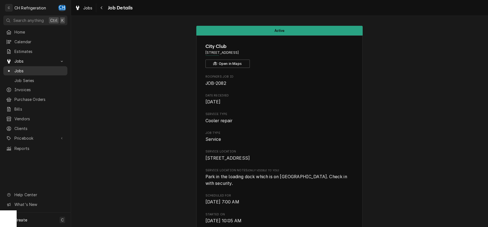
click at [22, 68] on span "Jobs" at bounding box center [39, 71] width 50 height 6
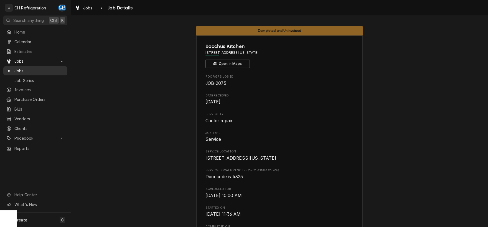
click at [16, 68] on span "Jobs" at bounding box center [39, 71] width 50 height 6
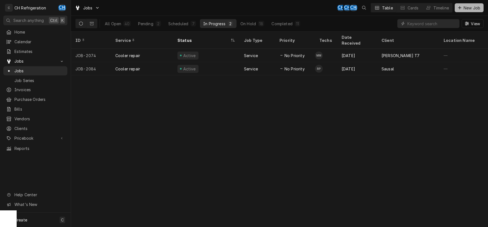
click at [470, 9] on span "New Job" at bounding box center [472, 8] width 19 height 6
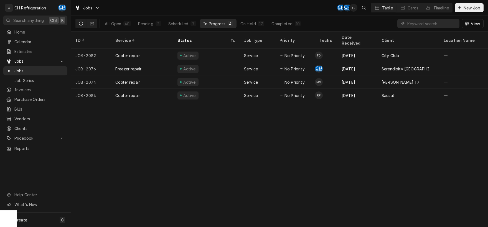
click at [213, 25] on div "In Progress" at bounding box center [214, 24] width 22 height 6
click at [288, 24] on div "Completed" at bounding box center [282, 24] width 21 height 6
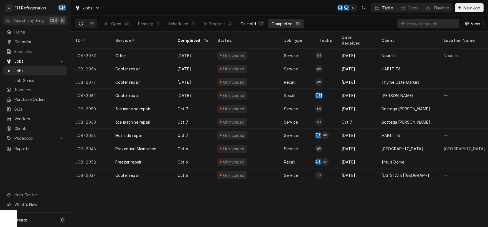
click at [261, 21] on div "17" at bounding box center [261, 24] width 6 height 6
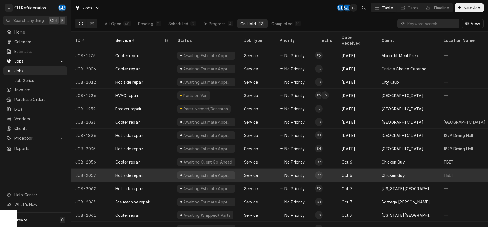
scroll to position [41, 0]
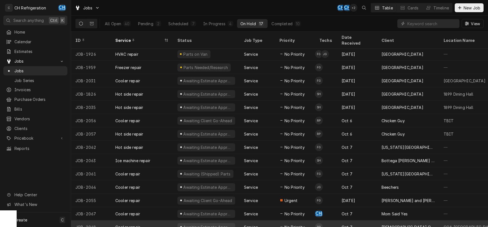
click at [393, 224] on div "[DEMOGRAPHIC_DATA] Outreach in Action (COA)" at bounding box center [408, 227] width 53 height 6
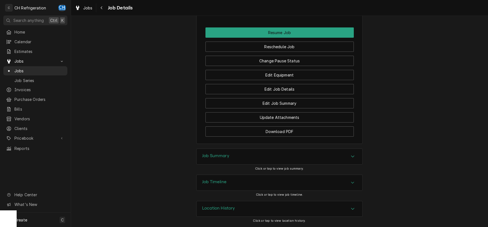
click at [248, 156] on div "Job Summary" at bounding box center [280, 157] width 166 height 16
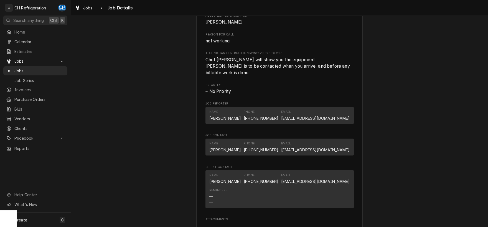
scroll to position [482, 0]
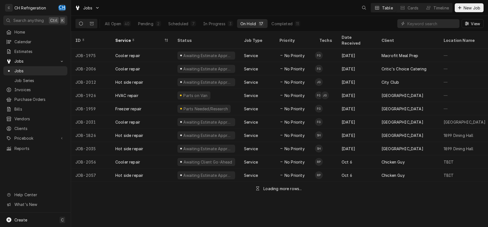
click at [97, 26] on div "Dynamic Content Wrapper" at bounding box center [86, 23] width 22 height 9
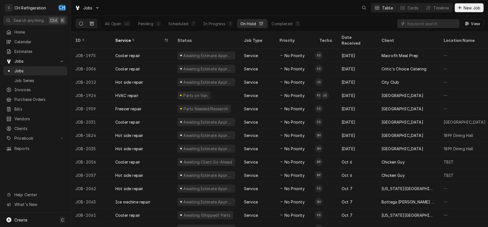
click at [95, 24] on button "Dynamic Content Wrapper" at bounding box center [92, 23] width 11 height 9
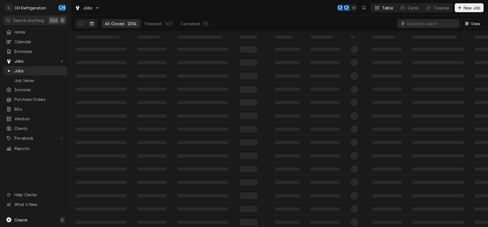
click at [418, 25] on input "Dynamic Content Wrapper" at bounding box center [432, 23] width 49 height 9
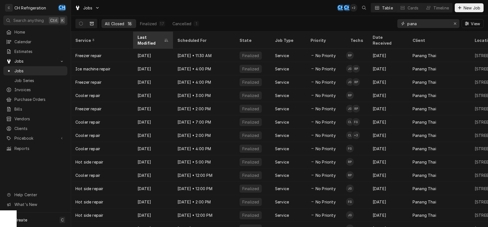
type input "pana"
click at [155, 34] on div "Last Modified" at bounding box center [153, 40] width 38 height 15
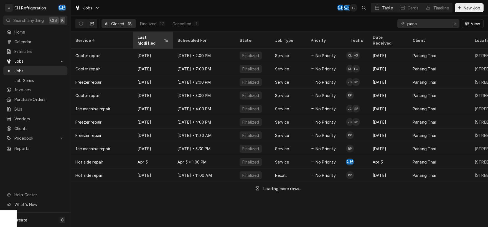
click at [148, 35] on div "Last Modified" at bounding box center [153, 40] width 38 height 15
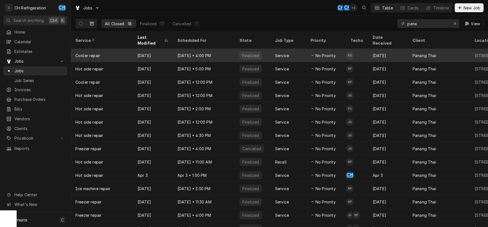
click at [160, 50] on div "Aug 12" at bounding box center [153, 55] width 40 height 13
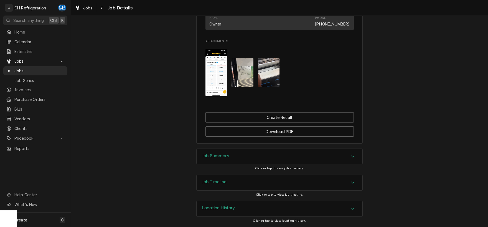
scroll to position [324, 0]
drag, startPoint x: 214, startPoint y: 148, endPoint x: 217, endPoint y: 156, distance: 8.7
click at [215, 150] on div "Completed and Invoiced Panang Thai Panang Thai Restaurant / 5310 W Century Blvd…" at bounding box center [279, 121] width 417 height 211
click at [217, 157] on h3 "Job Summary" at bounding box center [215, 155] width 27 height 5
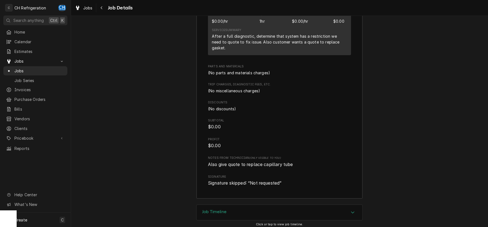
scroll to position [591, 0]
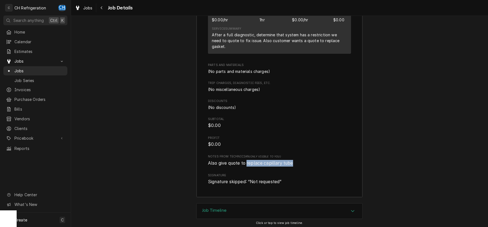
drag, startPoint x: 248, startPoint y: 165, endPoint x: 312, endPoint y: 170, distance: 64.3
click at [315, 170] on div "Roopairs Job ID JOB-1695 Service Type Cooler repair Job Type Service Total Time…" at bounding box center [279, 41] width 143 height 289
drag, startPoint x: 284, startPoint y: 165, endPoint x: 261, endPoint y: 162, distance: 23.0
click at [284, 165] on span "Also give quote to replace capillary tube" at bounding box center [250, 163] width 85 height 5
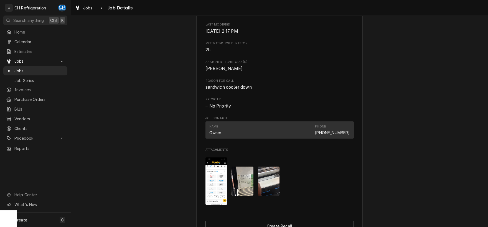
scroll to position [272, 0]
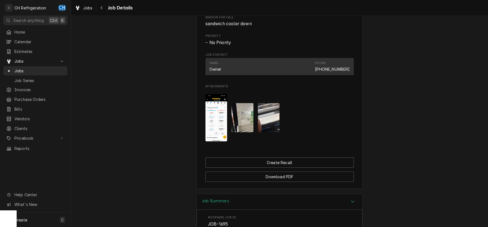
click at [242, 132] on img "Attachments" at bounding box center [243, 117] width 22 height 29
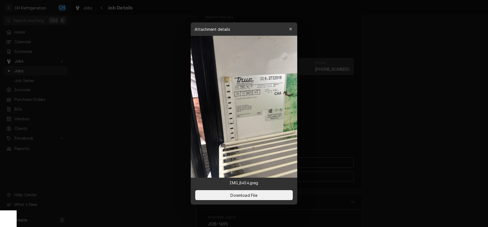
click at [380, 122] on div at bounding box center [244, 113] width 488 height 227
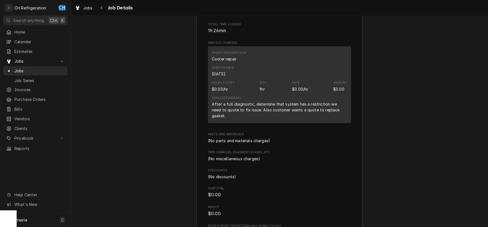
scroll to position [348, 0]
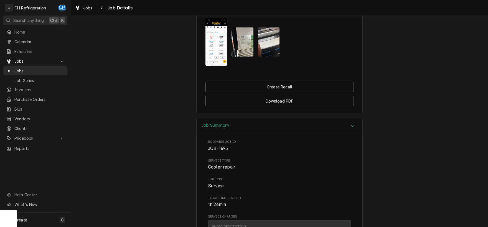
click at [237, 52] on img "Attachments" at bounding box center [243, 41] width 22 height 29
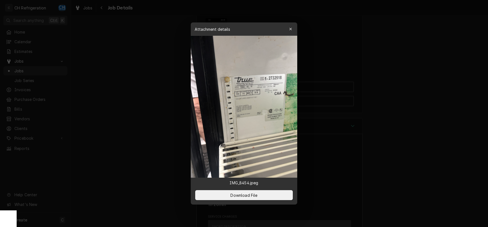
click at [393, 84] on div at bounding box center [244, 113] width 488 height 227
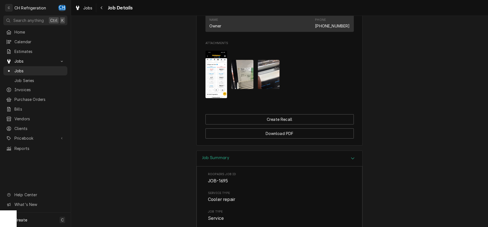
scroll to position [301, 0]
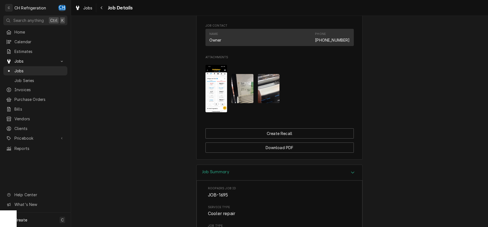
click at [244, 92] on img "Attachments" at bounding box center [243, 88] width 22 height 29
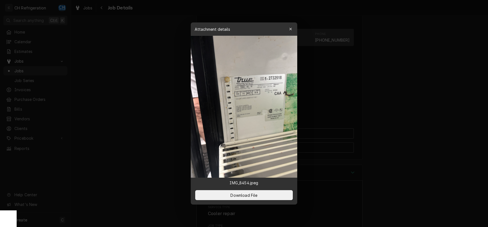
click at [394, 102] on div at bounding box center [244, 113] width 488 height 227
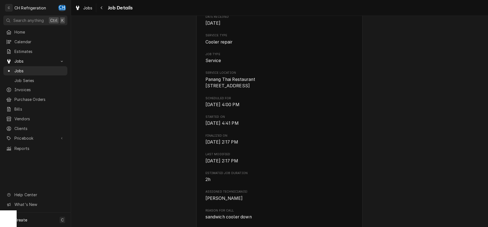
scroll to position [0, 0]
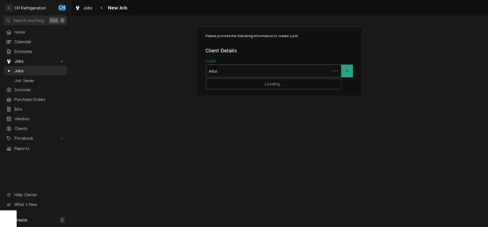
type input "intuit"
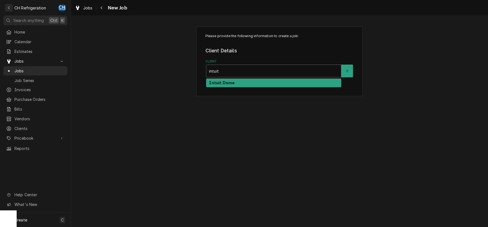
click at [249, 83] on div "Intuit Dome" at bounding box center [273, 83] width 135 height 9
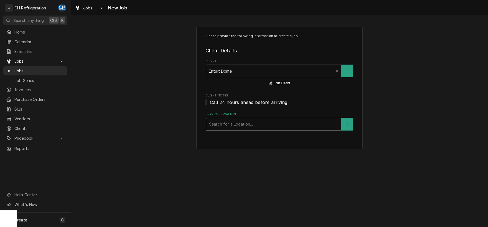
click at [245, 124] on div "Service Location" at bounding box center [273, 124] width 129 height 10
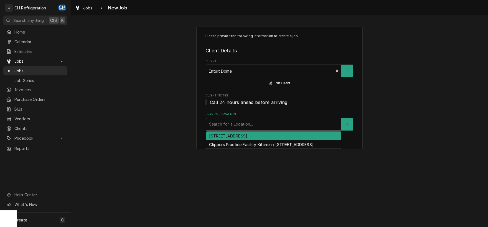
click at [244, 134] on div "[STREET_ADDRESS]" at bounding box center [273, 136] width 135 height 9
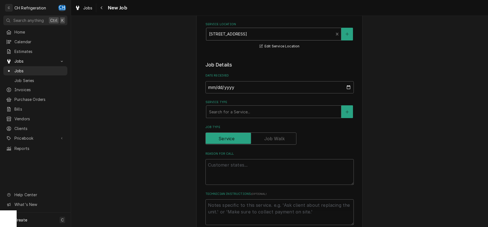
scroll to position [116, 0]
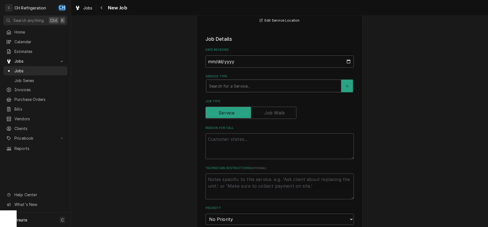
click at [295, 85] on div "Service Type" at bounding box center [273, 86] width 129 height 10
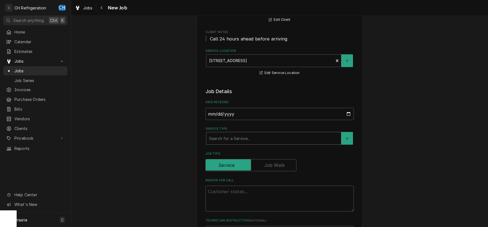
scroll to position [87, 0]
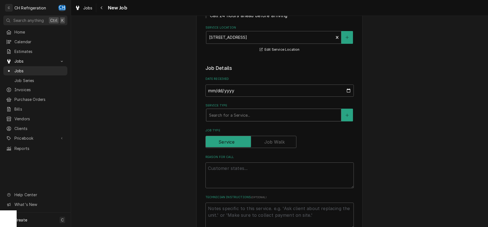
click at [253, 115] on div "Service Type" at bounding box center [273, 115] width 129 height 10
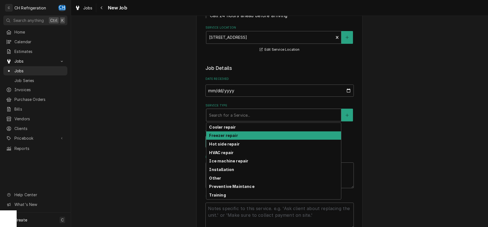
click at [224, 135] on strong "Freezer repair" at bounding box center [223, 135] width 29 height 5
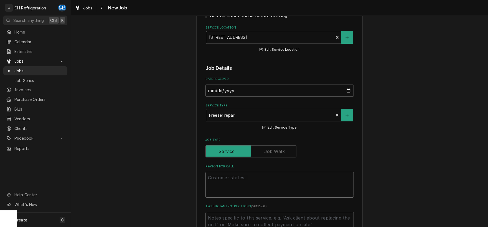
click at [224, 188] on textarea "Reason For Call" at bounding box center [280, 185] width 148 height 26
paste textarea "US Bank 1st floor / Freezer in USBank is not reaching proper temp. External dig…"
type textarea "x"
type textarea "US Bank 1st floor / Freezer in USBank is not reaching proper temp. External dig…"
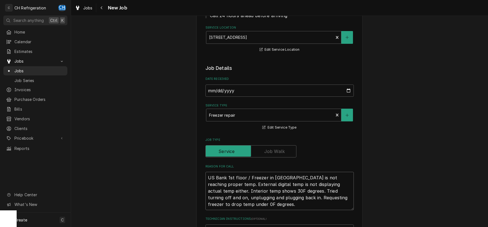
type textarea "x"
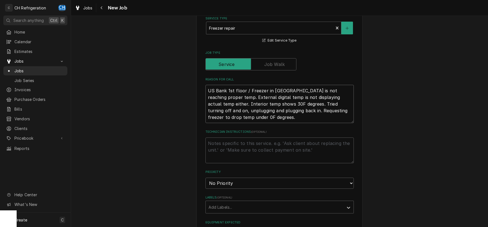
type textarea "US Bank 1st floor / Freezer in USBank is not reaching proper temp. External dig…"
click at [386, 169] on div "Please provide the following information to create a job: Client Details Client…" at bounding box center [279, 167] width 417 height 639
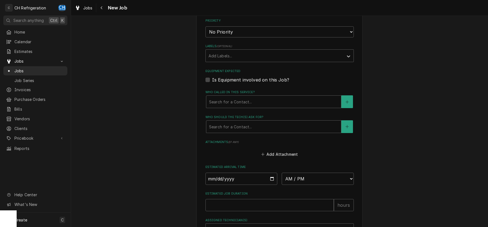
scroll to position [348, 0]
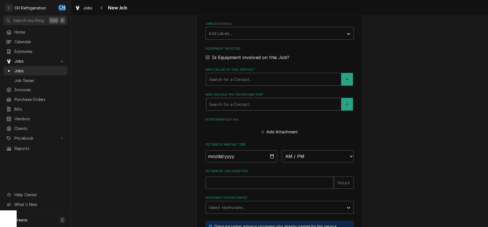
click at [239, 104] on div "Who should the tech(s) ask for?" at bounding box center [273, 104] width 129 height 10
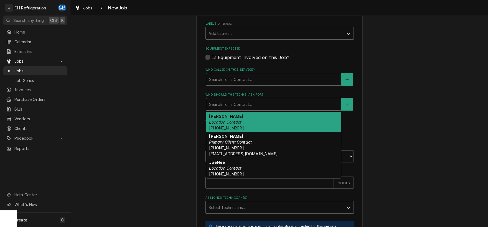
click at [254, 125] on div "Ernesto Location Contact (510) 613-5962" at bounding box center [273, 122] width 135 height 20
type textarea "x"
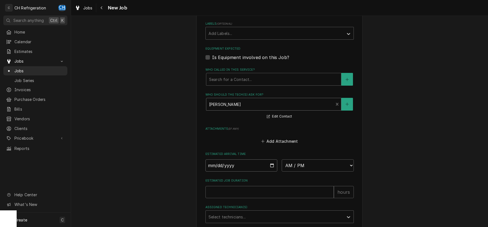
click at [271, 164] on input "Date" at bounding box center [242, 166] width 72 height 12
type input "2025-10-10"
drag, startPoint x: 287, startPoint y: 157, endPoint x: 289, endPoint y: 165, distance: 7.8
click at [287, 158] on div "Estimated Arrival Time 2025-10-10 AM / PM 6:00 AM 6:15 AM 6:30 AM 6:45 AM 7:00 …" at bounding box center [280, 162] width 148 height 20
type textarea "x"
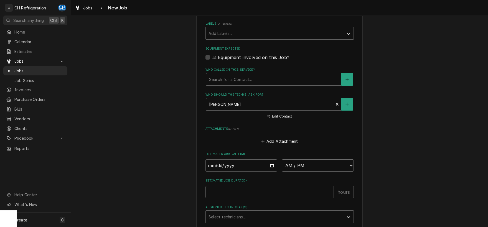
click at [282, 160] on select "AM / PM 6:00 AM 6:15 AM 6:30 AM 6:45 AM 7:00 AM 7:15 AM 7:30 AM 7:45 AM 8:00 AM…" at bounding box center [318, 166] width 72 height 12
select select "13:00:00"
click option "1:00 PM" at bounding box center [0, 0] width 0 height 0
click at [266, 209] on input "Estimated Job Duration" at bounding box center [270, 209] width 128 height 12
type textarea "x"
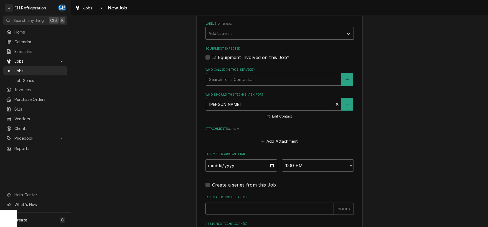
type input "2"
type textarea "x"
type input "2"
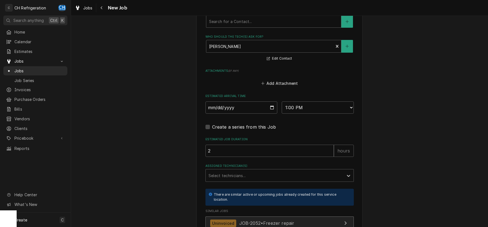
scroll to position [458, 0]
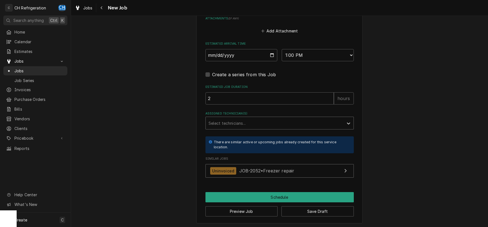
click at [246, 121] on div "Assigned Technician(s)" at bounding box center [275, 123] width 132 height 10
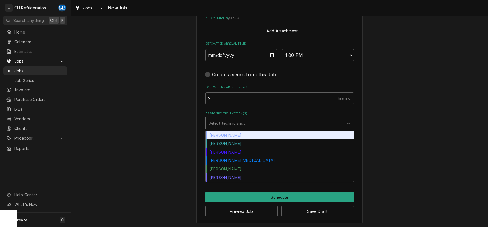
click at [234, 134] on div "Chris Hiraga" at bounding box center [280, 135] width 148 height 9
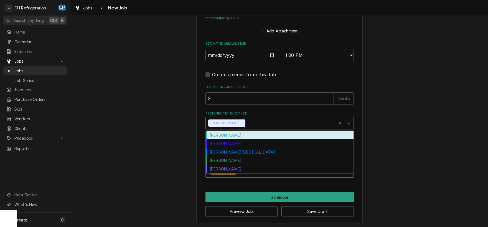
click at [251, 121] on div "Assigned Technician(s)" at bounding box center [290, 123] width 87 height 10
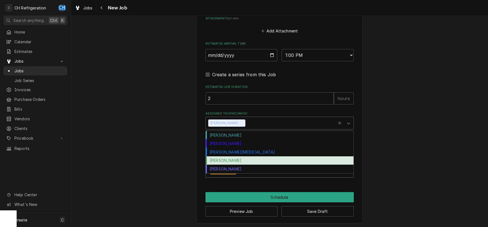
click at [235, 160] on div "Ruben Perez" at bounding box center [280, 160] width 148 height 9
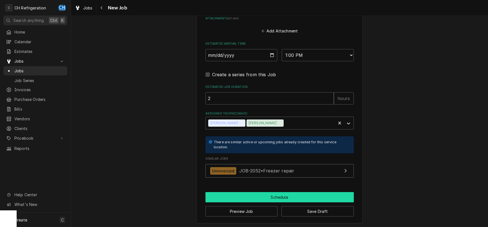
click at [252, 195] on button "Schedule" at bounding box center [280, 197] width 148 height 10
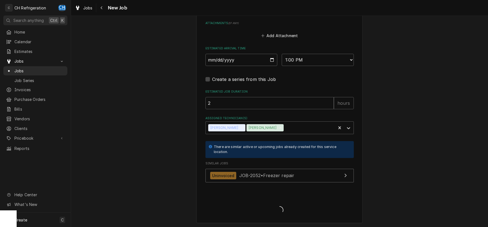
type textarea "x"
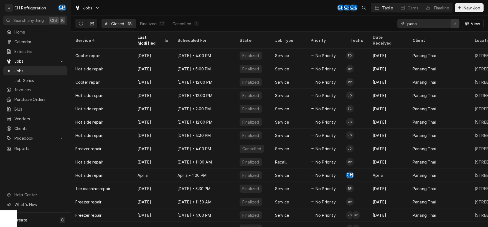
click at [458, 25] on div "Erase input" at bounding box center [456, 24] width 6 height 6
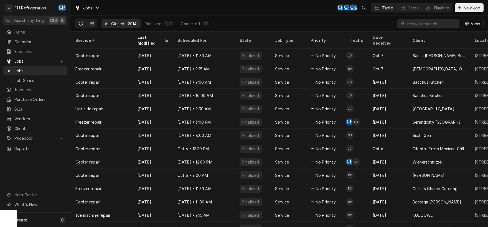
click at [82, 24] on icon "Dynamic Content Wrapper" at bounding box center [81, 24] width 4 height 4
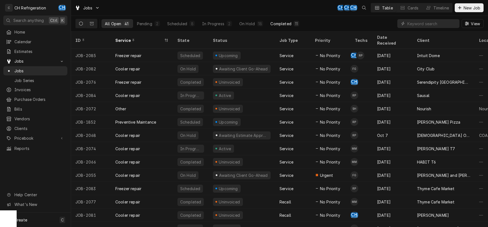
click at [285, 23] on div "Completed" at bounding box center [281, 24] width 21 height 6
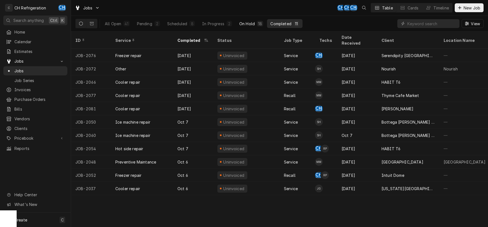
click at [253, 23] on div "On Hold" at bounding box center [247, 24] width 16 height 6
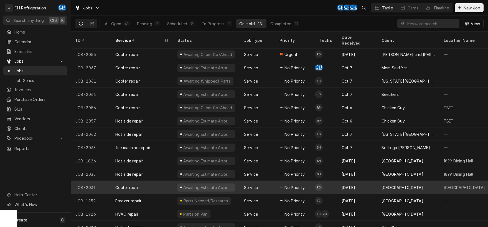
scroll to position [55, 0]
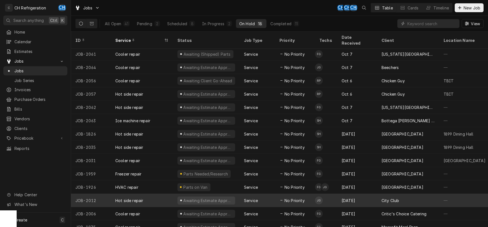
click at [377, 194] on div "City Club" at bounding box center [408, 200] width 62 height 13
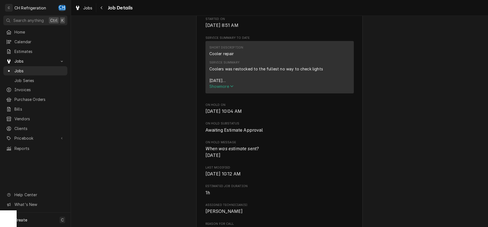
scroll to position [145, 0]
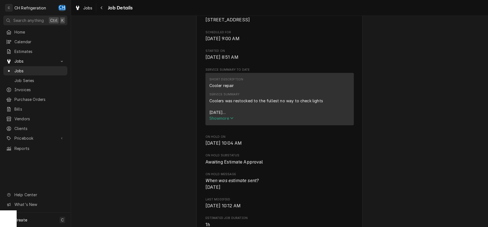
click at [224, 121] on span "Show more" at bounding box center [221, 118] width 24 height 5
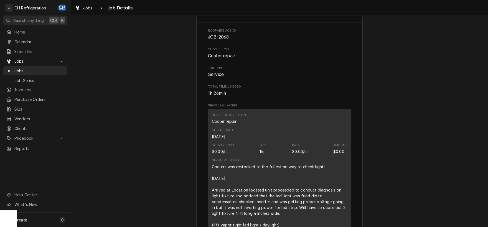
scroll to position [812, 0]
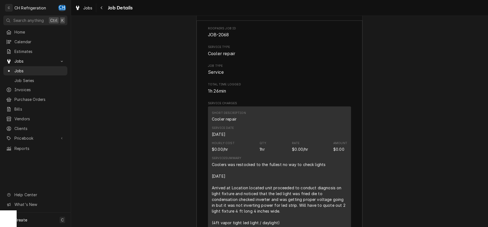
click at [336, 139] on div "Service Date [DATE]" at bounding box center [279, 131] width 135 height 15
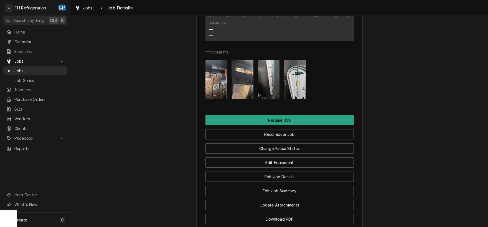
scroll to position [667, 0]
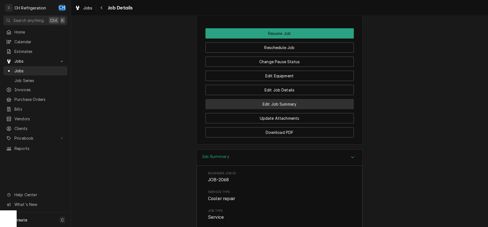
click at [307, 109] on button "Edit Job Summary" at bounding box center [280, 104] width 148 height 10
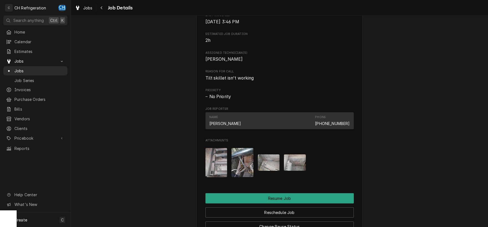
scroll to position [513, 0]
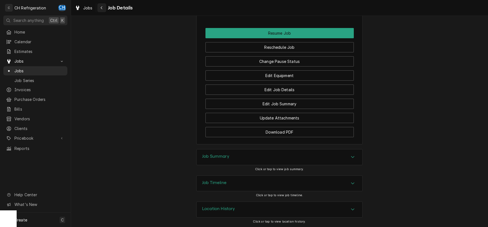
click at [104, 6] on div "Navigate back" at bounding box center [102, 8] width 6 height 6
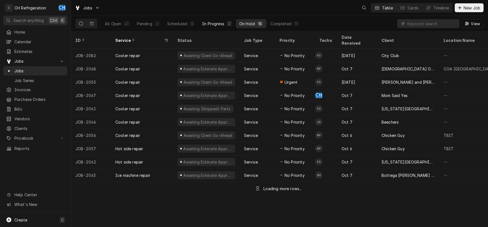
click at [216, 22] on div "In Progress" at bounding box center [213, 24] width 22 height 6
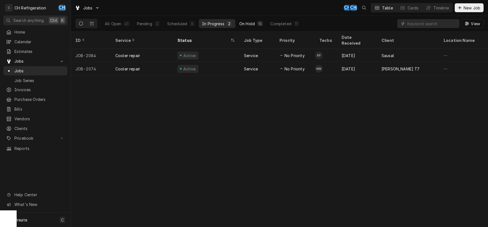
click at [242, 21] on div "On Hold" at bounding box center [247, 24] width 16 height 6
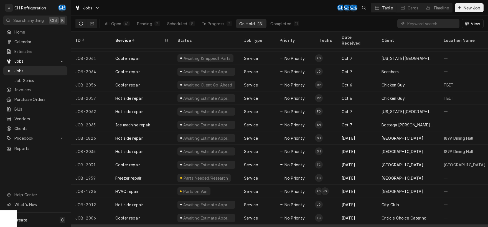
scroll to position [55, 0]
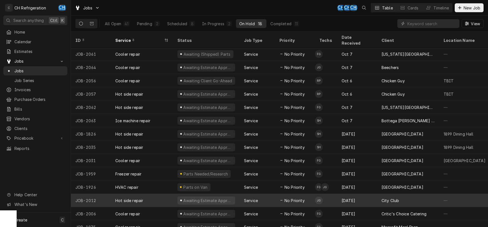
click at [334, 194] on td "JG" at bounding box center [326, 200] width 22 height 13
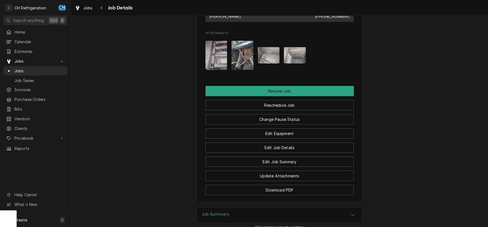
scroll to position [339, 0]
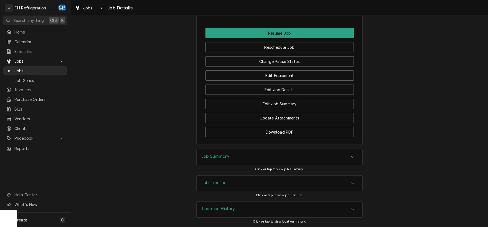
click at [234, 155] on div "Job Summary" at bounding box center [280, 158] width 166 height 16
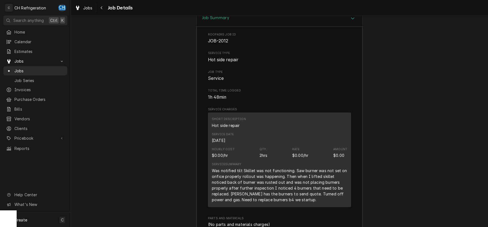
scroll to position [687, 0]
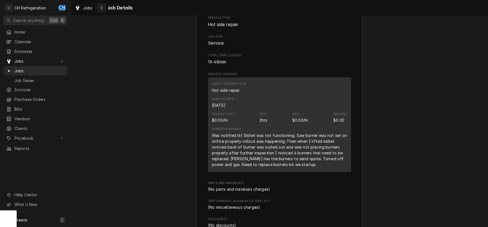
click at [102, 9] on icon "Navigate back" at bounding box center [101, 8] width 2 height 4
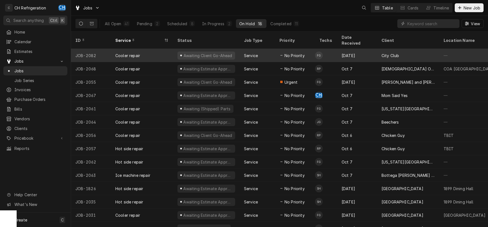
click at [357, 49] on div "[DATE]" at bounding box center [357, 55] width 40 height 13
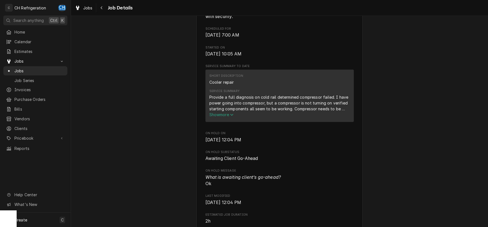
scroll to position [174, 0]
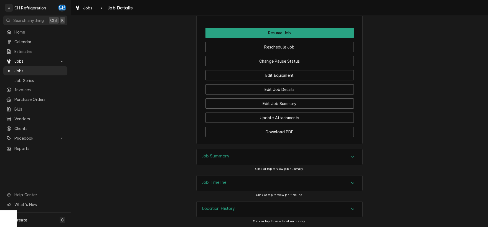
click at [249, 157] on div "Job Summary" at bounding box center [280, 157] width 166 height 16
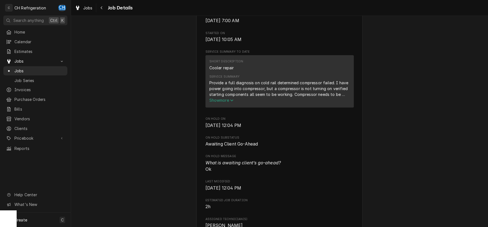
scroll to position [0, 0]
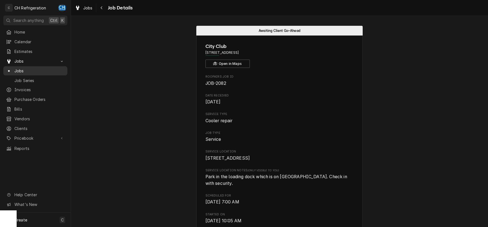
click at [24, 68] on span "Jobs" at bounding box center [39, 71] width 50 height 6
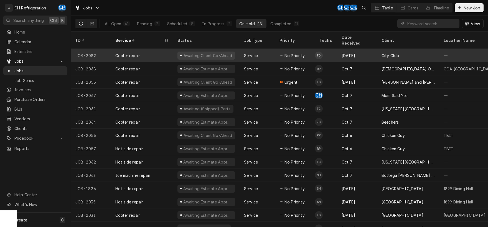
click at [362, 50] on div "[DATE]" at bounding box center [357, 55] width 40 height 13
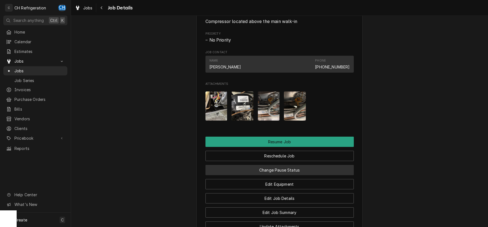
scroll to position [464, 0]
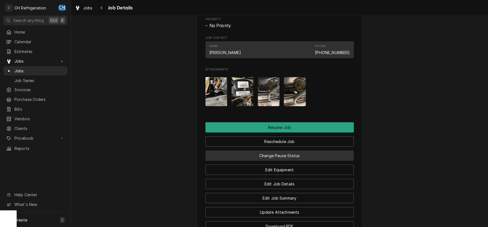
click at [302, 156] on button "Change Pause Status" at bounding box center [280, 156] width 148 height 10
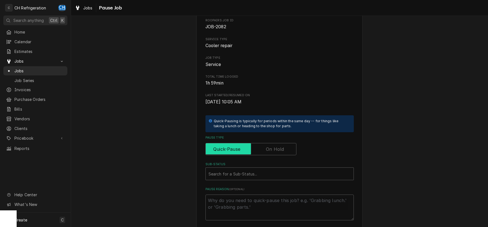
click at [284, 148] on input "Pause Type" at bounding box center [251, 149] width 86 height 12
checkbox input "true"
click at [281, 173] on div "Sub-Status" at bounding box center [274, 174] width 131 height 10
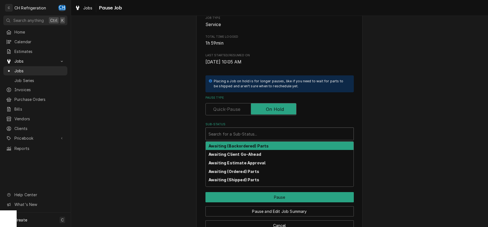
scroll to position [84, 0]
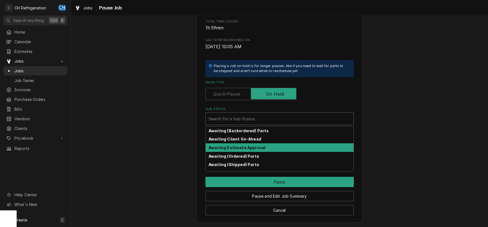
click at [261, 148] on strong "Awaiting Estimate Approval" at bounding box center [237, 147] width 57 height 5
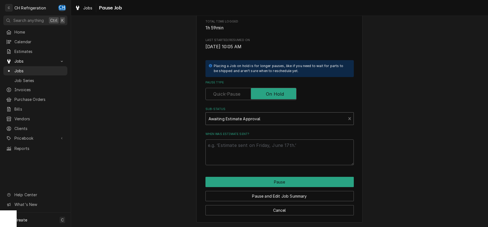
scroll to position [77, 0]
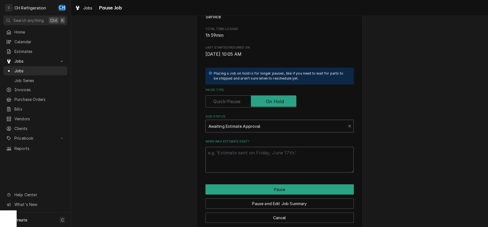
click at [263, 163] on textarea "When was estimate sent?" at bounding box center [280, 160] width 148 height 26
type textarea "x"
type textarea "p"
type textarea "x"
type textarea "p1"
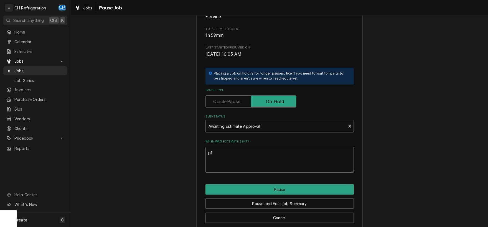
type textarea "x"
type textarea "p16"
type textarea "x"
type textarea "p162"
type textarea "x"
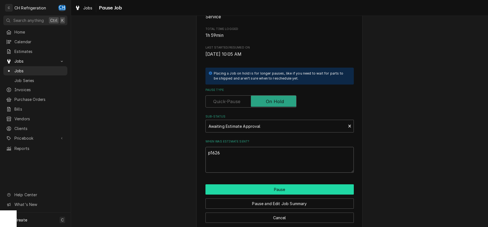
type textarea "p1626"
click at [280, 191] on button "Pause" at bounding box center [280, 190] width 148 height 10
type textarea "x"
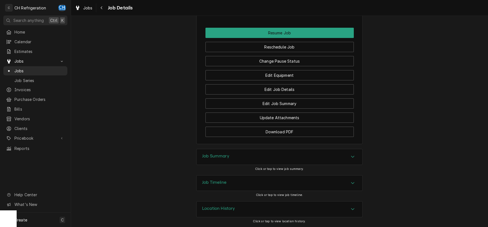
click at [246, 164] on div "Job Summary" at bounding box center [280, 157] width 166 height 16
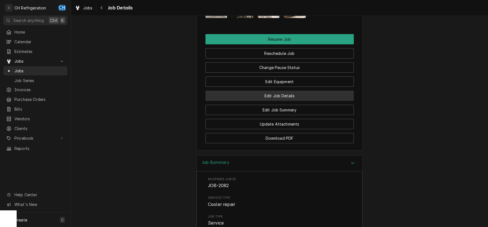
scroll to position [510, 0]
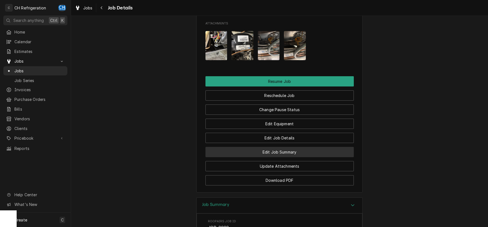
click at [291, 152] on button "Edit Job Summary" at bounding box center [280, 152] width 148 height 10
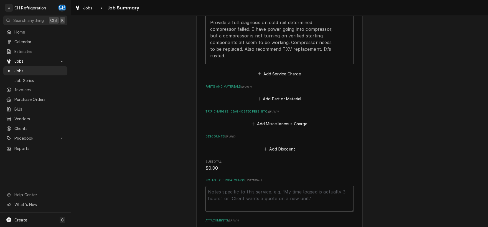
scroll to position [299, 0]
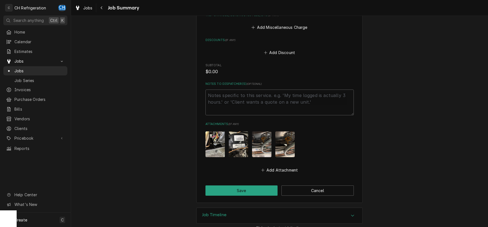
click at [272, 101] on textarea "Notes to Dispatcher(s) ( optional )" at bounding box center [280, 103] width 148 height 26
type textarea "x"
type textarea "p"
type textarea "x"
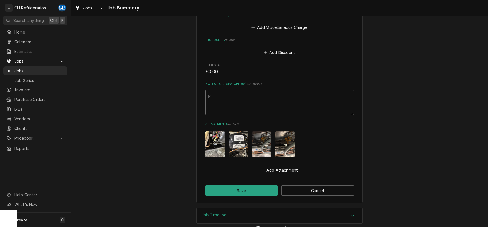
type textarea "p1"
type textarea "x"
type textarea "p16"
type textarea "x"
type textarea "p162"
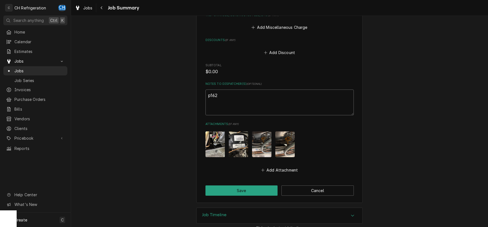
type textarea "x"
type textarea "p1626"
click at [221, 186] on button "Save" at bounding box center [242, 191] width 72 height 10
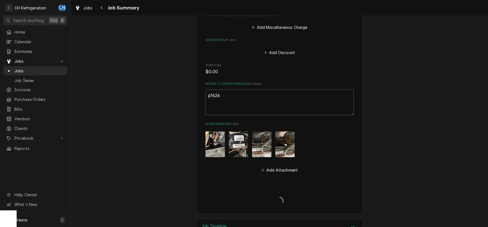
type textarea "x"
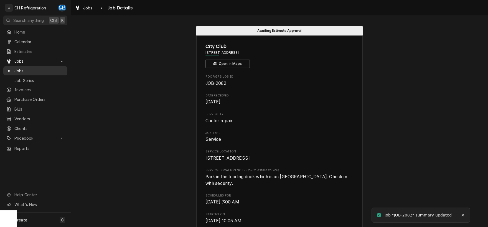
click at [23, 71] on span "Jobs" at bounding box center [39, 71] width 50 height 6
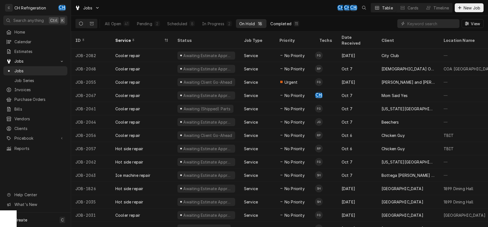
click at [282, 24] on div "Completed" at bounding box center [281, 24] width 21 height 6
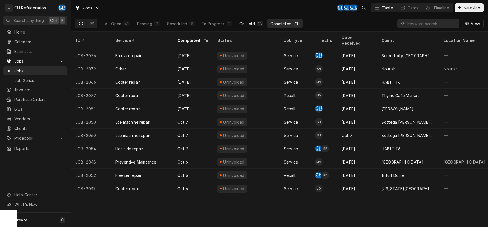
click at [244, 24] on div "On Hold" at bounding box center [247, 24] width 16 height 6
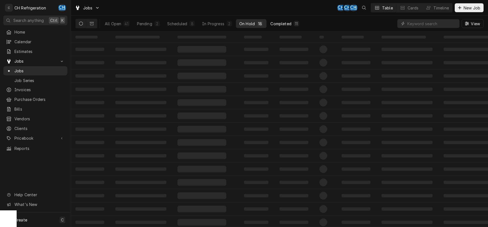
click at [281, 23] on div "Completed" at bounding box center [281, 24] width 21 height 6
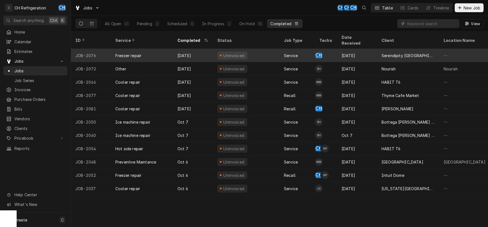
click at [388, 53] on div "Serendipity redondo beach" at bounding box center [408, 56] width 53 height 6
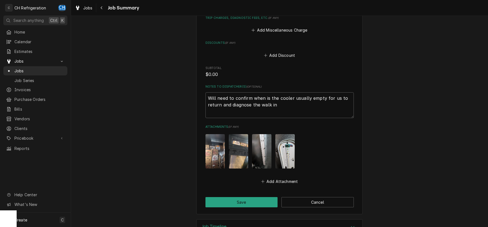
scroll to position [355, 0]
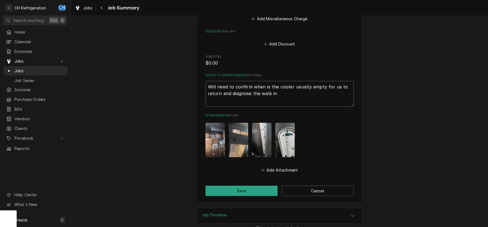
click at [299, 97] on textarea "Will need to confirm when is the cooler usually empty for us to return and diag…" at bounding box center [280, 94] width 148 height 26
type textarea "Will need to confirm when is the cooler usually empty for us to return and diag…"
type textarea "x"
type textarea "Will need to confirm when is the cooler usually empty for us to return and diag…"
type textarea "x"
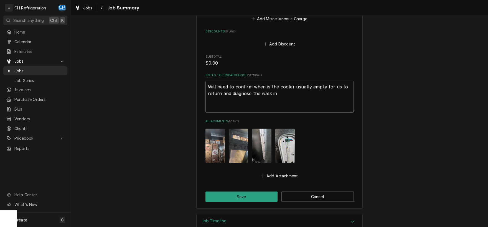
type textarea "Will need to confirm when is the cooler usually empty for us to return and diag…"
type textarea "x"
type textarea "Will need to confirm when is the cooler usually empty for us to return and diag…"
type textarea "x"
type textarea "Will need to confirm when is the cooler usually empty for us to return and diag…"
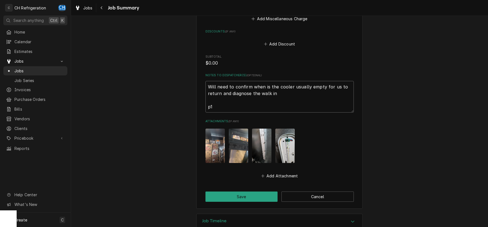
type textarea "x"
type textarea "Will need to confirm when is the cooler usually empty for us to return and diag…"
type textarea "x"
type textarea "Will need to confirm when is the cooler usually empty for us to return and diag…"
type textarea "x"
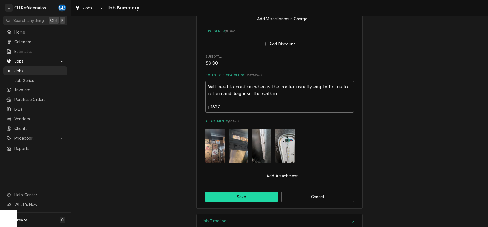
type textarea "Will need to confirm when is the cooler usually empty for us to return and diag…"
click at [257, 192] on button "Save" at bounding box center [242, 197] width 72 height 10
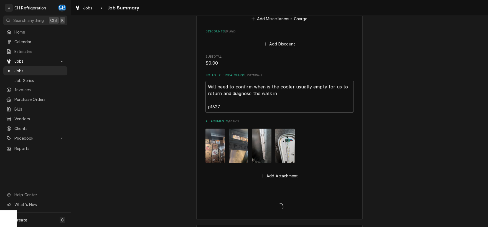
type textarea "x"
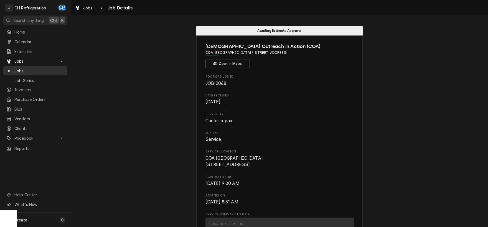
click at [31, 68] on span "Jobs" at bounding box center [39, 71] width 50 height 6
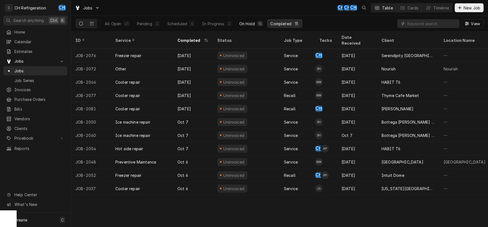
click at [250, 22] on div "On Hold" at bounding box center [247, 24] width 16 height 6
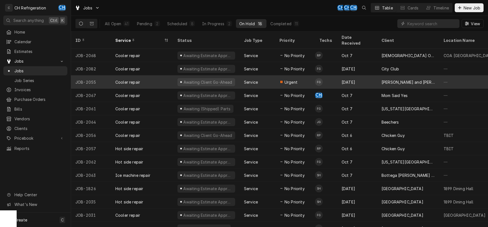
click at [390, 79] on div "Nick and Stef's" at bounding box center [408, 82] width 53 height 6
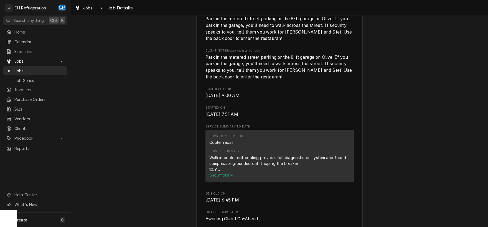
scroll to position [203, 0]
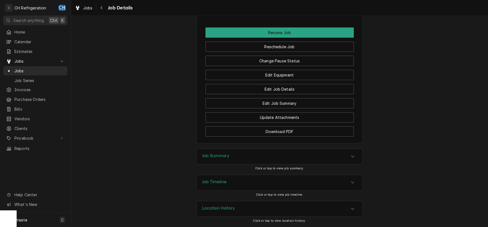
click at [295, 158] on div "Job Summary" at bounding box center [280, 157] width 166 height 16
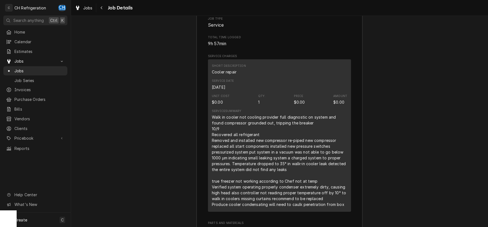
scroll to position [860, 0]
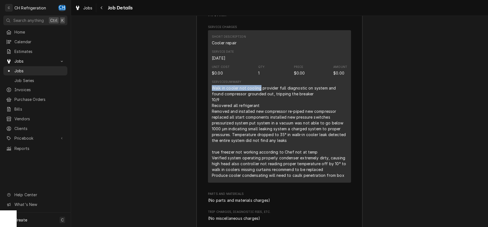
drag, startPoint x: 212, startPoint y: 93, endPoint x: 260, endPoint y: 95, distance: 47.7
click at [260, 95] on div "Walk in cooler not cooling provider full diagnostic on system and found compres…" at bounding box center [279, 131] width 135 height 93
copy div "Walk in cooler not cooling"
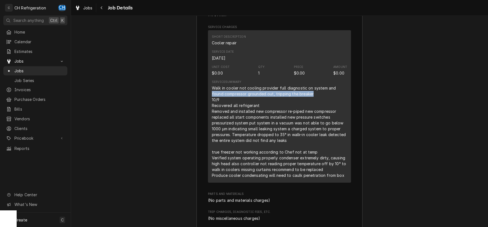
drag, startPoint x: 334, startPoint y: 94, endPoint x: 302, endPoint y: 100, distance: 33.4
click at [302, 100] on div "Walk in cooler not cooling provider full diagnostic on system and found compres…" at bounding box center [279, 131] width 135 height 93
copy div "found compressor grounded out, tripping the breaker"
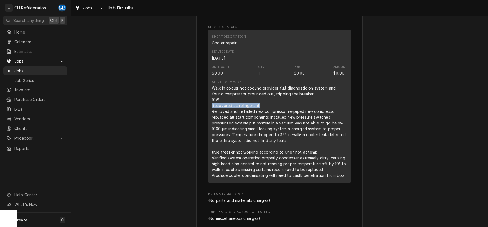
drag, startPoint x: 210, startPoint y: 111, endPoint x: 258, endPoint y: 112, distance: 48.0
click at [260, 112] on div "Short Description Cooler repair Service Date Oct 6, 2025 Unit Cost $0.00 Qty. 1…" at bounding box center [279, 106] width 143 height 153
copy div "Recovered all refrigerant"
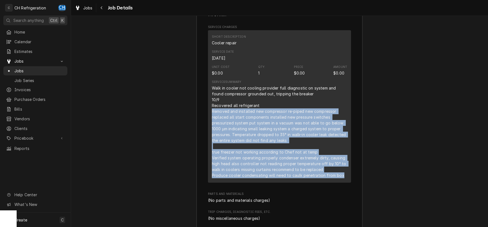
drag, startPoint x: 211, startPoint y: 117, endPoint x: 348, endPoint y: 183, distance: 152.5
click at [347, 183] on div "Short Description Cooler repair Service Date Oct 6, 2025 Unit Cost $0.00 Qty. 1…" at bounding box center [279, 106] width 143 height 153
click at [233, 124] on div "Walk in cooler not cooling provider full diagnostic on system and found compres…" at bounding box center [279, 131] width 135 height 93
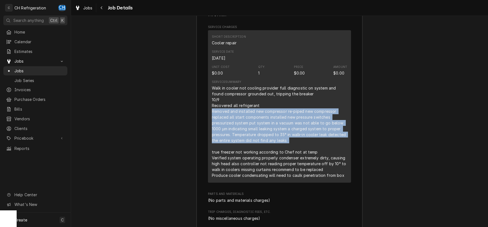
drag, startPoint x: 213, startPoint y: 118, endPoint x: 317, endPoint y: 151, distance: 109.2
click at [317, 151] on div "Short Description Cooler repair Service Date Oct 6, 2025 Unit Cost $0.00 Qty. 1…" at bounding box center [279, 106] width 143 height 153
copy div "Removed and installed new compressor re-piped new compressor replaced all start…"
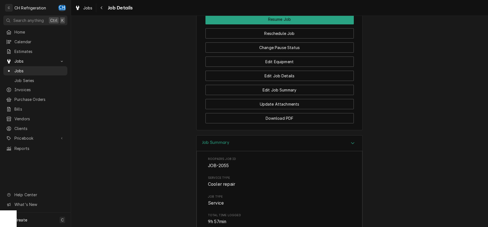
scroll to position [540, 0]
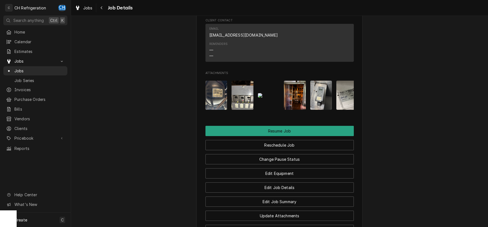
click at [219, 107] on img "Attachments" at bounding box center [217, 95] width 22 height 29
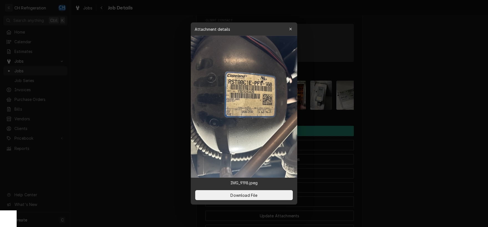
click at [454, 160] on div at bounding box center [244, 113] width 488 height 227
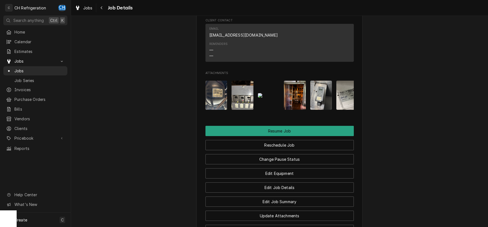
click at [242, 110] on img "Attachments" at bounding box center [243, 95] width 22 height 29
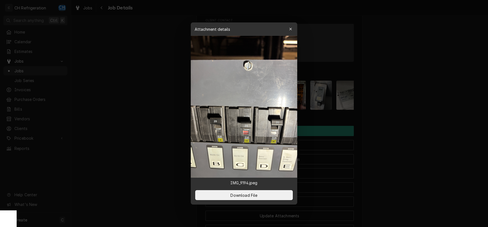
click at [398, 130] on div at bounding box center [244, 113] width 488 height 227
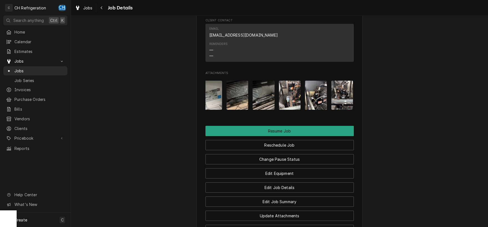
scroll to position [0, 140]
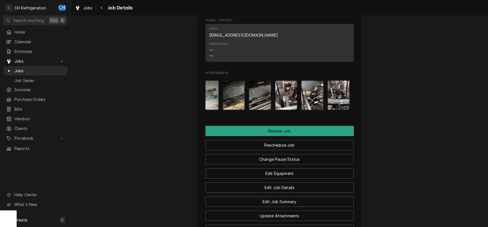
click at [337, 110] on img "Attachments" at bounding box center [339, 95] width 22 height 29
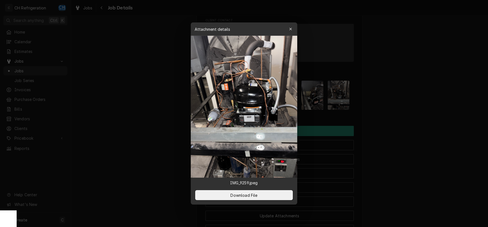
click at [370, 129] on div at bounding box center [244, 113] width 488 height 227
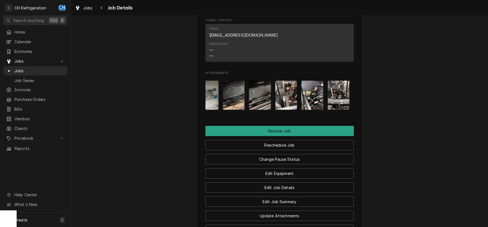
click at [324, 110] on div "Attachments" at bounding box center [280, 95] width 148 height 38
click at [309, 110] on img "Attachments" at bounding box center [313, 95] width 22 height 29
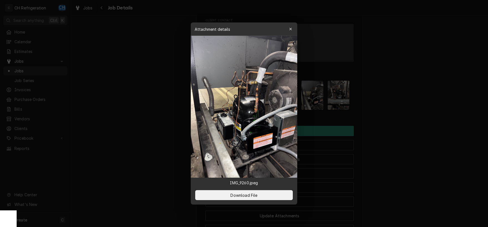
click at [383, 112] on div at bounding box center [244, 113] width 488 height 227
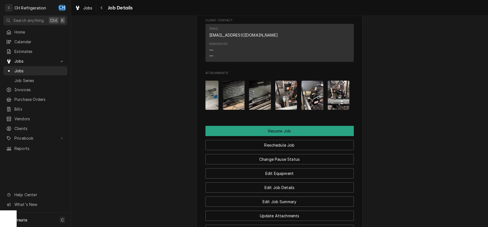
click at [284, 108] on img "Attachments" at bounding box center [287, 95] width 22 height 29
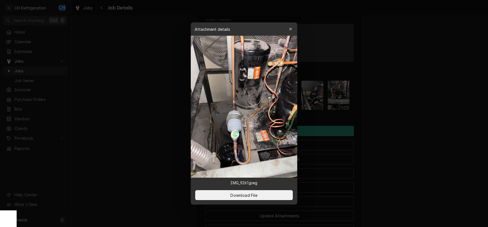
click at [388, 107] on div at bounding box center [244, 113] width 488 height 227
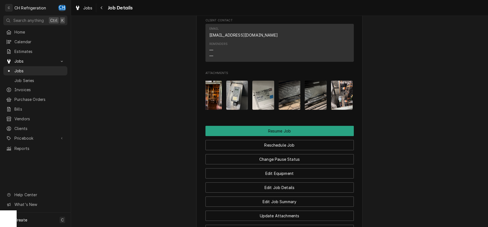
scroll to position [0, 82]
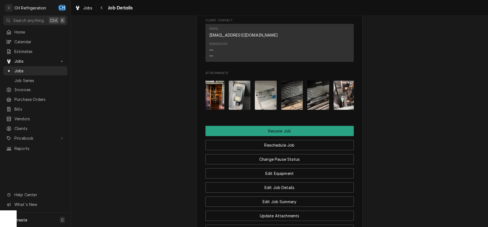
click at [316, 108] on img "Attachments" at bounding box center [318, 95] width 22 height 29
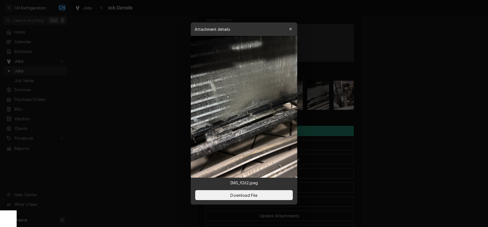
click at [431, 122] on div at bounding box center [244, 113] width 488 height 227
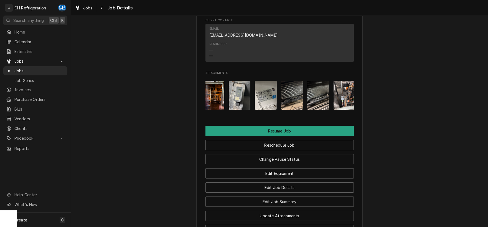
click at [268, 107] on img "Attachments" at bounding box center [266, 95] width 22 height 29
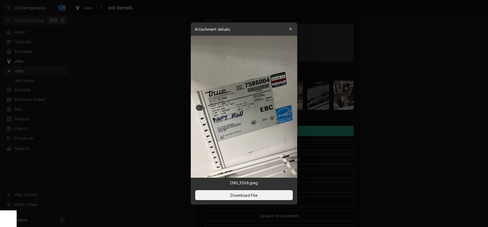
drag, startPoint x: 418, startPoint y: 118, endPoint x: 313, endPoint y: 115, distance: 104.7
click at [418, 118] on div at bounding box center [244, 113] width 488 height 227
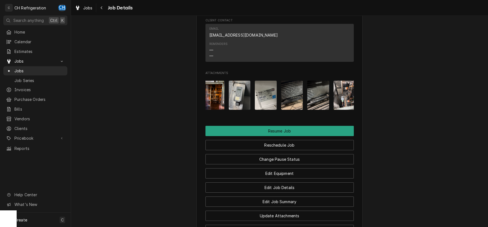
click at [245, 104] on img "Attachments" at bounding box center [240, 95] width 22 height 29
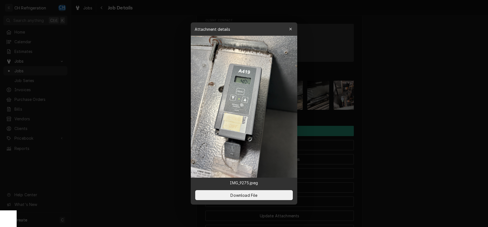
click at [414, 115] on div at bounding box center [244, 113] width 488 height 227
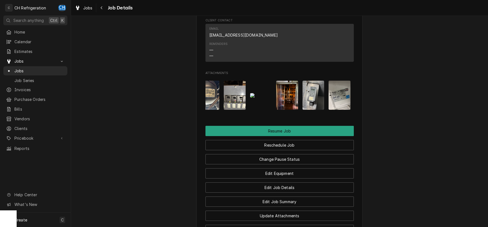
scroll to position [0, 1]
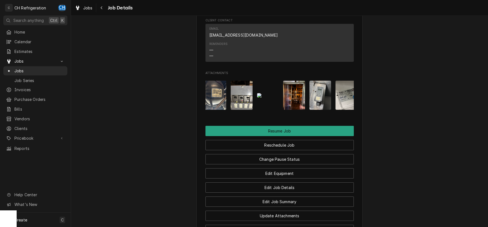
click at [297, 110] on img "Attachments" at bounding box center [294, 95] width 22 height 29
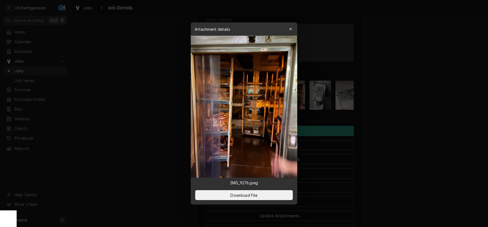
click at [392, 135] on div at bounding box center [244, 113] width 488 height 227
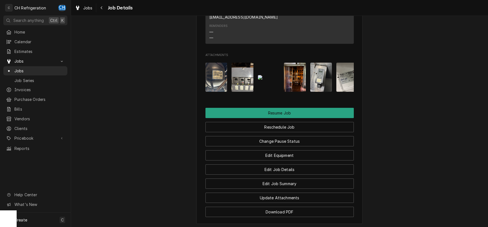
scroll to position [540, 0]
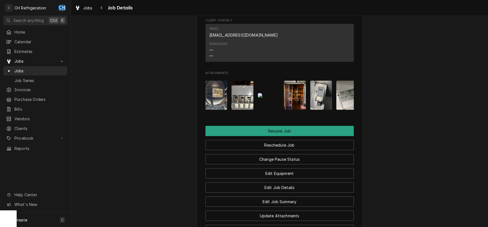
click at [249, 114] on div "Attachments" at bounding box center [280, 95] width 148 height 38
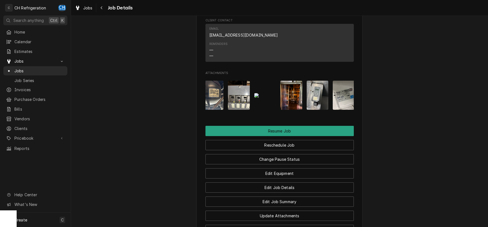
scroll to position [0, 0]
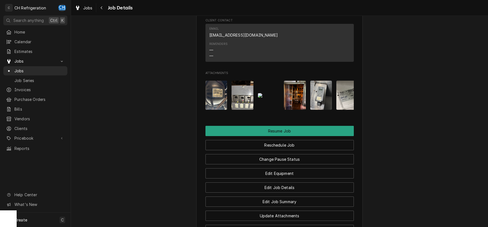
click at [314, 100] on img "Attachments" at bounding box center [321, 95] width 22 height 29
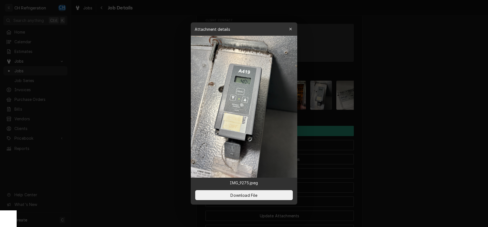
click at [437, 121] on div at bounding box center [244, 113] width 488 height 227
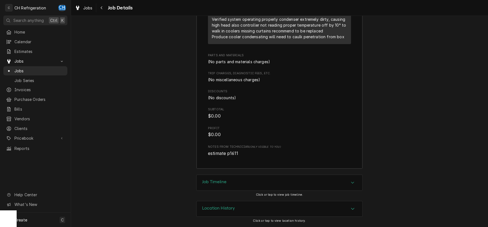
click at [276, 185] on div "Job Timeline" at bounding box center [280, 183] width 166 height 16
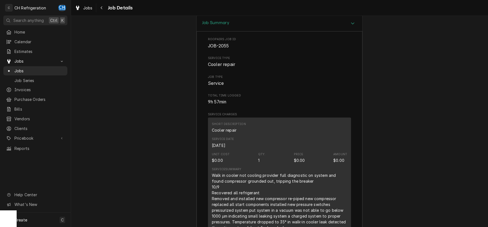
scroll to position [917, 0]
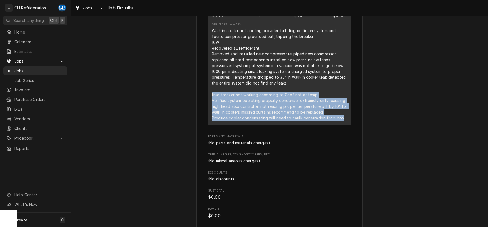
drag, startPoint x: 210, startPoint y: 102, endPoint x: 342, endPoint y: 128, distance: 134.3
click at [342, 125] on div "Short Description Cooler repair Service Date [DATE] Unit Cost $0.00 Qty. 1 Pric…" at bounding box center [279, 49] width 143 height 153
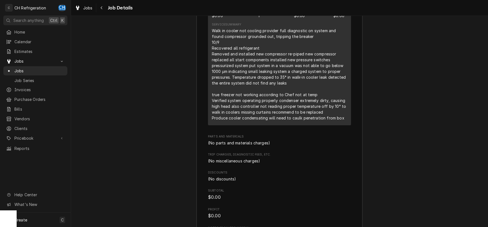
click at [342, 123] on div "Service Summary Walk in cooler not cooling provider full diagnostic on system a…" at bounding box center [279, 72] width 135 height 102
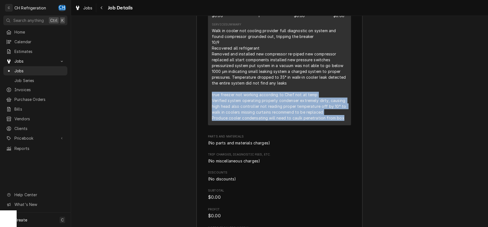
drag, startPoint x: 209, startPoint y: 99, endPoint x: 348, endPoint y: 127, distance: 141.4
click at [348, 125] on div "Short Description Cooler repair Service Date [DATE] Unit Cost $0.00 Qty. 1 Pric…" at bounding box center [279, 49] width 143 height 153
click at [340, 121] on div "Walk in cooler not cooling provider full diagnostic on system and found compres…" at bounding box center [279, 74] width 135 height 93
drag, startPoint x: 343, startPoint y: 123, endPoint x: 213, endPoint y: 93, distance: 133.0
click at [213, 93] on div "Walk in cooler not cooling provider full diagnostic on system and found compres…" at bounding box center [279, 74] width 135 height 93
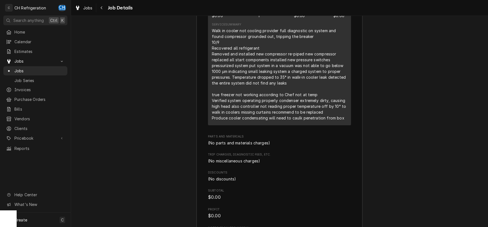
click at [235, 94] on div "Walk in cooler not cooling provider full diagnostic on system and found compres…" at bounding box center [279, 74] width 135 height 93
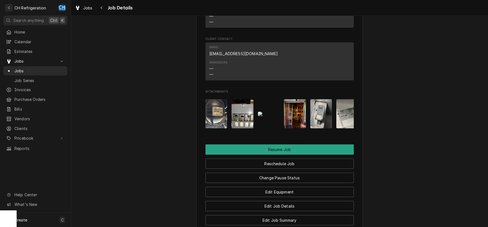
scroll to position [638, 0]
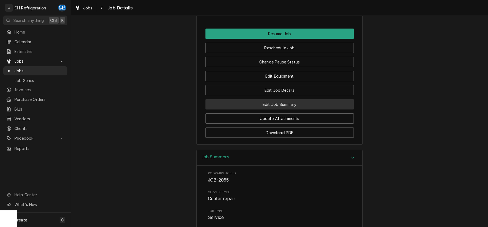
click at [292, 106] on button "Edit Job Summary" at bounding box center [280, 104] width 148 height 10
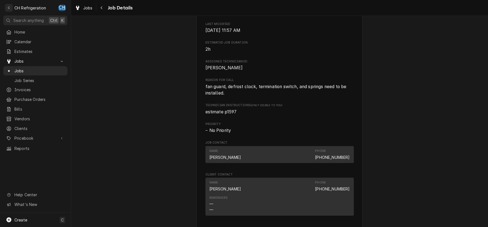
scroll to position [425, 0]
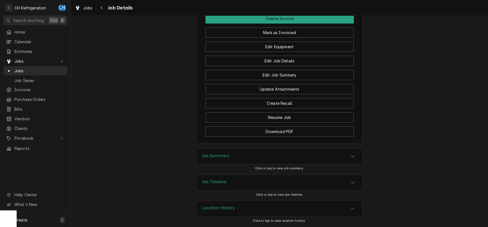
click at [236, 160] on div "Job Summary" at bounding box center [280, 157] width 166 height 16
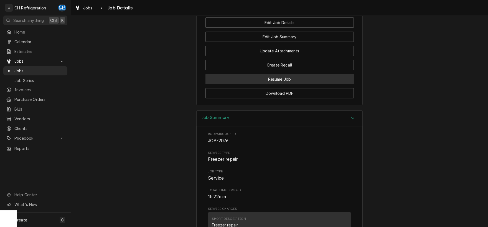
scroll to position [454, 0]
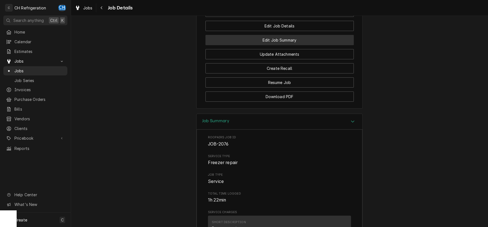
click at [291, 45] on button "Edit Job Summary" at bounding box center [280, 40] width 148 height 10
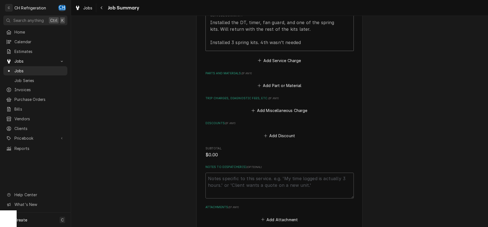
scroll to position [259, 0]
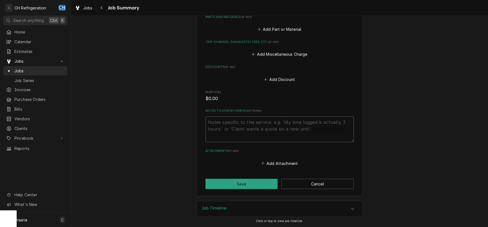
click at [255, 128] on textarea "Notes to Dispatcher(s) ( optional )" at bounding box center [280, 130] width 148 height 26
type textarea "x"
type textarea "f"
type textarea "x"
type textarea "fo"
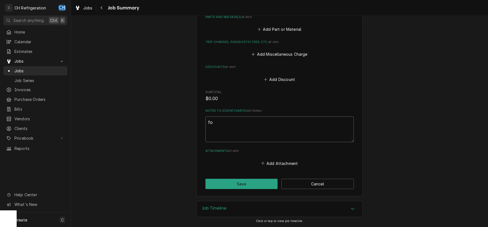
type textarea "x"
type textarea "for"
type textarea "x"
type textarea "for"
type textarea "x"
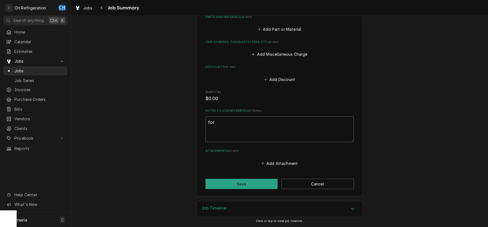
type textarea "for i"
type textarea "x"
type textarea "for in"
type textarea "x"
type textarea "for inv"
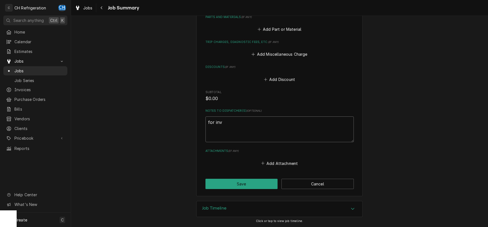
type textarea "x"
type textarea "for invo"
type textarea "x"
type textarea "for invoic"
type textarea "x"
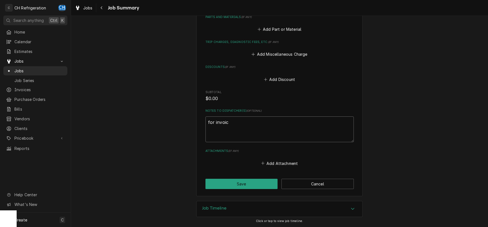
type textarea "for invoice"
type textarea "x"
type textarea "for invoic"
type textarea "x"
type textarea "for invoici"
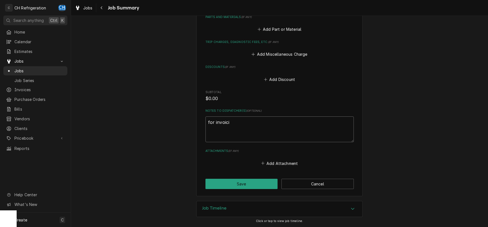
type textarea "x"
type textarea "for invoicin"
type textarea "x"
type textarea "for invoicing"
type textarea "x"
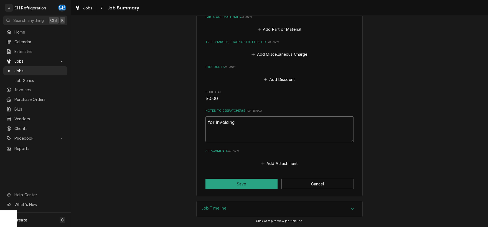
type textarea "for invoicing"
type textarea "x"
type textarea "for invoicing :"
type textarea "x"
type textarea "for invoicing :"
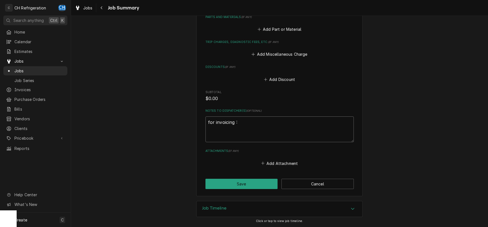
type textarea "x"
type textarea "for invoicing : -"
type textarea "x"
type textarea "for invoicing : -d"
type textarea "x"
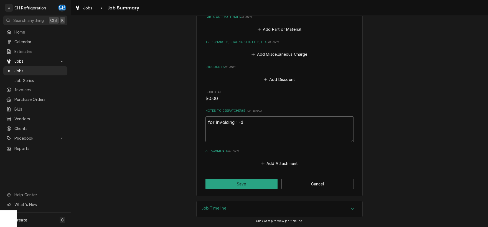
type textarea "for invoicing : -de"
type textarea "x"
type textarea "for invoicing : -def"
type textarea "x"
type textarea "for invoicing : -defr"
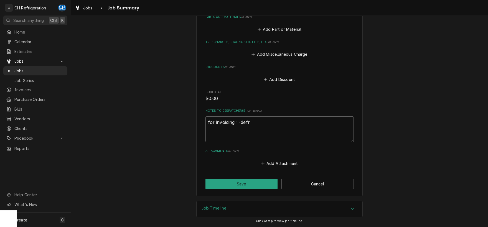
type textarea "x"
type textarea "for invoicing : -defro"
type textarea "x"
type textarea "for invoicing : -defros"
type textarea "x"
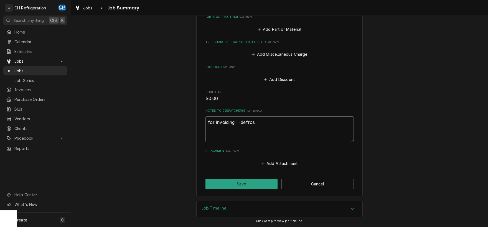
type textarea "for invoicing : -defrost"
type textarea "x"
type textarea "for invoicing : -defrost"
type textarea "x"
type textarea "for invoicing : -defrost &"
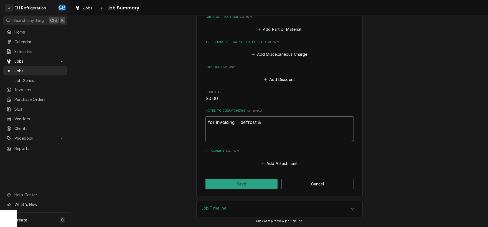
type textarea "x"
type textarea "for invoicing : -defrost &"
type textarea "x"
type textarea "for invoicing : -defrost & -"
type textarea "x"
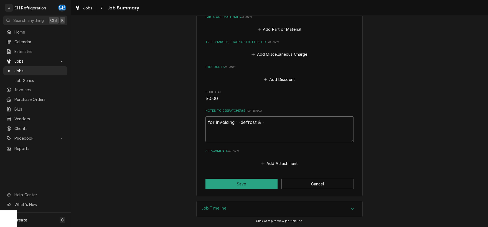
type textarea "for invoicing : -defrost & -("
type textarea "x"
type textarea "for invoicing : -defrost & -(1"
type textarea "x"
type textarea "for invoicing : -defrost & -(1)"
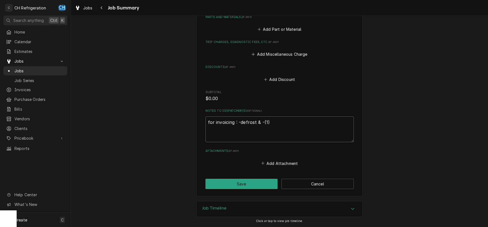
type textarea "x"
type textarea "for invoicing : -defrost & -(1)"
type textarea "x"
type textarea "for invoicing : -defrost & -(1) s"
type textarea "x"
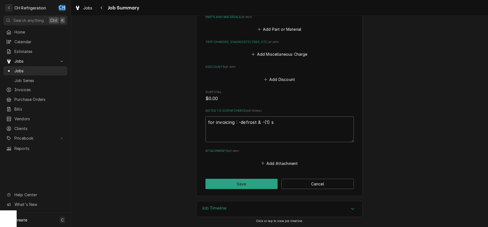
type textarea "for invoicing : -defrost & -(1) sp"
type textarea "x"
type textarea "for invoicing : -defrost & -(1) spr"
type textarea "x"
type textarea "for invoicing : -defrost & -(1) spri"
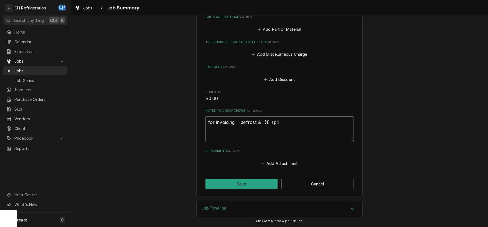
type textarea "x"
type textarea "for invoicing : -defrost & -(1) sprin"
type textarea "x"
type textarea "for invoicing : -defrost & -(1) spring"
type textarea "x"
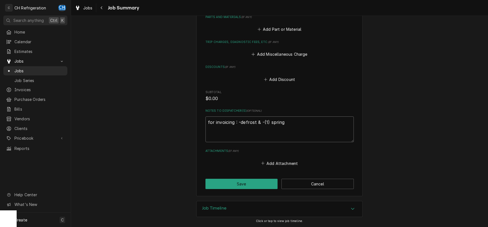
type textarea "for invoicing : -defrost & -(1) spring"
type textarea "x"
type textarea "for invoicing : -defrost & -(1) spring k"
type textarea "x"
type textarea "for invoicing : -defrost & -(1) spring ki"
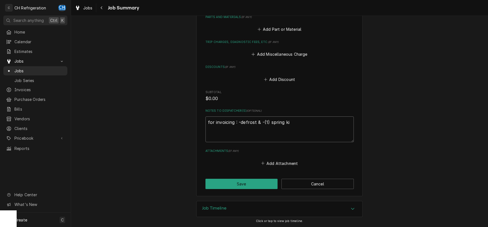
type textarea "x"
type textarea "for invoicing : -defrost & -(1) spring kit"
click at [237, 180] on button "Save" at bounding box center [242, 184] width 72 height 10
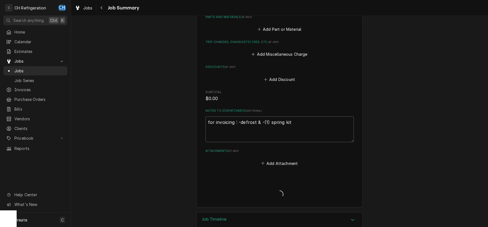
type textarea "x"
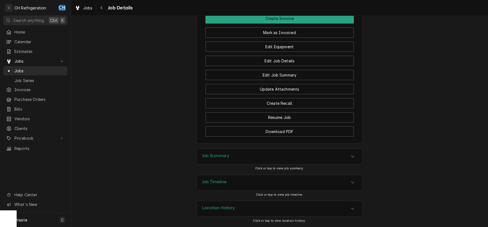
click at [228, 158] on h3 "Job Summary" at bounding box center [215, 155] width 27 height 5
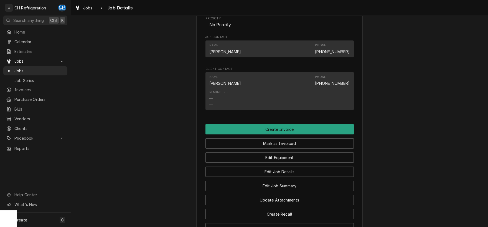
scroll to position [135, 0]
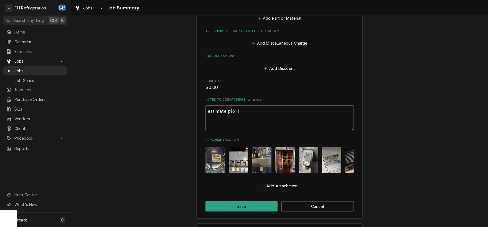
scroll to position [400, 0]
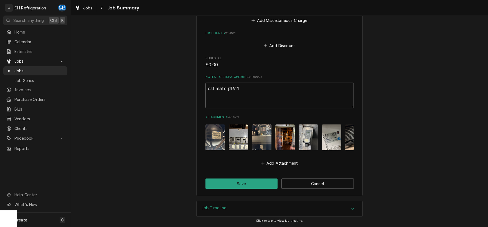
click at [257, 85] on textarea "estimate p1611" at bounding box center [280, 96] width 148 height 26
type textarea "estimate p1611"
type textarea "x"
type textarea "estimate p1611"
type textarea "x"
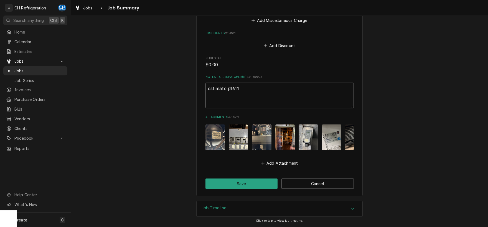
type textarea "estimate p1611 )"
type textarea "x"
type textarea "estimate p1611 )i"
type textarea "x"
type textarea "estimate p1611 )in"
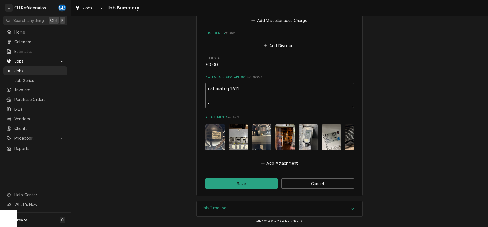
type textarea "x"
type textarea "estimate p1611 )inv"
type textarea "x"
type textarea "estimate p1611 )invo"
type textarea "x"
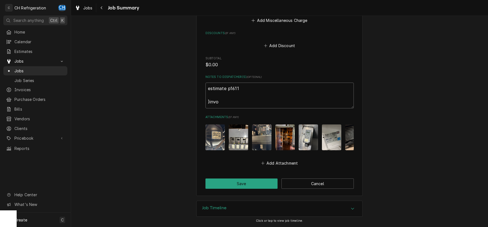
type textarea "estimate p1611 )invoi"
type textarea "x"
type textarea "estimate p1611 )invoic"
type textarea "x"
type textarea "estimate p1611 )invoice"
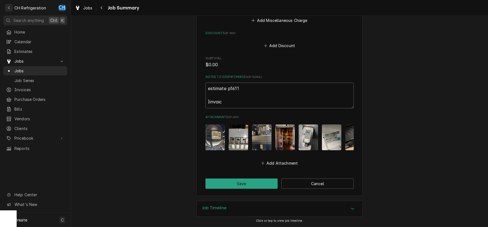
type textarea "x"
type textarea "estimate p1611 )invoice"
type textarea "x"
type textarea "estimate p1611 )invoice s"
type textarea "x"
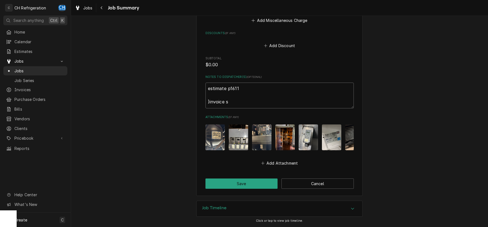
type textarea "estimate p1611 )invoice se"
type textarea "x"
type textarea "estimate p1611 )invoice ser"
type textarea "x"
type textarea "estimate p1611 )invoice se"
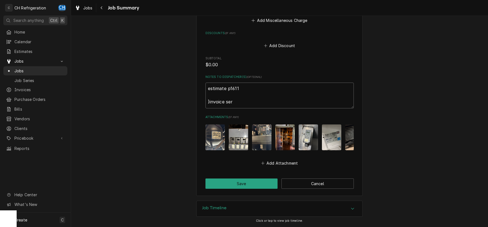
type textarea "x"
type textarea "estimate p1611 )invoice sen"
type textarea "x"
type textarea "estimate p1611 )invoice sent"
type textarea "x"
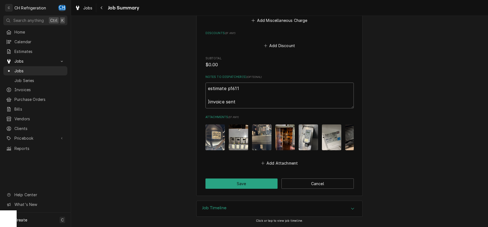
type textarea "estimate p1611 )invoice sent"
type textarea "x"
type textarea "estimate p1611 )invoice sent f"
type textarea "x"
type textarea "estimate p1611 )invoice sent fo"
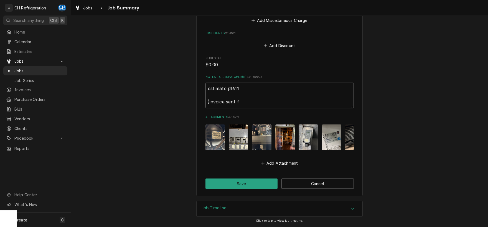
type textarea "x"
type textarea "estimate p1611 )invoice sent for"
type textarea "x"
type textarea "estimate p1611 )invoice sent for"
type textarea "x"
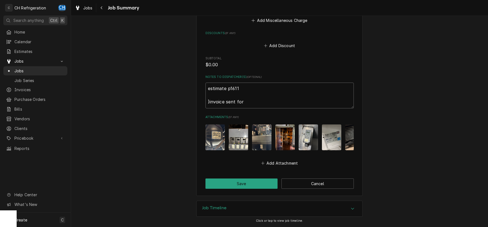
type textarea "estimate p1611 )invoice sent for C"
type textarea "x"
type textarea "estimate p1611 )invoice sent for Ch"
type textarea "x"
type textarea "estimate p1611 )invoice sent for Che"
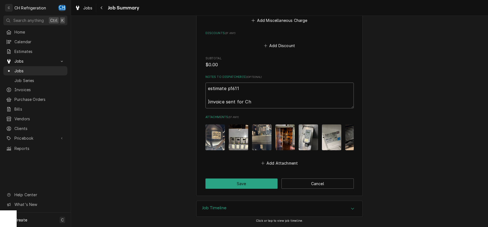
type textarea "x"
type textarea "estimate p1611 )invoice sent for Chef"
type textarea "x"
type textarea "estimate p1611 )invoice sent for Chef"
type textarea "x"
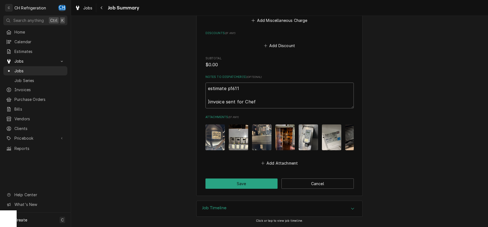
type textarea "estimate p1611 )invoice sent for Chef M"
type textarea "x"
type textarea "estimate p1611 )invoice sent for Chef Me"
type textarea "x"
type textarea "estimate p1611 )invoice sent for Chef Meg"
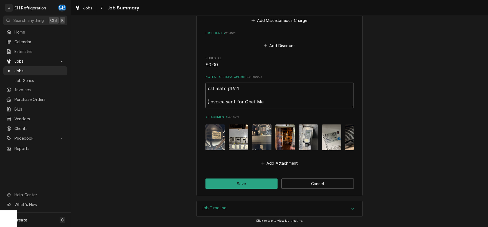
type textarea "x"
type textarea "estimate p1611 )invoice sent for Chef Megs"
type textarea "x"
type textarea "estimate p1611 )invoice sent for Chef Megsn"
type textarea "x"
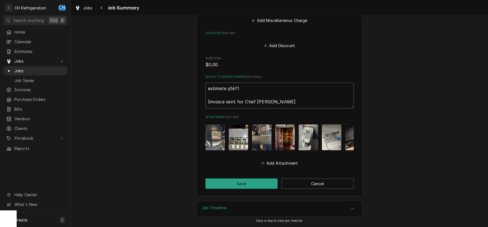
type textarea "estimate p1611 )invoice sent for Chef Megsnb"
type textarea "x"
type textarea "estimate p1611 )invoice sent for Chef Megsn"
type textarea "x"
type textarea "estimate p1611 )invoice sent for Chef Megs"
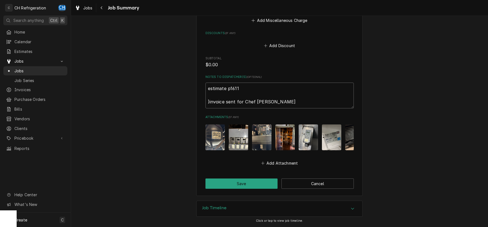
type textarea "x"
type textarea "estimate p1611 )invoice sent for Chef Meg"
type textarea "x"
type textarea "estimate p1611 )invoice sent for Chef Mega"
type textarea "x"
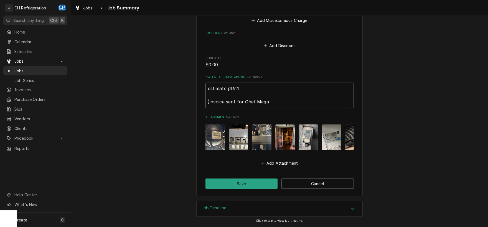
type textarea "estimate p1611 )invoice sent for Chef Megan"
type textarea "x"
type textarea "estimate p1611 )invoice sent for Chef Megan"
type textarea "x"
type textarea "estimate p1611 )invoice sent for Chef Megan t"
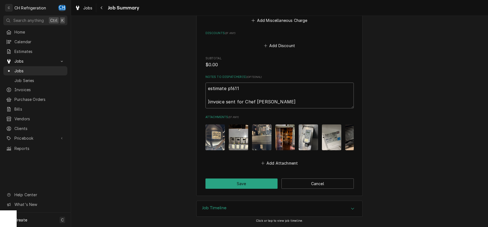
type textarea "x"
type textarea "estimate p1611 )invoice sent for Chef Megan to"
type textarea "x"
type textarea "estimate p1611 )invoice sent for Chef Megan to"
type textarea "x"
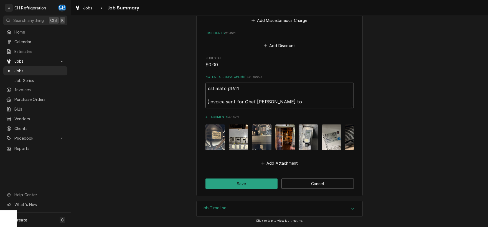
type textarea "estimate p1611 )invoice sent for Chef Megan to r"
type textarea "x"
type textarea "estimate p1611 )invoice sent for Chef Megan to re"
type textarea "x"
type textarea "estimate p1611 )invoice sent for Chef Megan to rev"
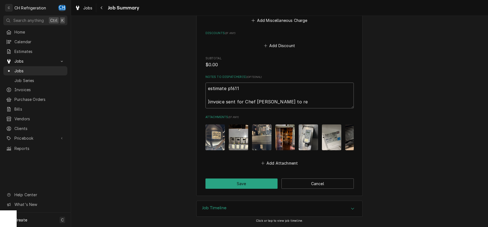
type textarea "x"
type textarea "estimate p1611 )invoice sent for Chef Megan to revi"
type textarea "x"
type textarea "estimate p1611 )invoice sent for Chef Megan to revie"
type textarea "x"
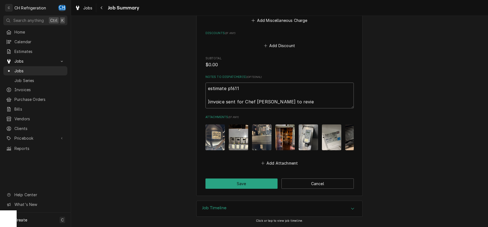
type textarea "estimate p1611 )invoice sent for Chef Megan to review"
type textarea "x"
type textarea "estimate p1611 )invoice sent for Chef Megan to review"
type textarea "x"
type textarea "estimate p1611 )invoice sent for Chef Megan to review"
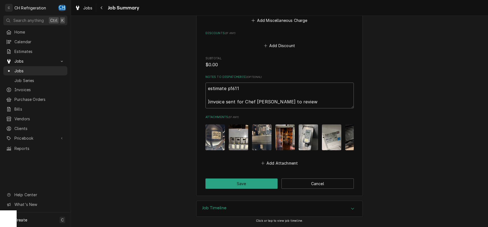
type textarea "x"
type textarea "estimate p1611 )invoice sent for Chef Megan to review)"
type textarea "x"
click at [209, 102] on textarea "estimate p1611 )invoice sent for Chef Megan to review)" at bounding box center [280, 96] width 148 height 26
type textarea "estimate p1611 invoice sent for Chef Megan to review)"
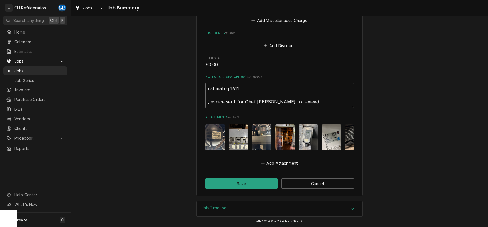
type textarea "x"
type textarea "estimate p1611 invoice sent for Chef Megan to review)"
type textarea "x"
type textarea "estimate p1611 (invoice sent for Chef Megan to review)"
type textarea "x"
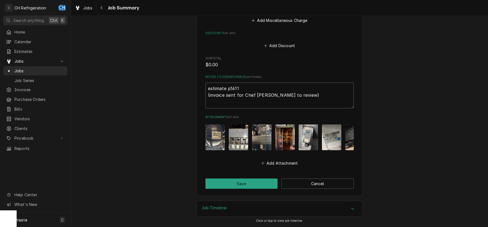
type textarea "estimate p1611 (invoice sent for Chef [PERSON_NAME] to review)"
type textarea "x"
type textarea "estimate p1611 (invoice sent for Chef [PERSON_NAME] to review)"
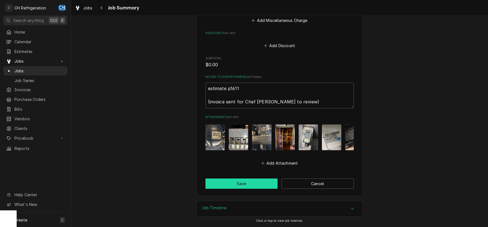
click at [234, 183] on button "Save" at bounding box center [242, 184] width 72 height 10
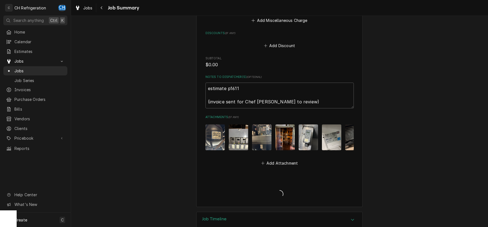
type textarea "x"
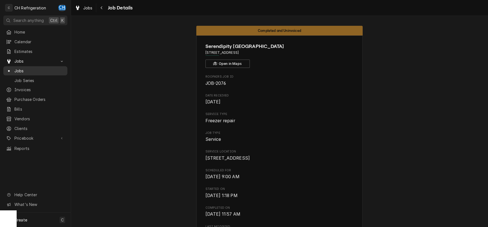
click at [27, 68] on span "Jobs" at bounding box center [39, 71] width 50 height 6
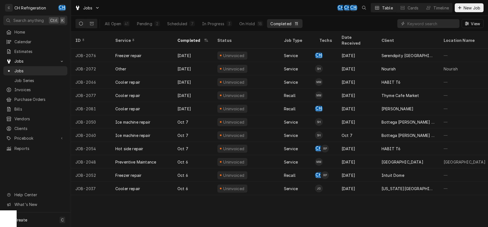
click at [287, 23] on div "Completed" at bounding box center [281, 24] width 21 height 6
click at [188, 35] on div "Completed" at bounding box center [193, 40] width 38 height 15
click at [232, 37] on div "Status" at bounding box center [246, 40] width 57 height 6
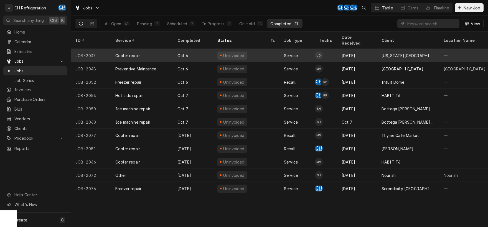
click at [368, 50] on div "[DATE]" at bounding box center [357, 55] width 40 height 13
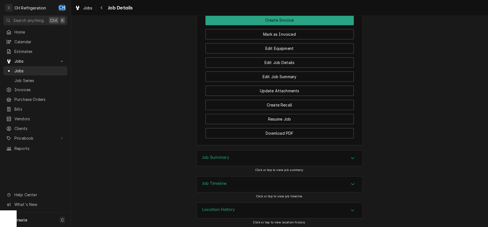
click at [258, 163] on div "Job Summary" at bounding box center [280, 159] width 166 height 16
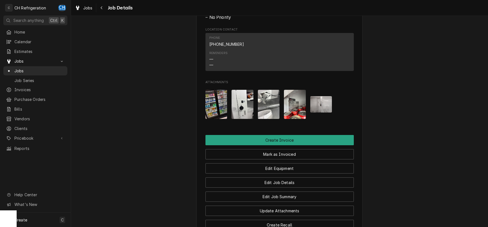
scroll to position [296, 0]
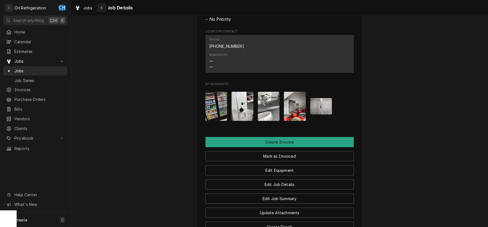
click at [100, 8] on div "Navigate back" at bounding box center [102, 8] width 6 height 6
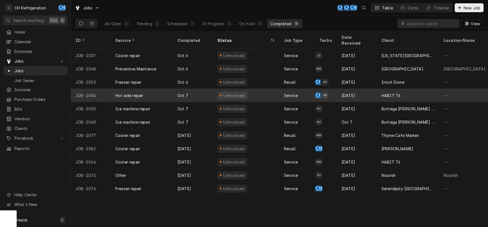
click at [420, 89] on div "HABIT T6" at bounding box center [408, 95] width 62 height 13
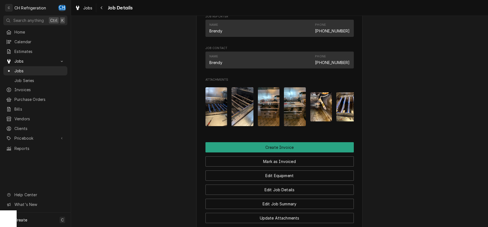
scroll to position [232, 0]
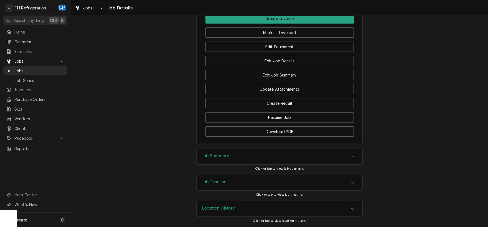
click at [214, 151] on div "Job Summary" at bounding box center [280, 157] width 166 height 16
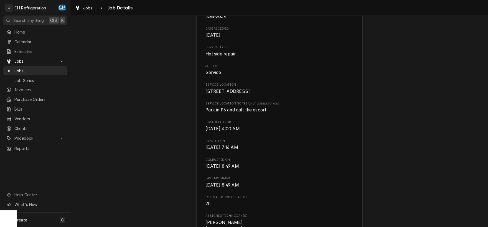
scroll to position [0, 0]
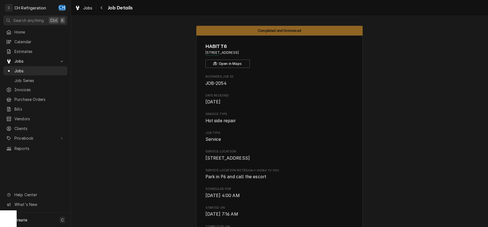
drag, startPoint x: 262, startPoint y: 51, endPoint x: 264, endPoint y: 53, distance: 2.9
click at [264, 53] on span "[STREET_ADDRESS]" at bounding box center [280, 52] width 148 height 5
drag, startPoint x: 269, startPoint y: 52, endPoint x: 208, endPoint y: 53, distance: 61.3
copy span "[STREET_ADDRESS]"
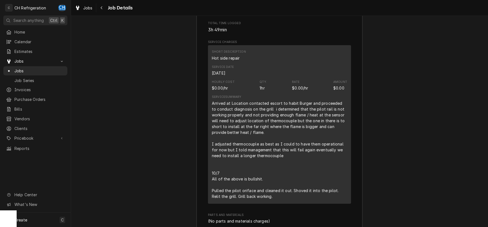
scroll to position [696, 0]
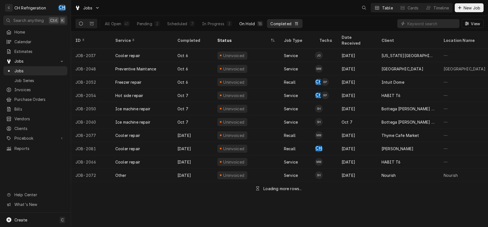
click at [252, 22] on div "On Hold" at bounding box center [247, 24] width 16 height 6
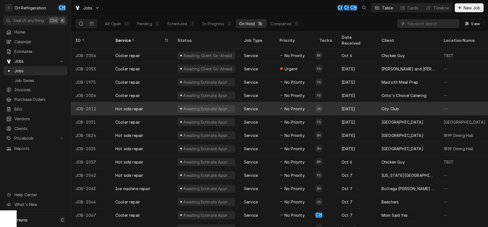
click at [372, 62] on div "[DATE]" at bounding box center [357, 68] width 40 height 13
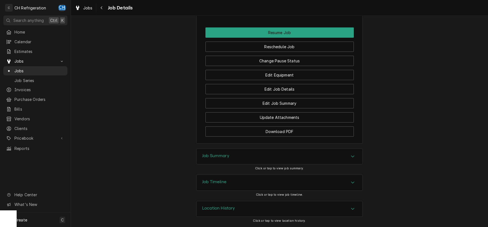
click at [270, 154] on div "Job Summary" at bounding box center [280, 157] width 166 height 16
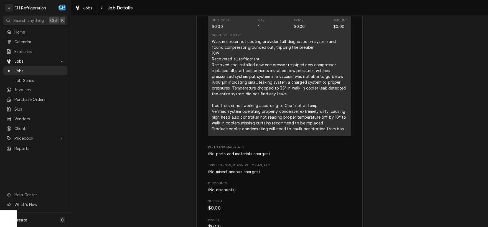
scroll to position [877, 0]
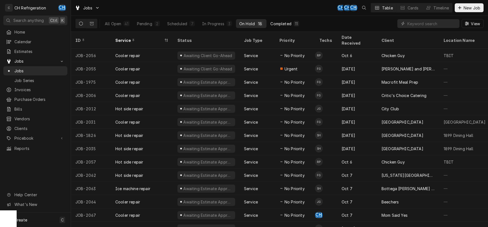
click at [286, 26] on div "Completed" at bounding box center [281, 24] width 21 height 6
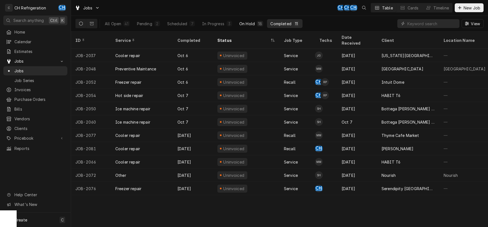
click at [248, 21] on div "On Hold" at bounding box center [247, 24] width 16 height 6
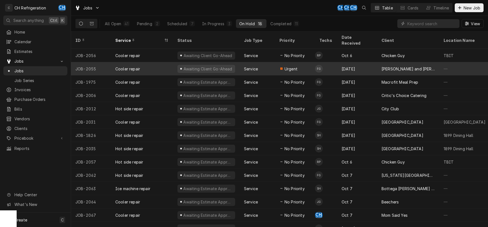
click at [387, 66] on div "[PERSON_NAME] and [PERSON_NAME]'s" at bounding box center [408, 69] width 53 height 6
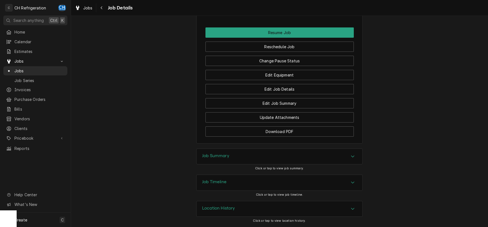
drag, startPoint x: 245, startPoint y: 156, endPoint x: 239, endPoint y: 155, distance: 6.1
click at [244, 156] on div "Job Summary" at bounding box center [280, 157] width 166 height 16
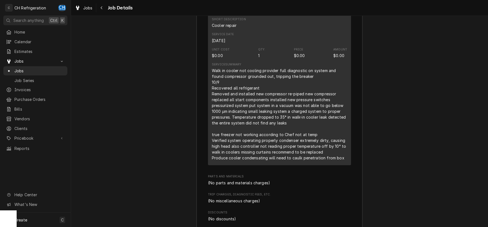
scroll to position [935, 0]
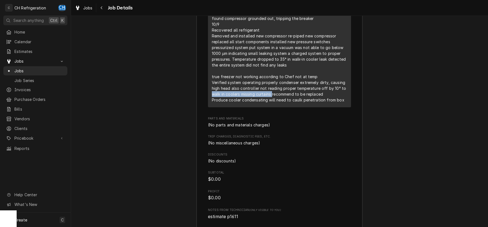
drag, startPoint x: 212, startPoint y: 101, endPoint x: 272, endPoint y: 100, distance: 60.8
click at [272, 100] on div "Short Description Cooler repair Service Date [DATE] Unit Cost $0.00 Qty. 1 Pric…" at bounding box center [279, 31] width 143 height 153
click at [333, 121] on span "Parts and Materials" at bounding box center [279, 119] width 143 height 4
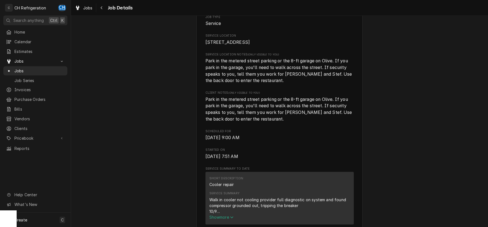
scroll to position [232, 0]
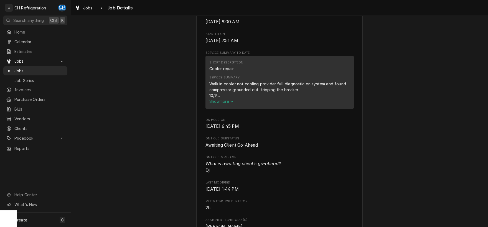
click at [215, 98] on div "Walk in cooler not cooling provider full diagnostic on system and found compres…" at bounding box center [279, 89] width 141 height 17
click at [218, 104] on span "Show more" at bounding box center [221, 101] width 24 height 5
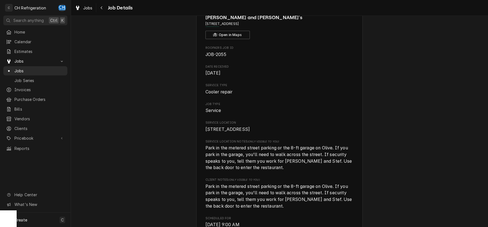
scroll to position [0, 0]
